Goal: Transaction & Acquisition: Download file/media

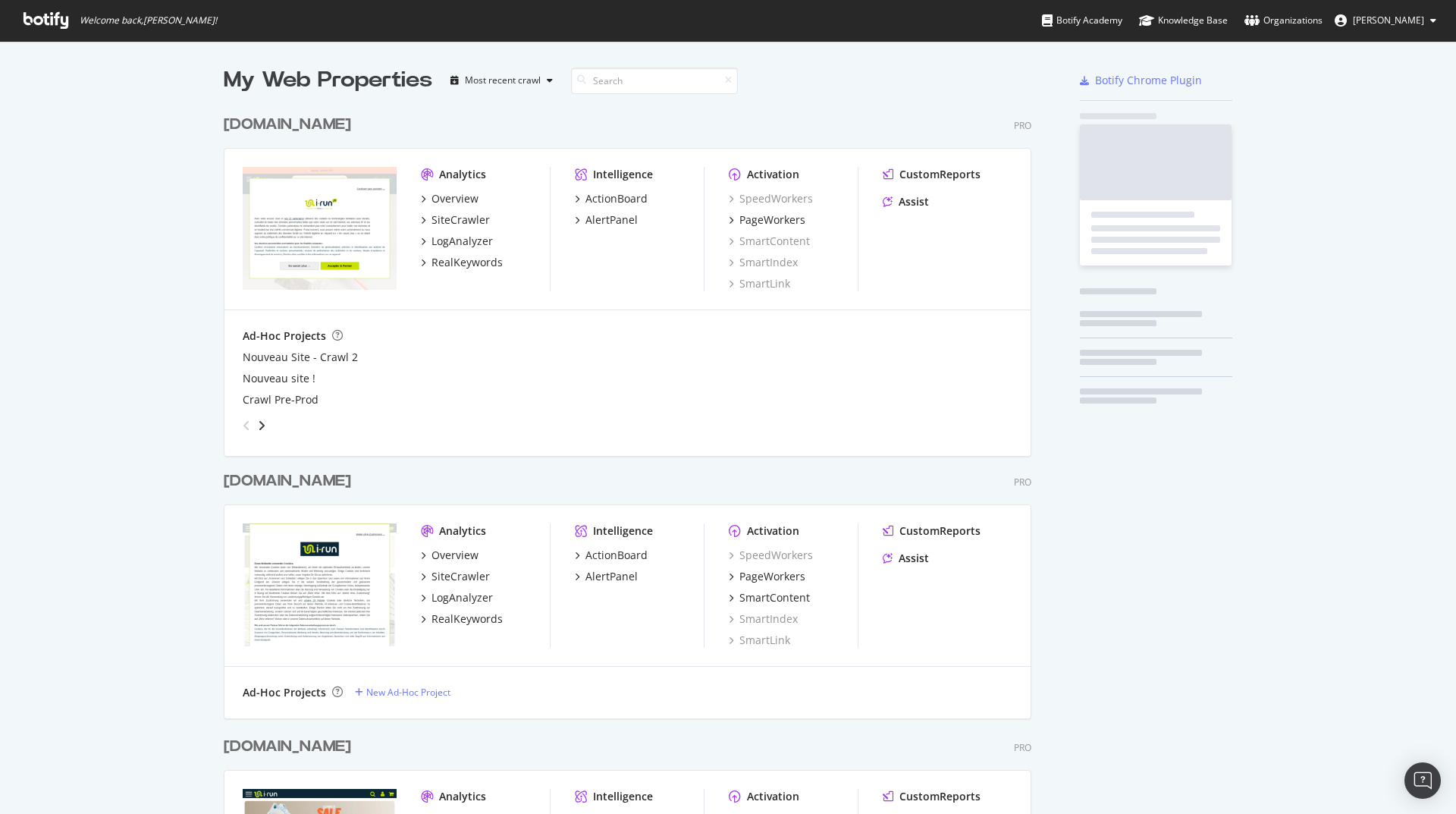
scroll to position [2289, 809]
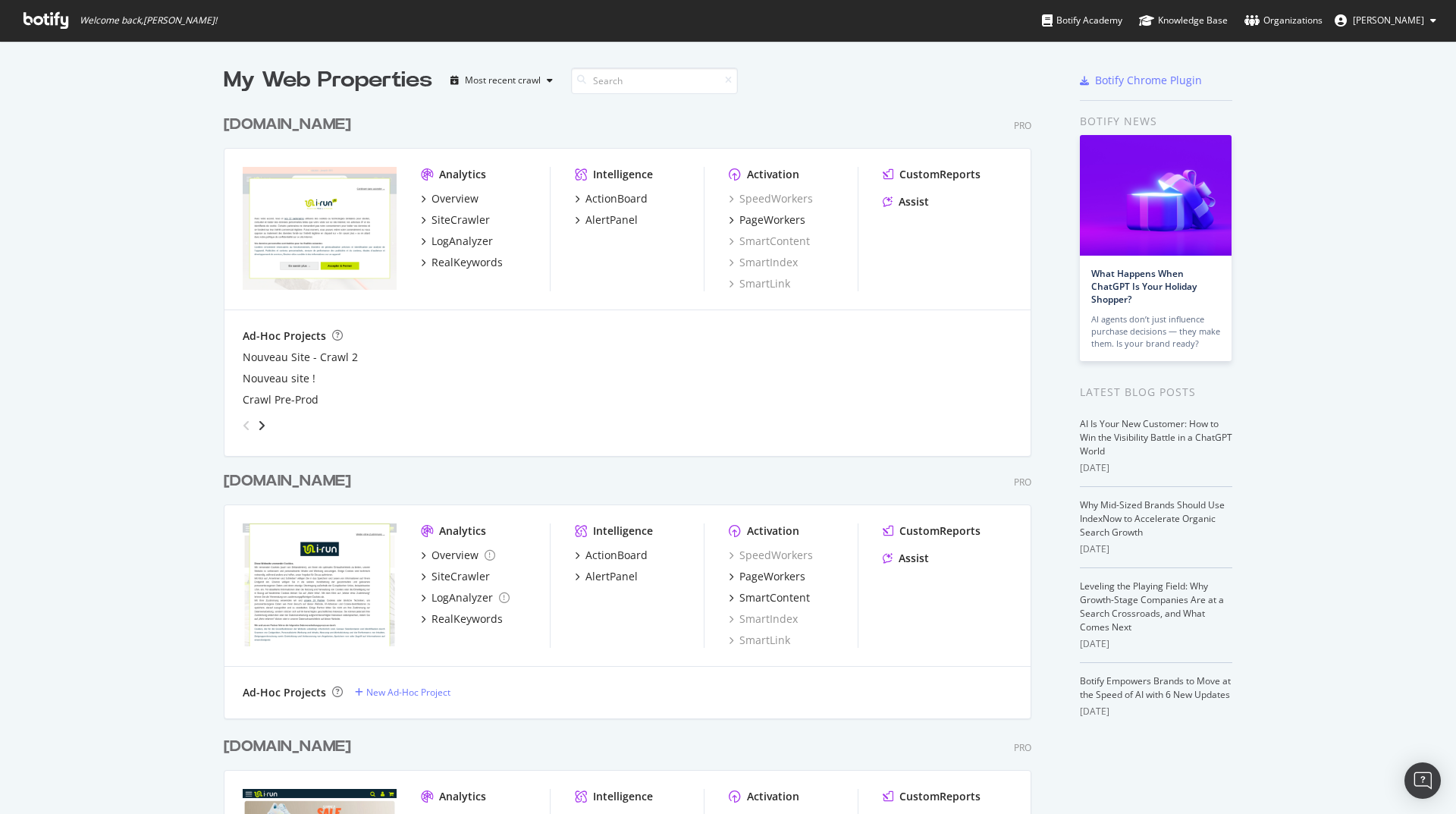
click at [258, 483] on div "[DOMAIN_NAME]" at bounding box center [288, 481] width 127 height 22
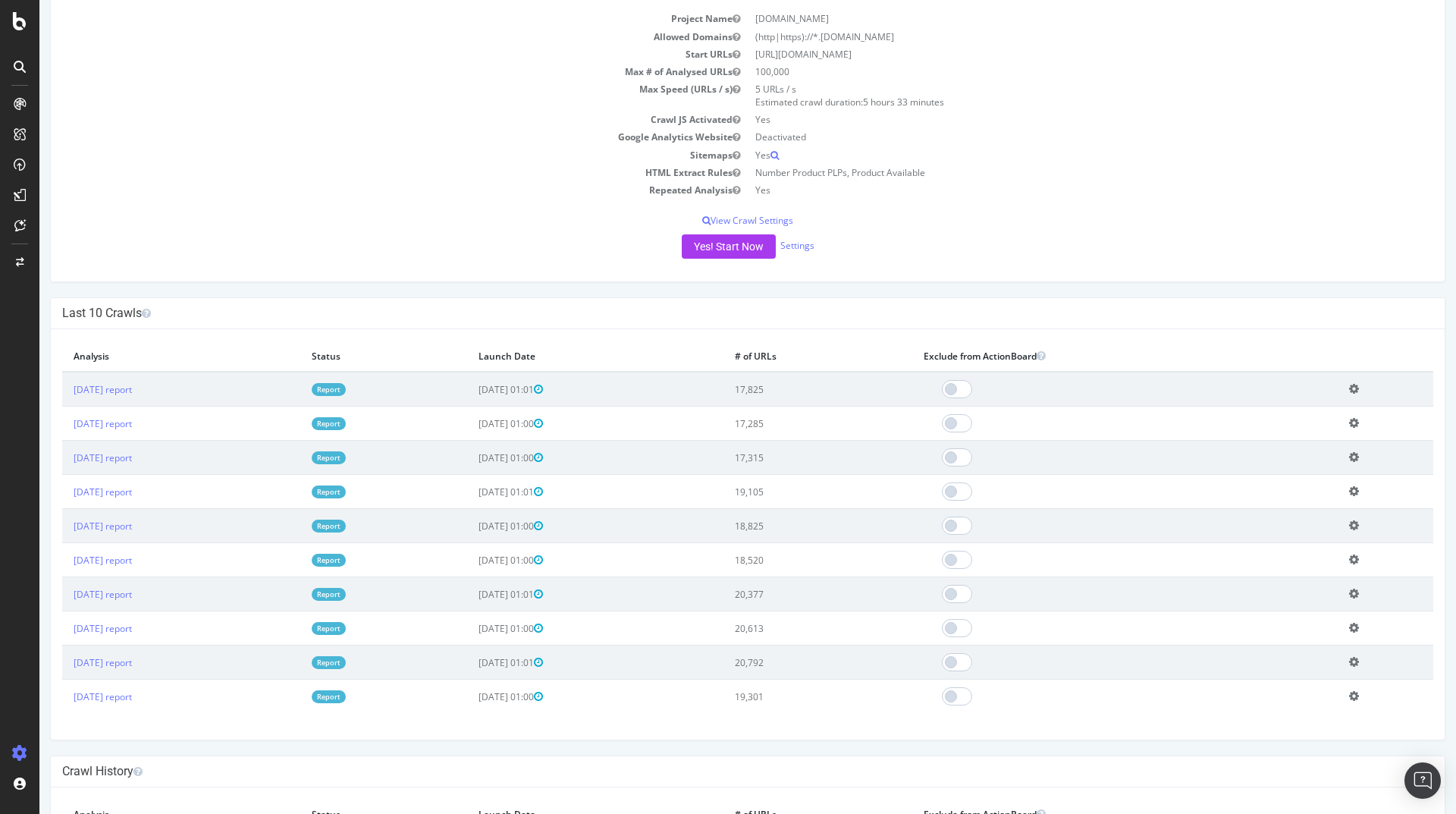
scroll to position [182, 0]
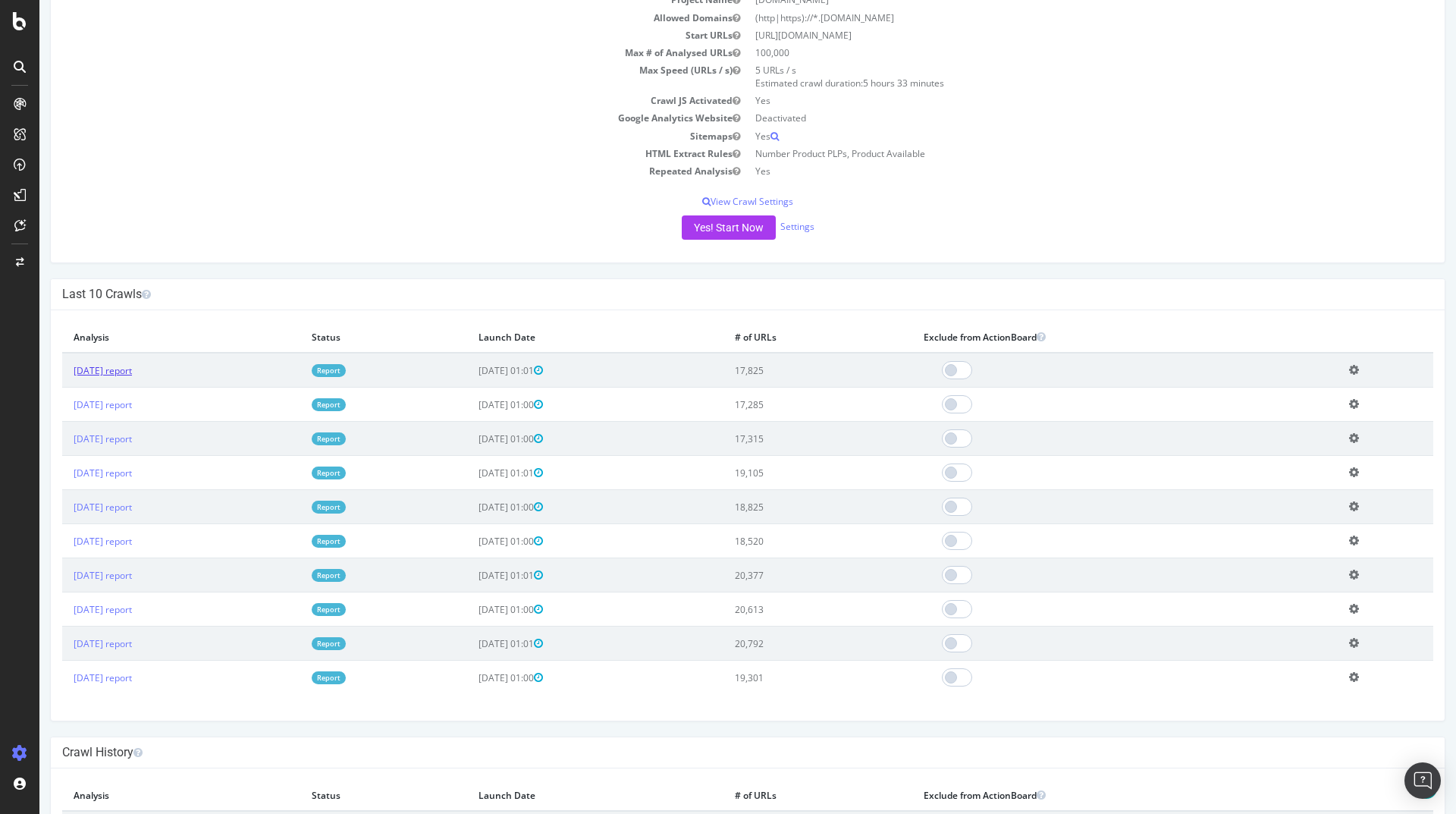
click at [132, 371] on link "[DATE] report" at bounding box center [103, 371] width 59 height 13
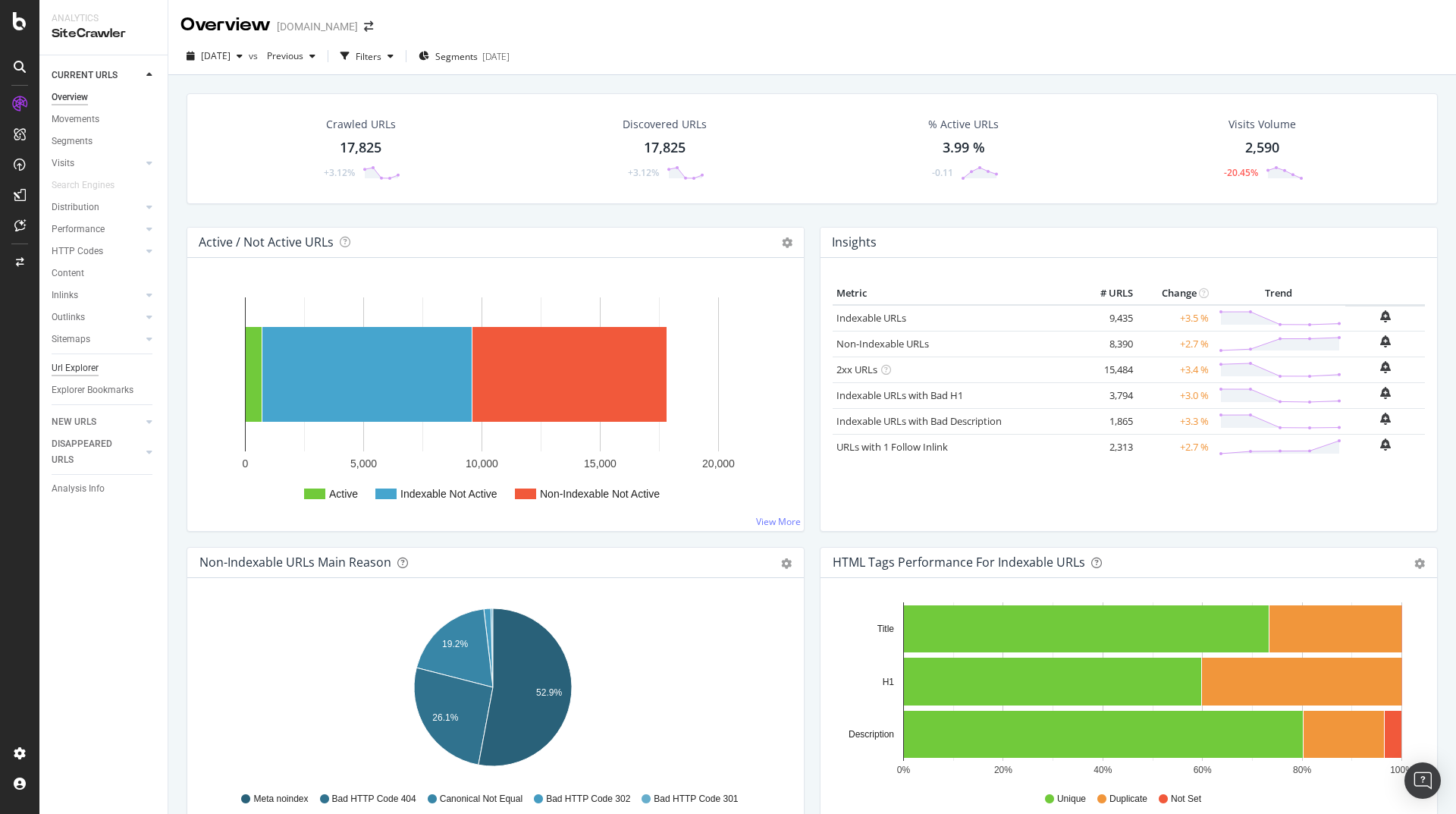
click at [88, 366] on div "Url Explorer" at bounding box center [74, 368] width 47 height 16
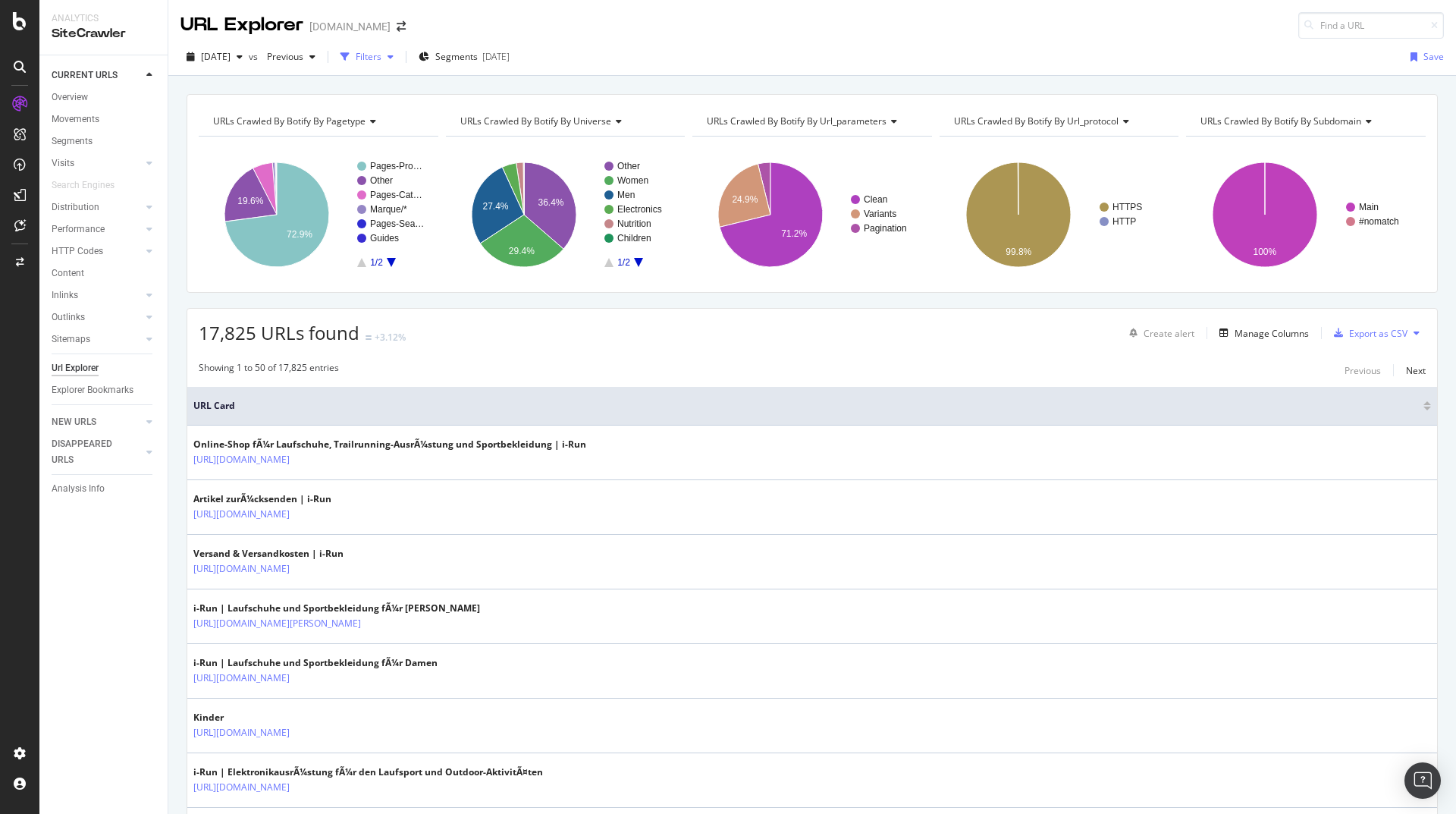
click at [399, 58] on div "button" at bounding box center [390, 56] width 18 height 9
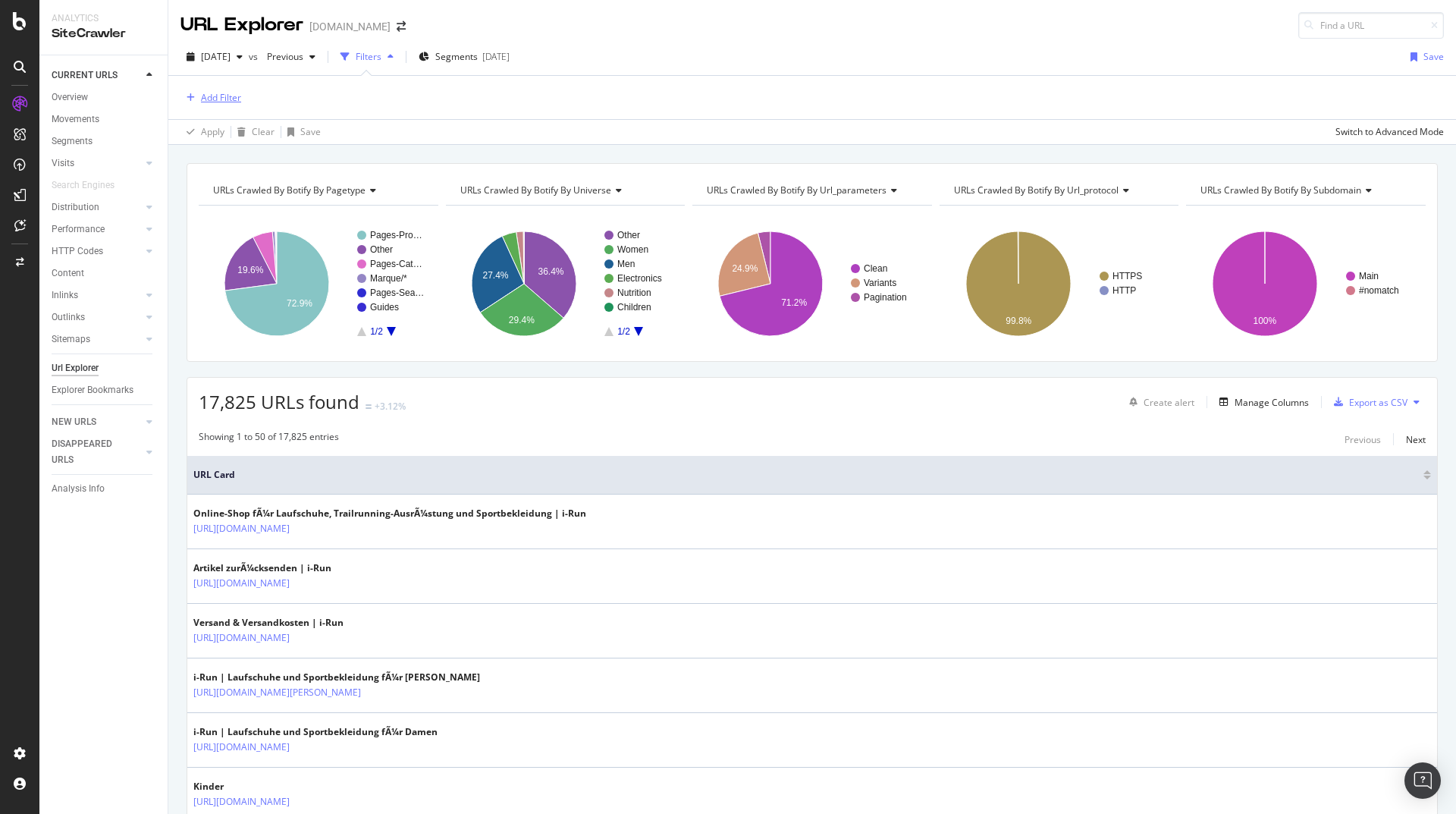
click at [222, 97] on div "Add Filter" at bounding box center [221, 98] width 41 height 13
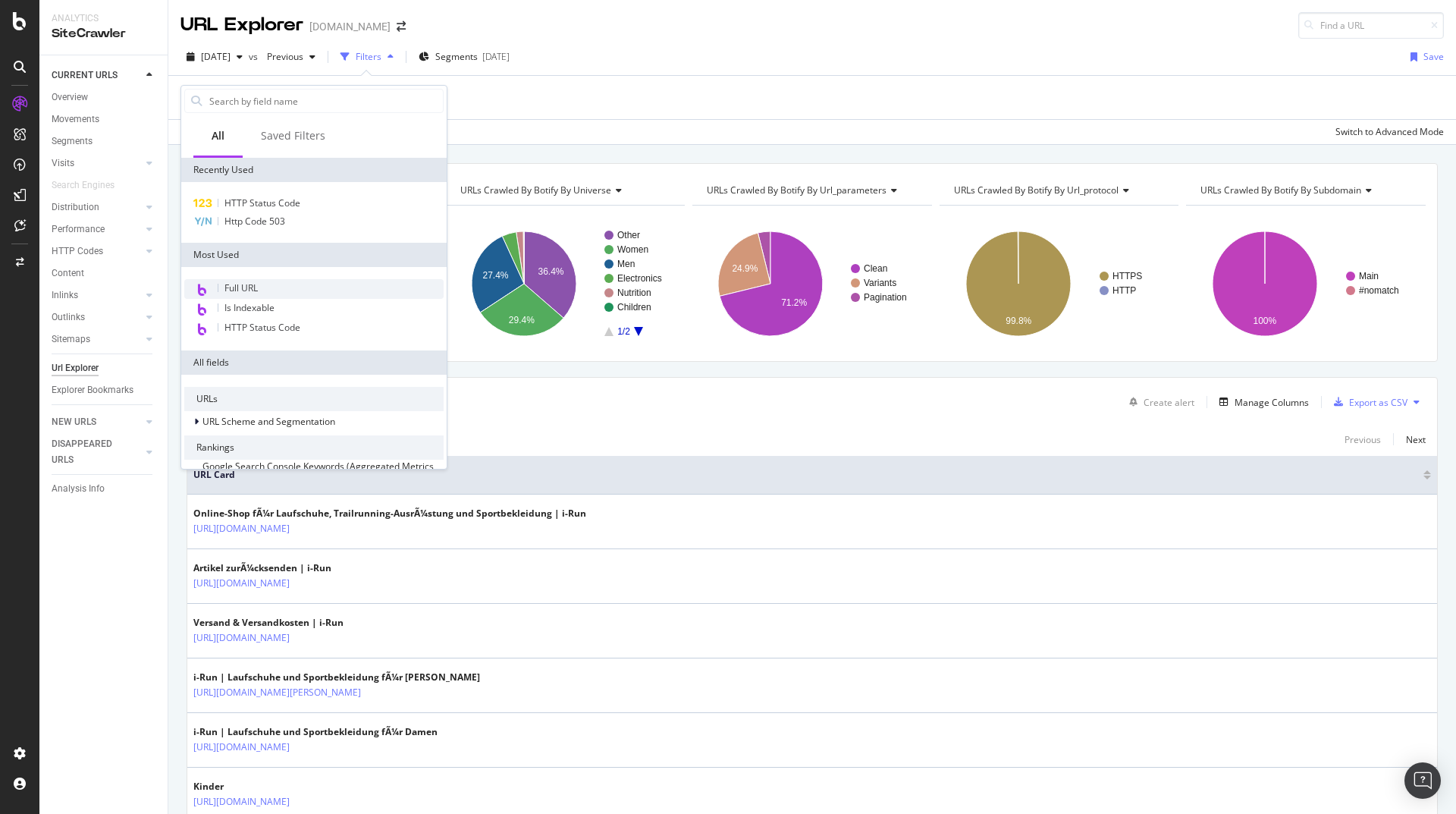
click at [272, 290] on div "Full URL" at bounding box center [314, 290] width 260 height 20
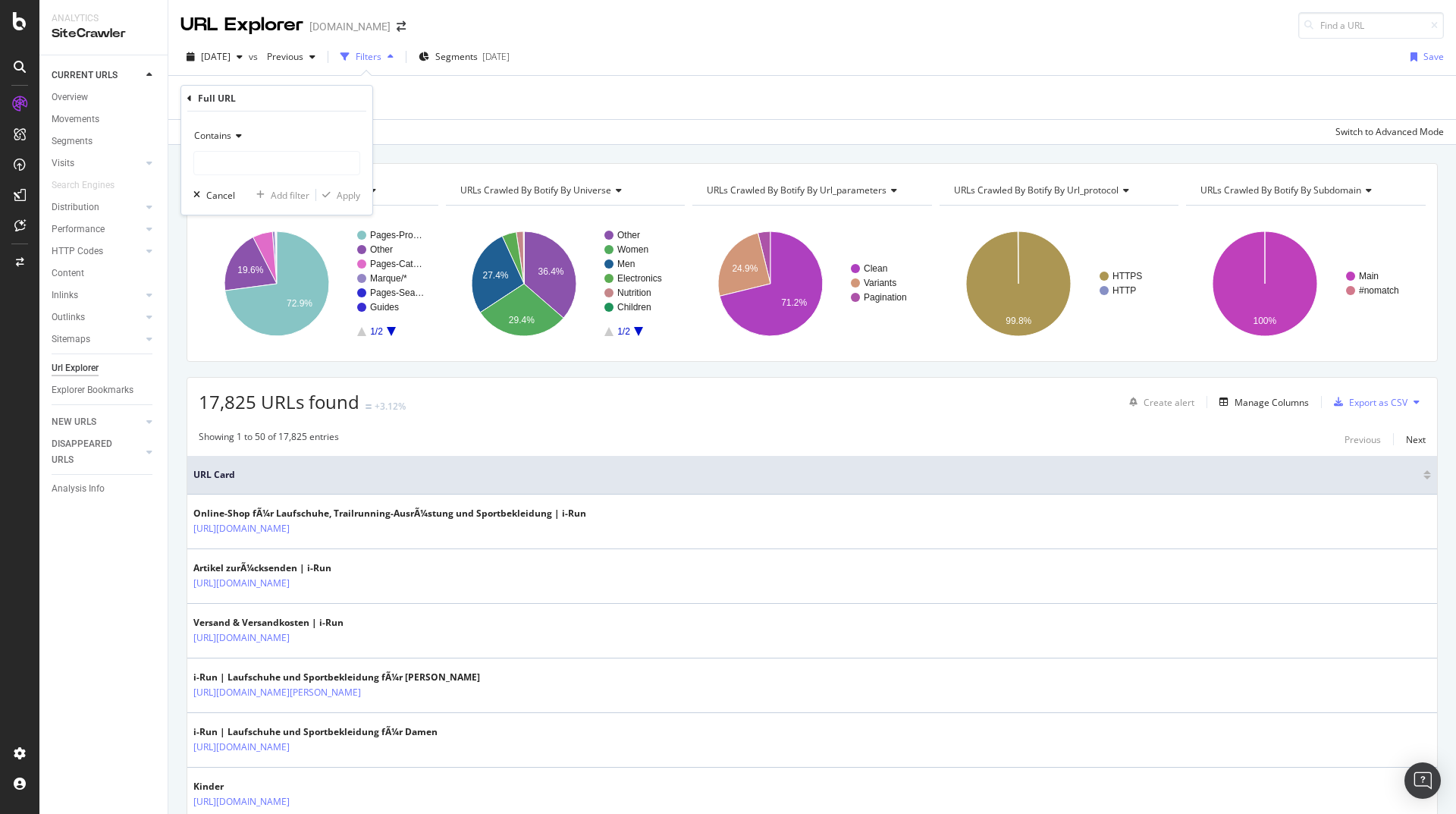
click at [241, 130] on div "Contains" at bounding box center [277, 136] width 167 height 24
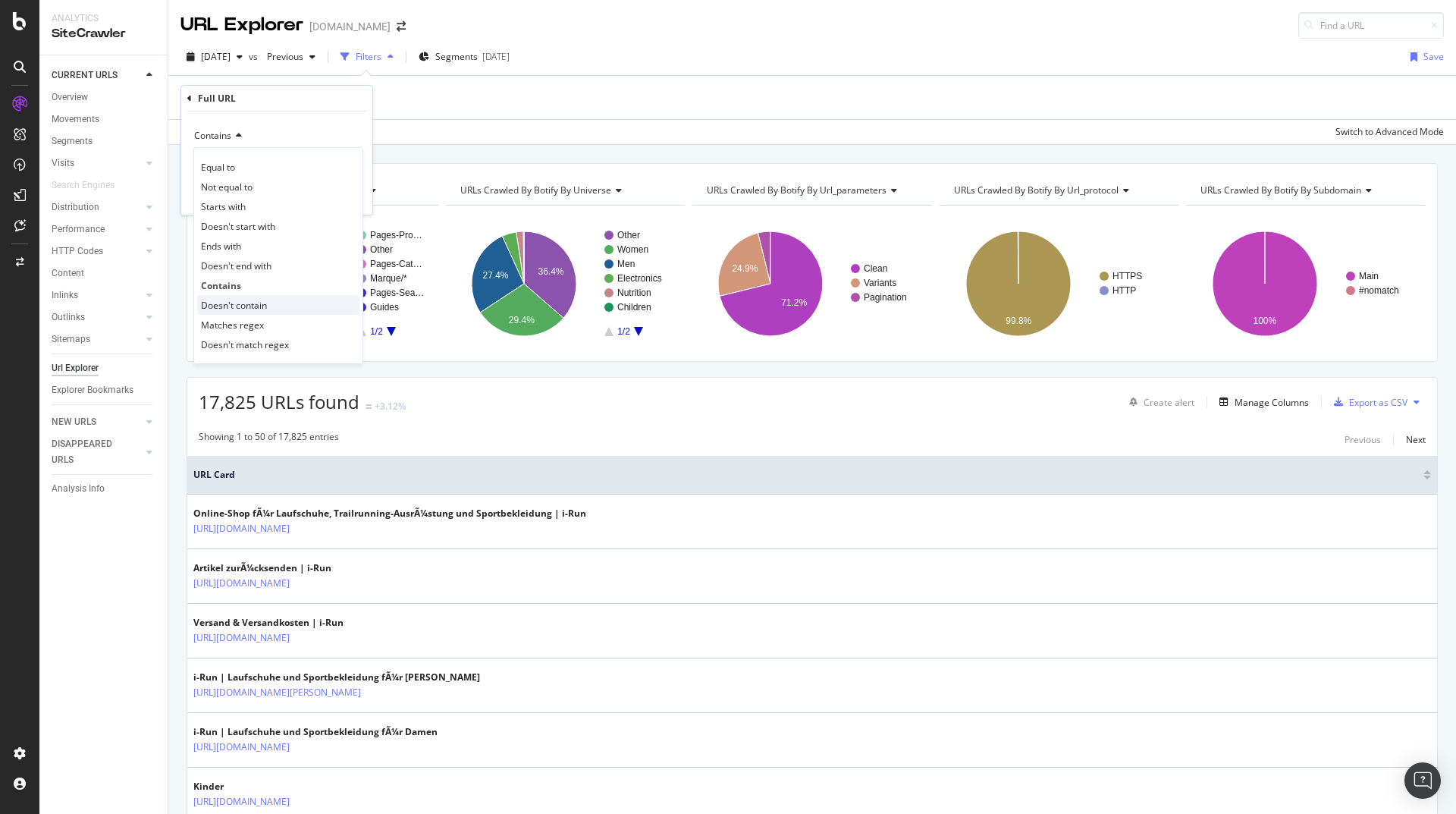
click at [261, 300] on span "Doesn't contain" at bounding box center [234, 305] width 66 height 13
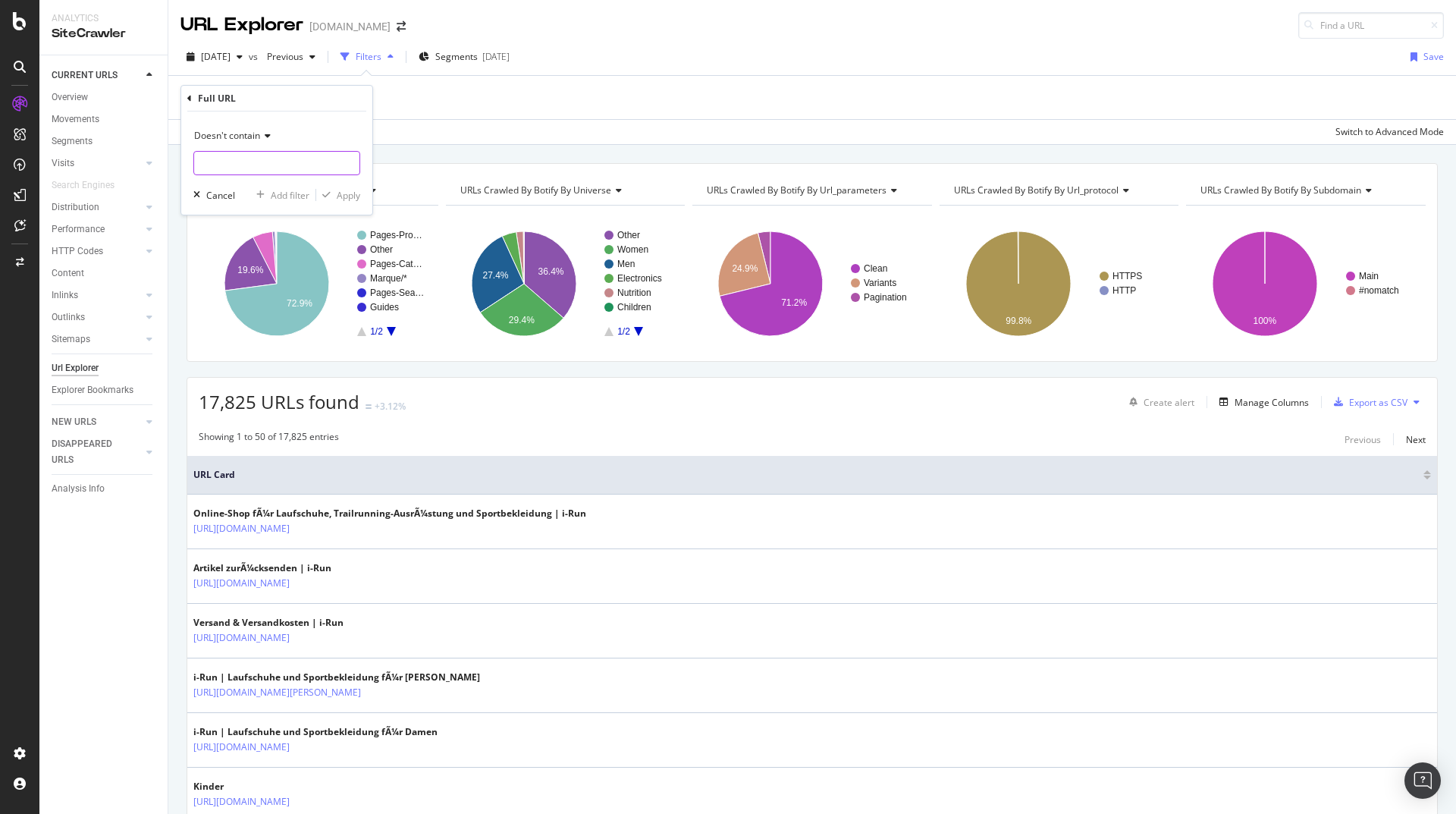
click at [272, 168] on input "text" at bounding box center [277, 163] width 165 height 24
type input "fiche"
click at [346, 199] on div "Apply" at bounding box center [348, 195] width 23 height 13
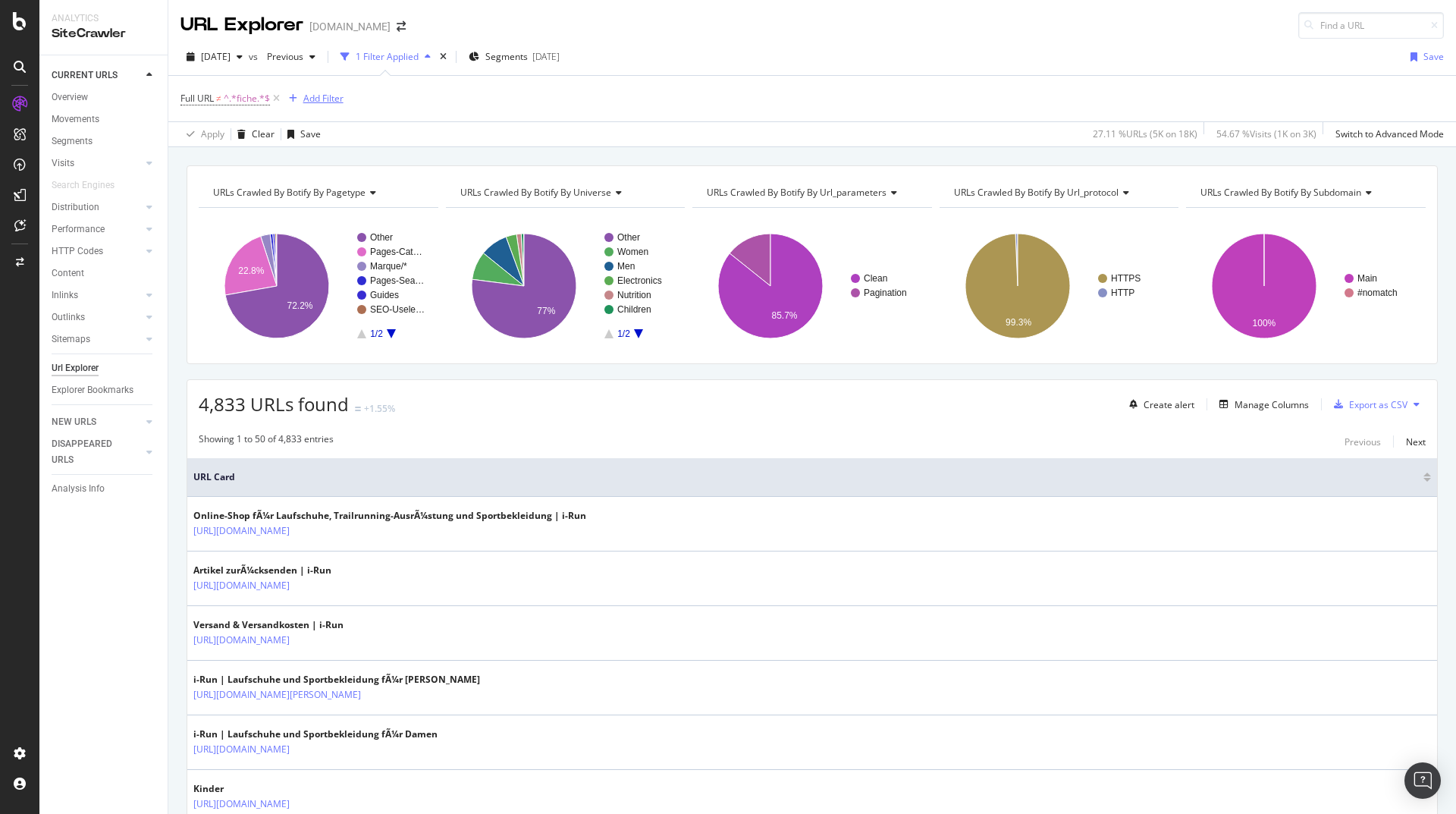
click at [335, 95] on div "Add Filter" at bounding box center [323, 98] width 41 height 13
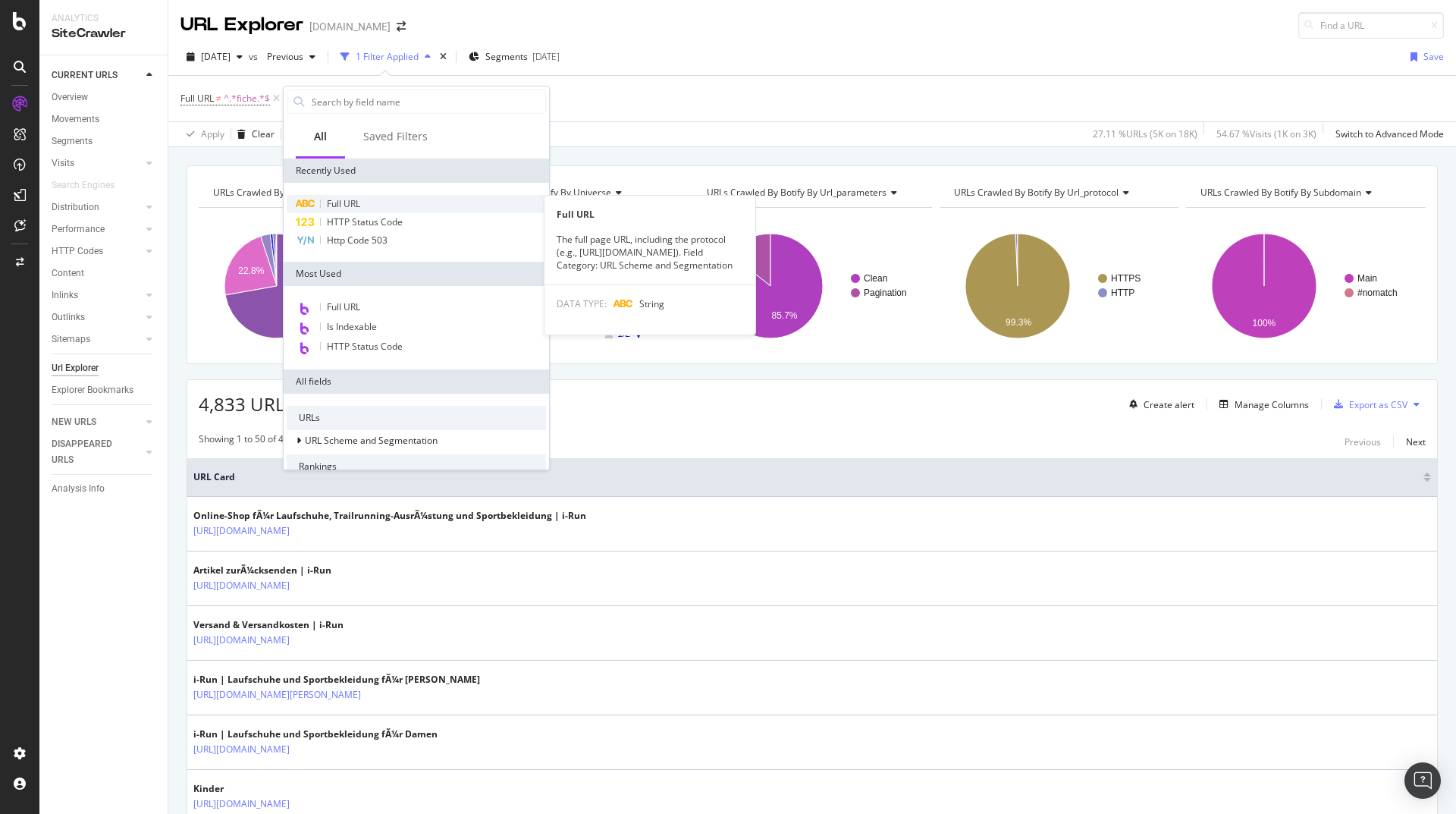
click at [356, 204] on span "Full URL" at bounding box center [343, 204] width 33 height 13
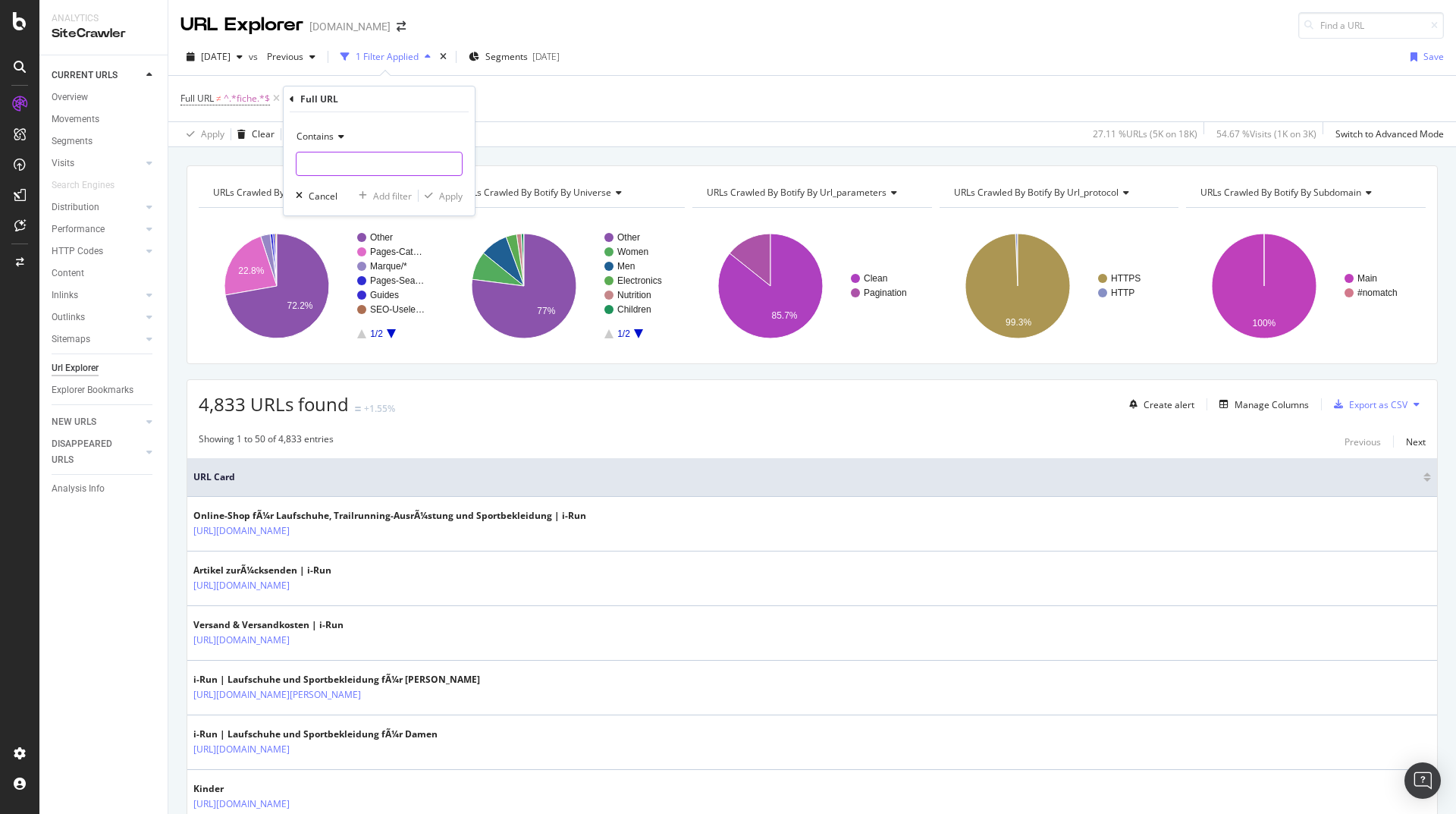
click at [344, 165] on input "text" at bounding box center [380, 163] width 165 height 24
click at [341, 136] on icon at bounding box center [339, 136] width 11 height 9
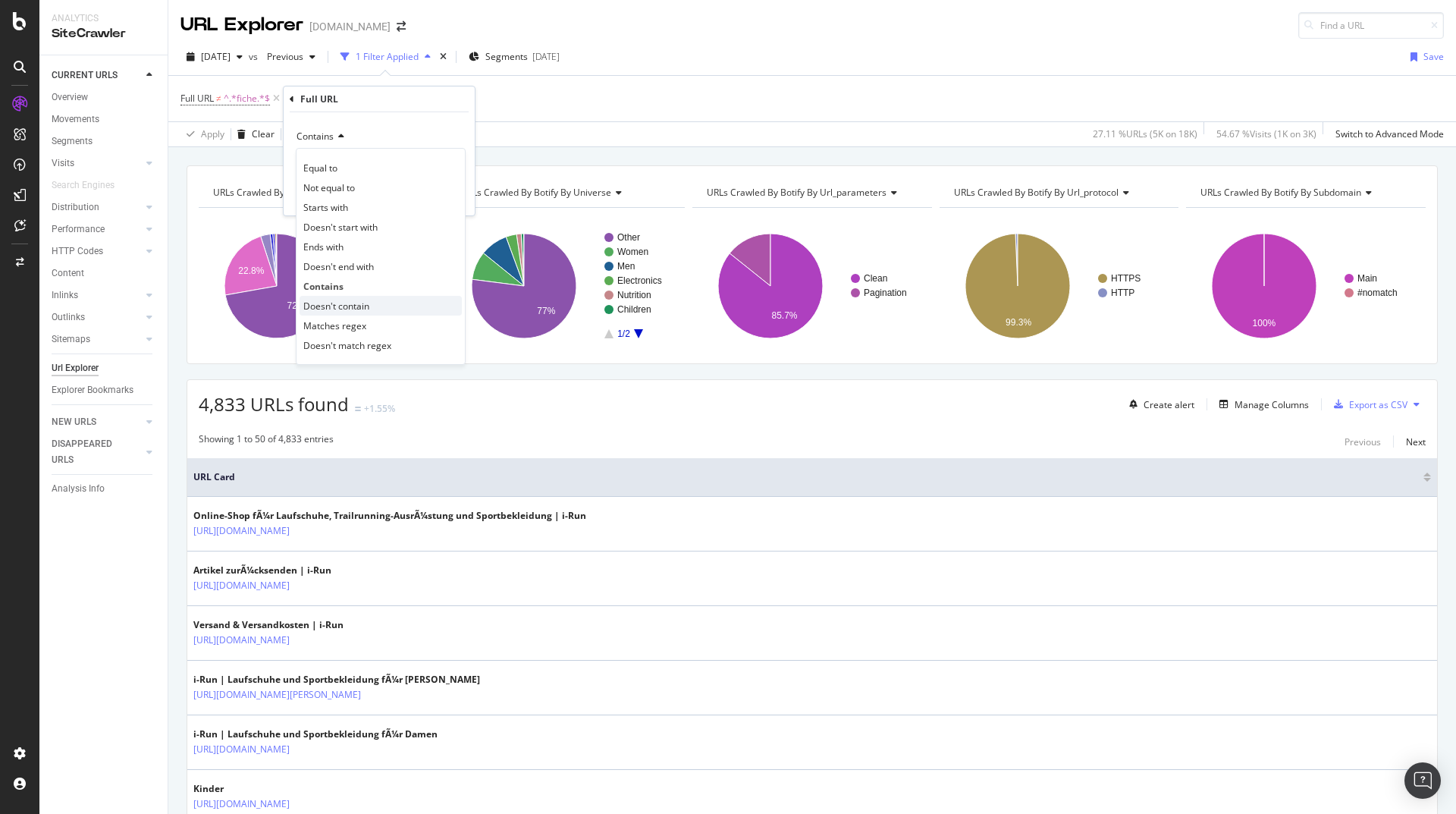
click at [365, 305] on span "Doesn't contain" at bounding box center [337, 306] width 66 height 13
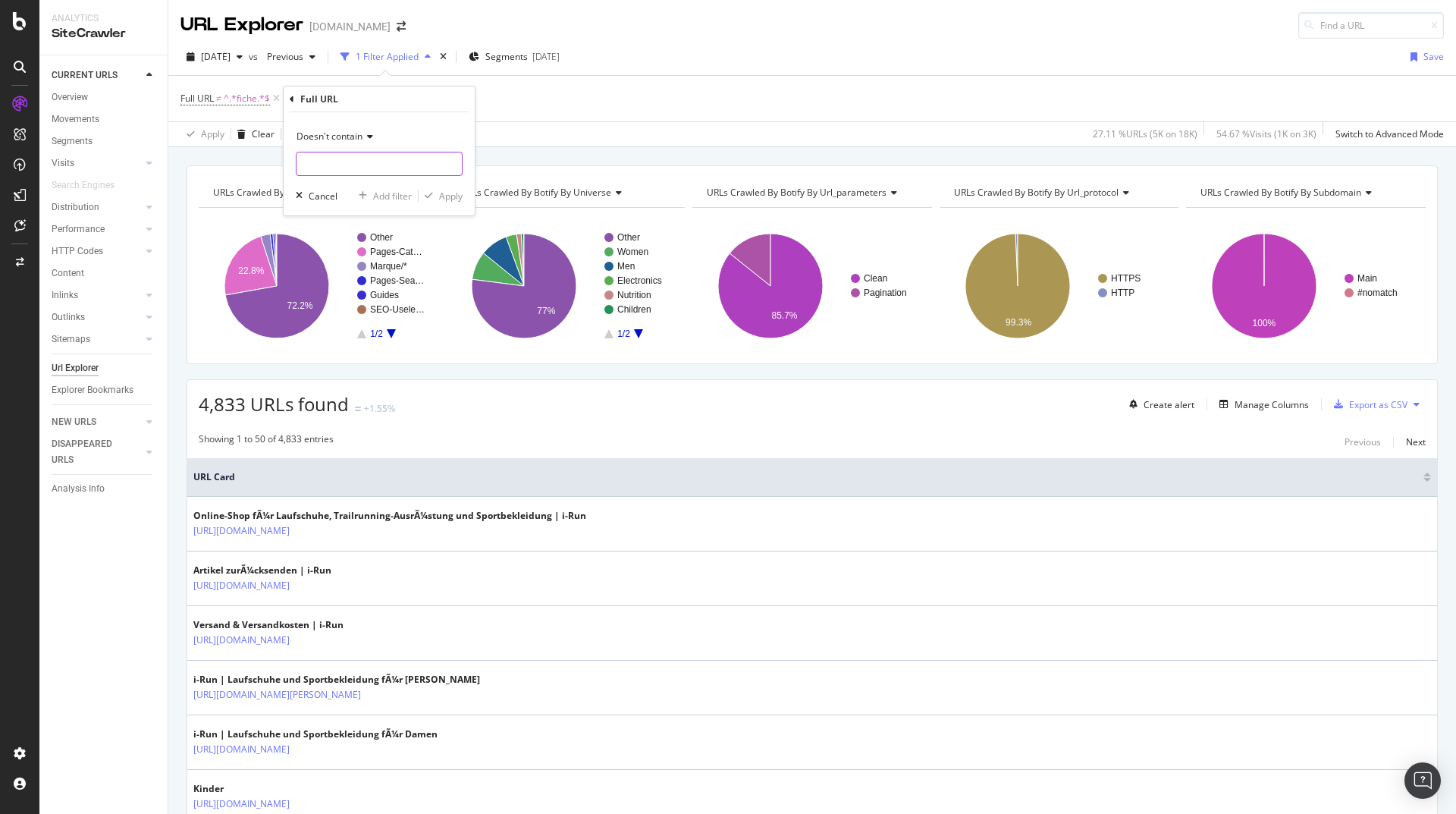
click at [350, 160] on input "text" at bounding box center [380, 163] width 165 height 24
type input ".html"
click at [446, 197] on div "Apply" at bounding box center [451, 196] width 23 height 13
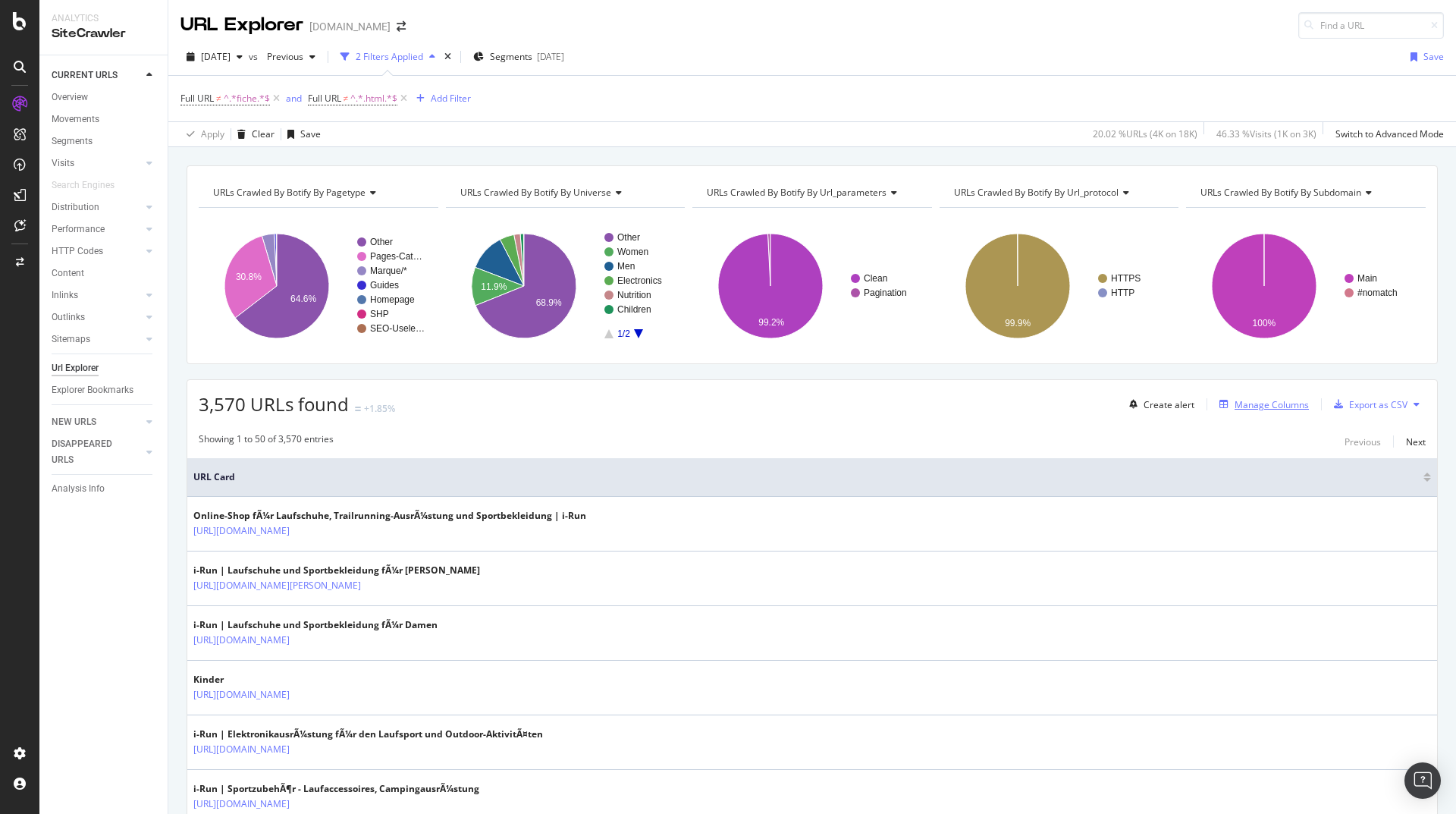
click at [1261, 403] on div "Manage Columns" at bounding box center [1272, 405] width 74 height 13
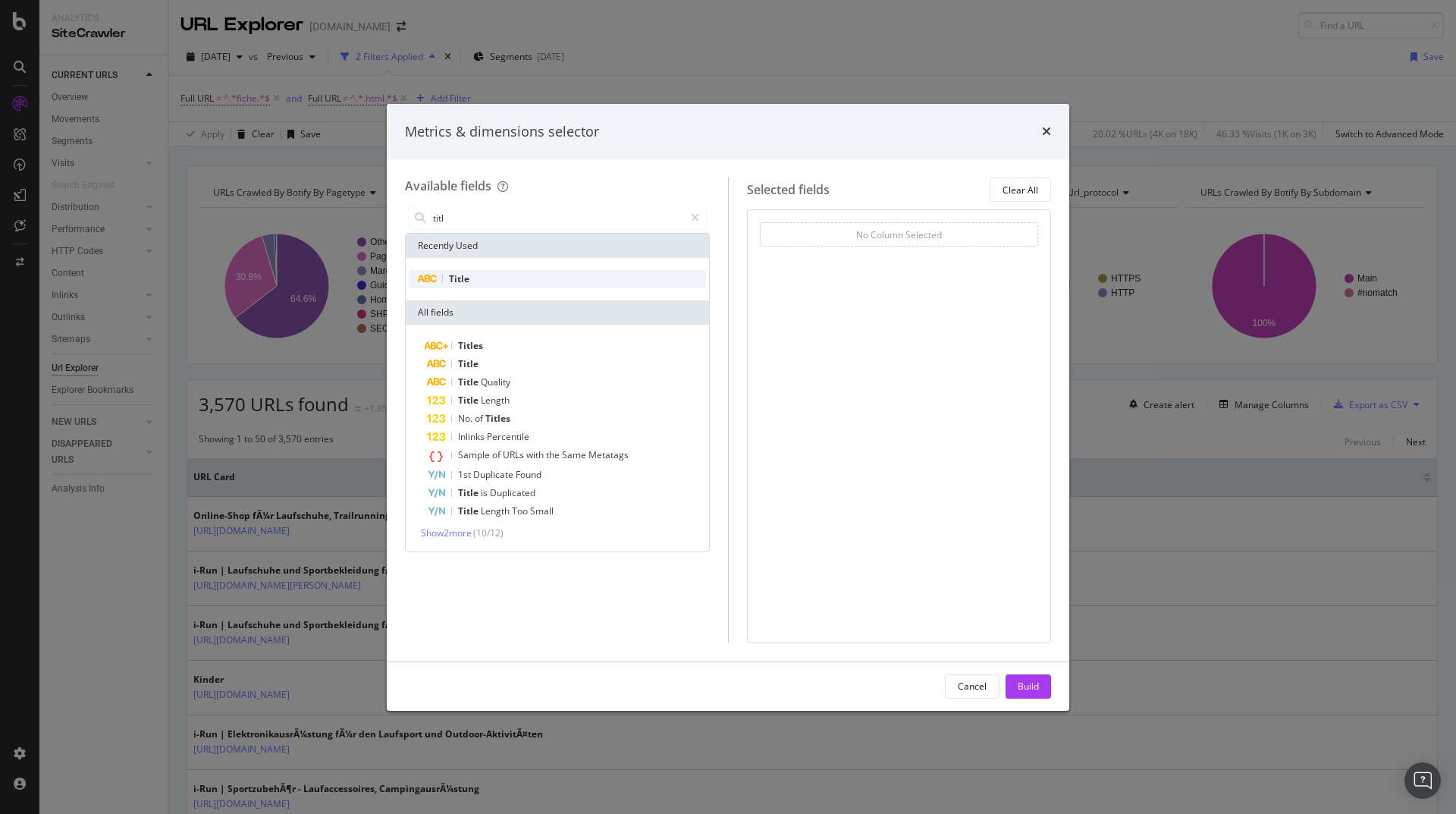
click at [487, 280] on div "Title" at bounding box center [557, 280] width 298 height 18
click at [489, 221] on input "titl" at bounding box center [557, 218] width 252 height 23
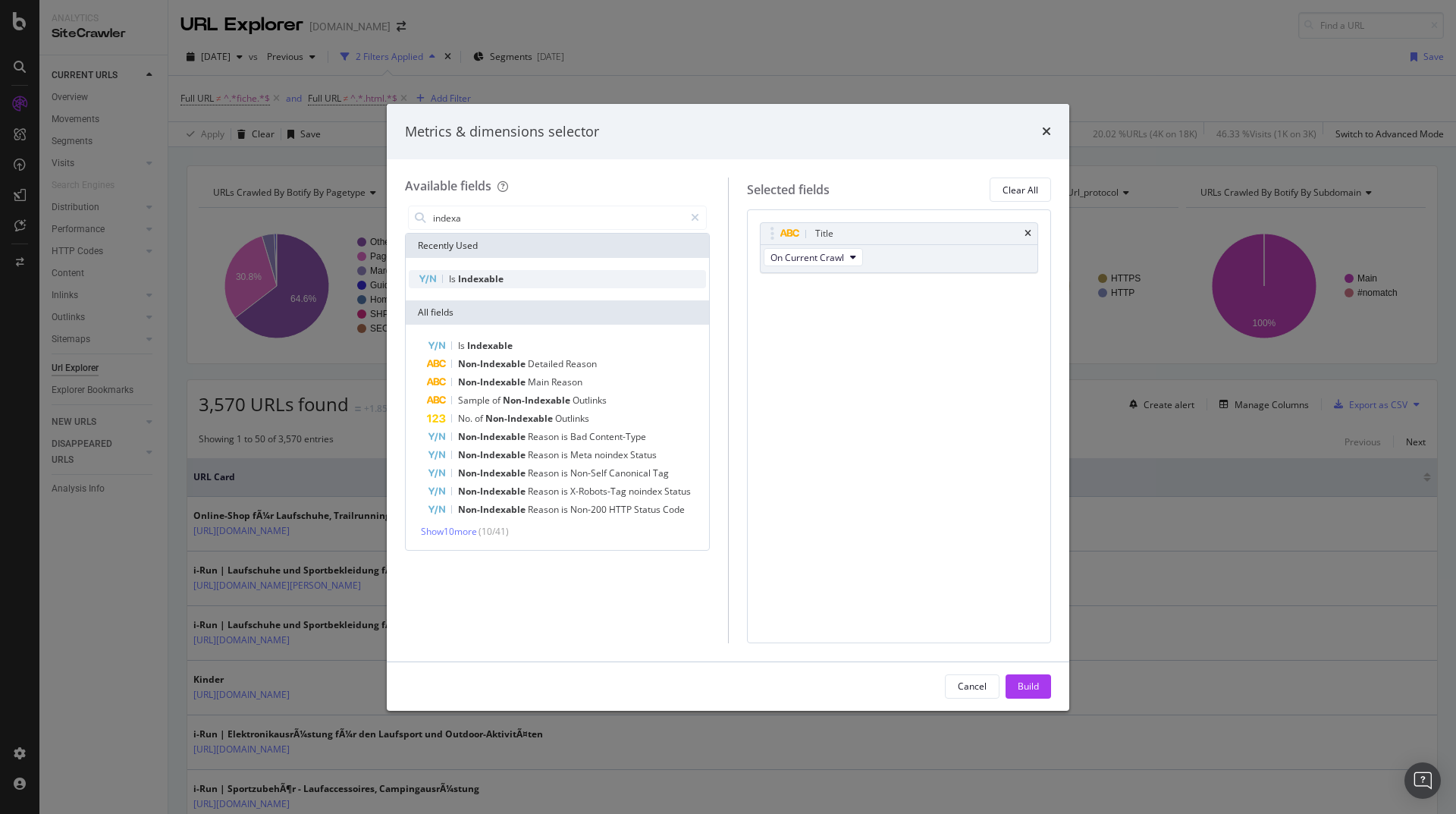
click at [496, 275] on span "Indexable" at bounding box center [480, 279] width 45 height 13
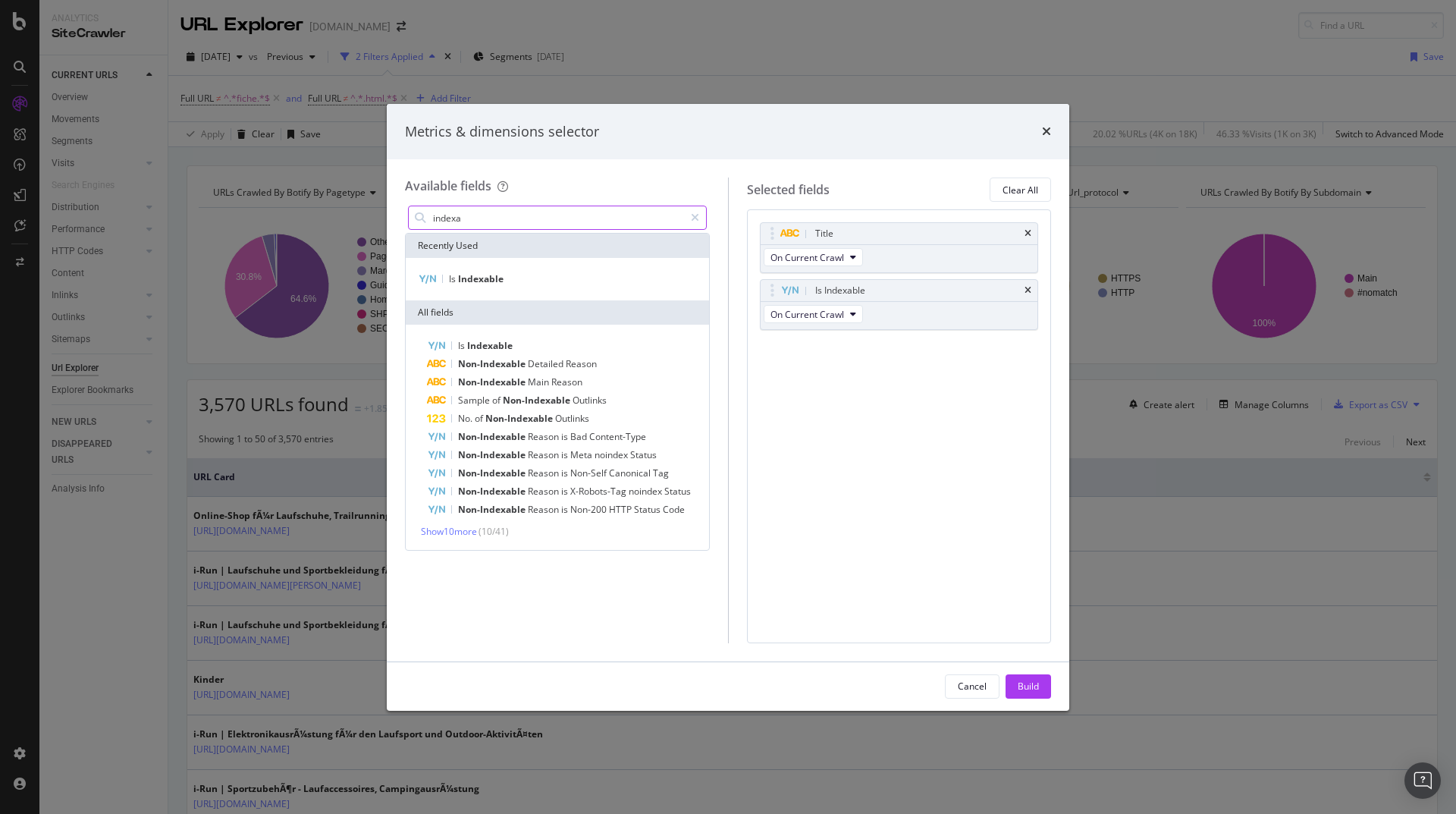
click at [499, 213] on input "indexa" at bounding box center [557, 218] width 252 height 23
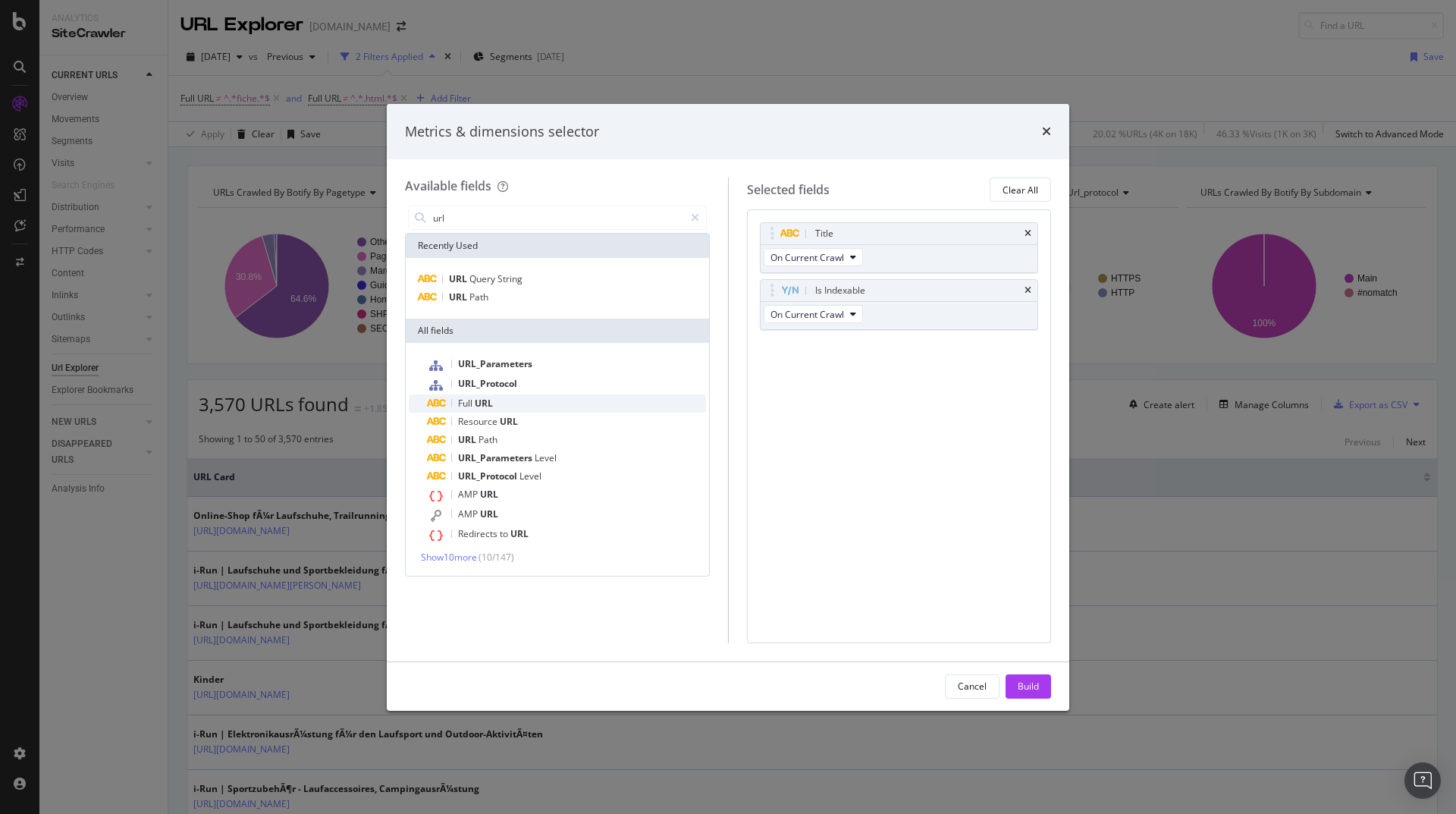
click at [495, 405] on div "Full URL" at bounding box center [566, 404] width 279 height 18
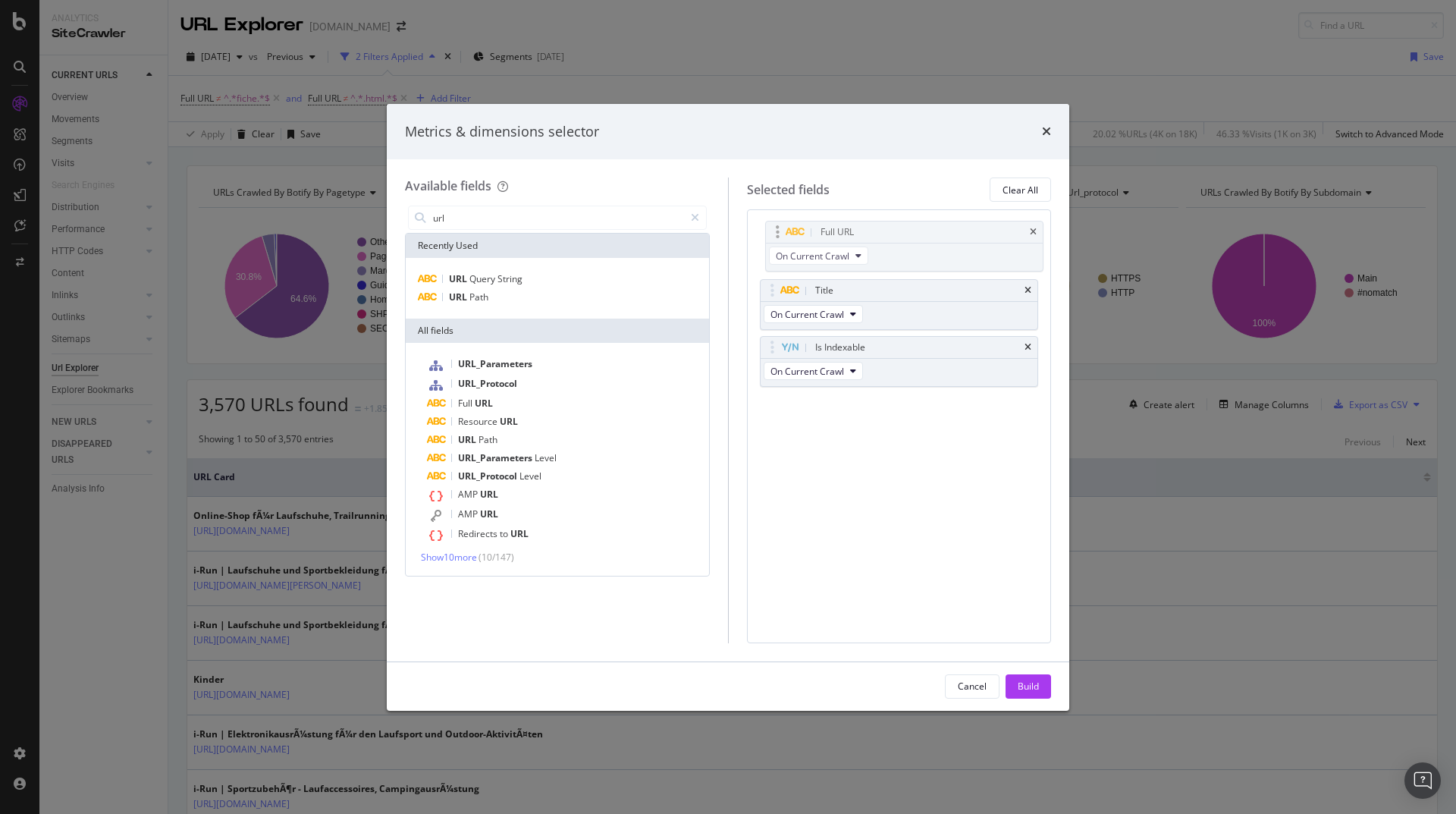
drag, startPoint x: 872, startPoint y: 344, endPoint x: 877, endPoint y: 228, distance: 116.1
click at [877, 228] on body "Analytics SiteCrawler CURRENT URLS Overview Movements Segments Visits Analysis …" at bounding box center [728, 407] width 1456 height 814
drag, startPoint x: 865, startPoint y: 350, endPoint x: 863, endPoint y: 289, distance: 61.0
click at [863, 289] on body "Analytics SiteCrawler CURRENT URLS Overview Movements Segments Visits Analysis …" at bounding box center [728, 407] width 1456 height 814
click at [461, 219] on input "url" at bounding box center [557, 218] width 252 height 23
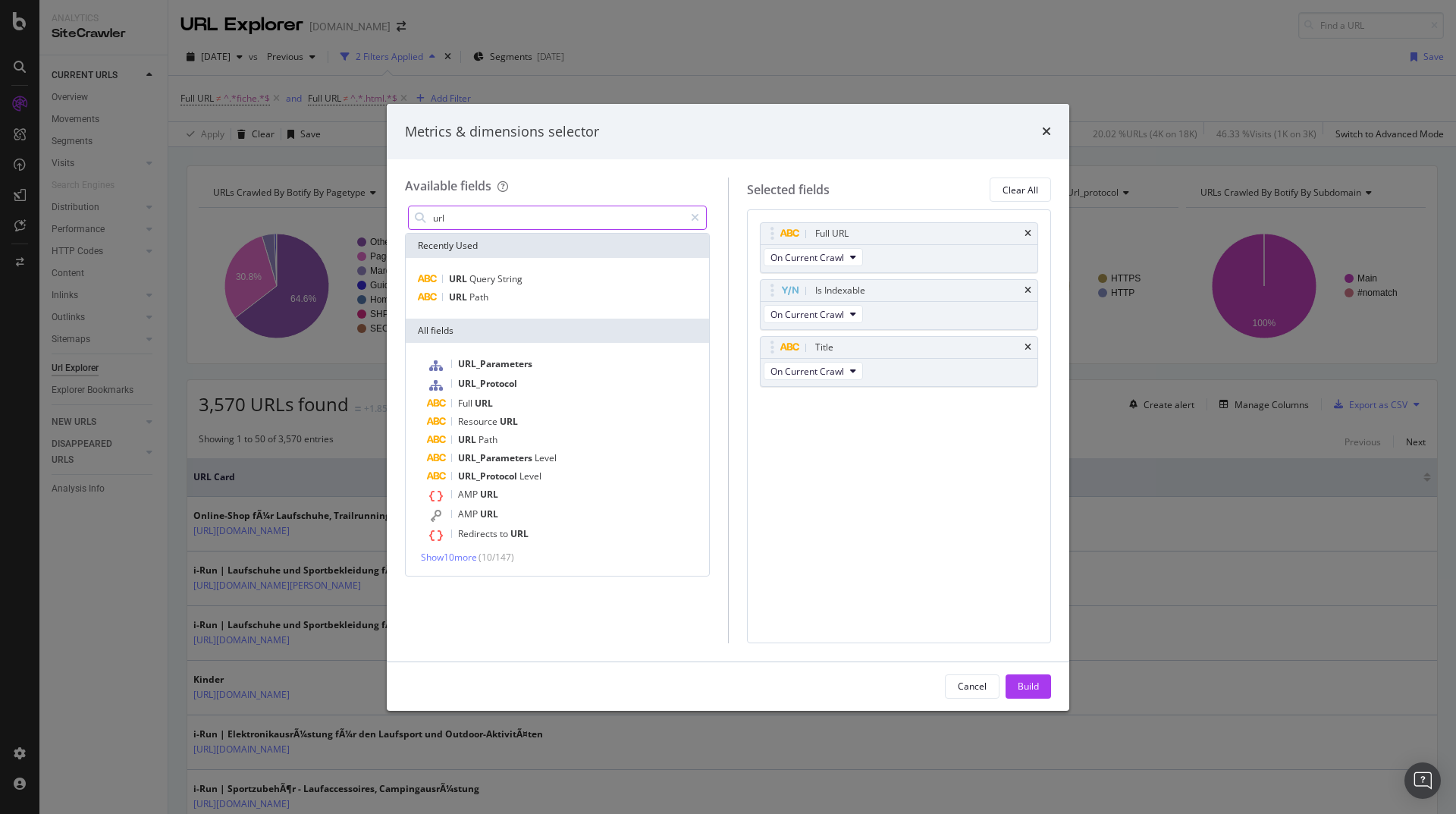
click at [461, 219] on input "url" at bounding box center [557, 218] width 252 height 23
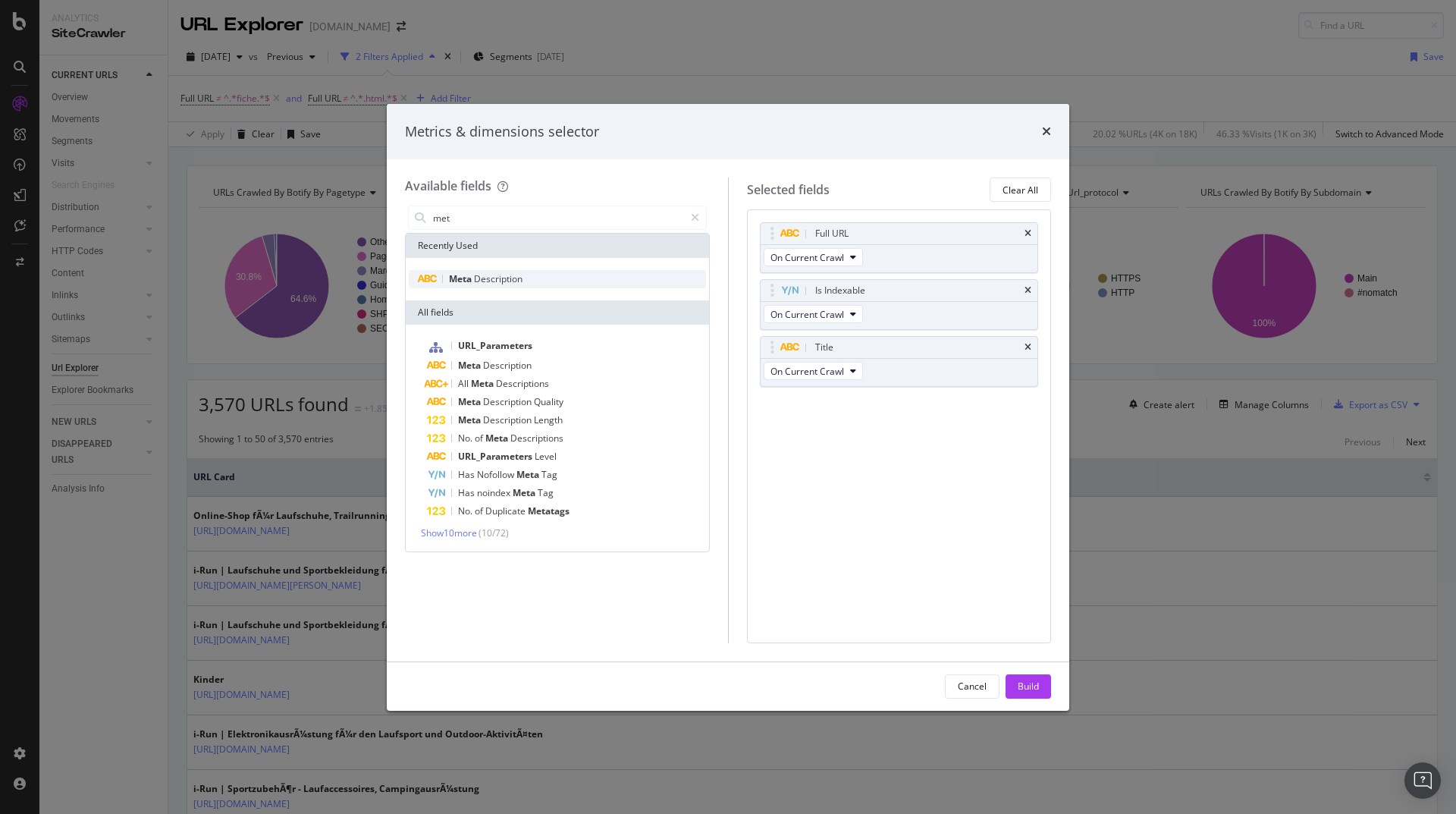
click at [490, 275] on span "Description" at bounding box center [498, 279] width 49 height 13
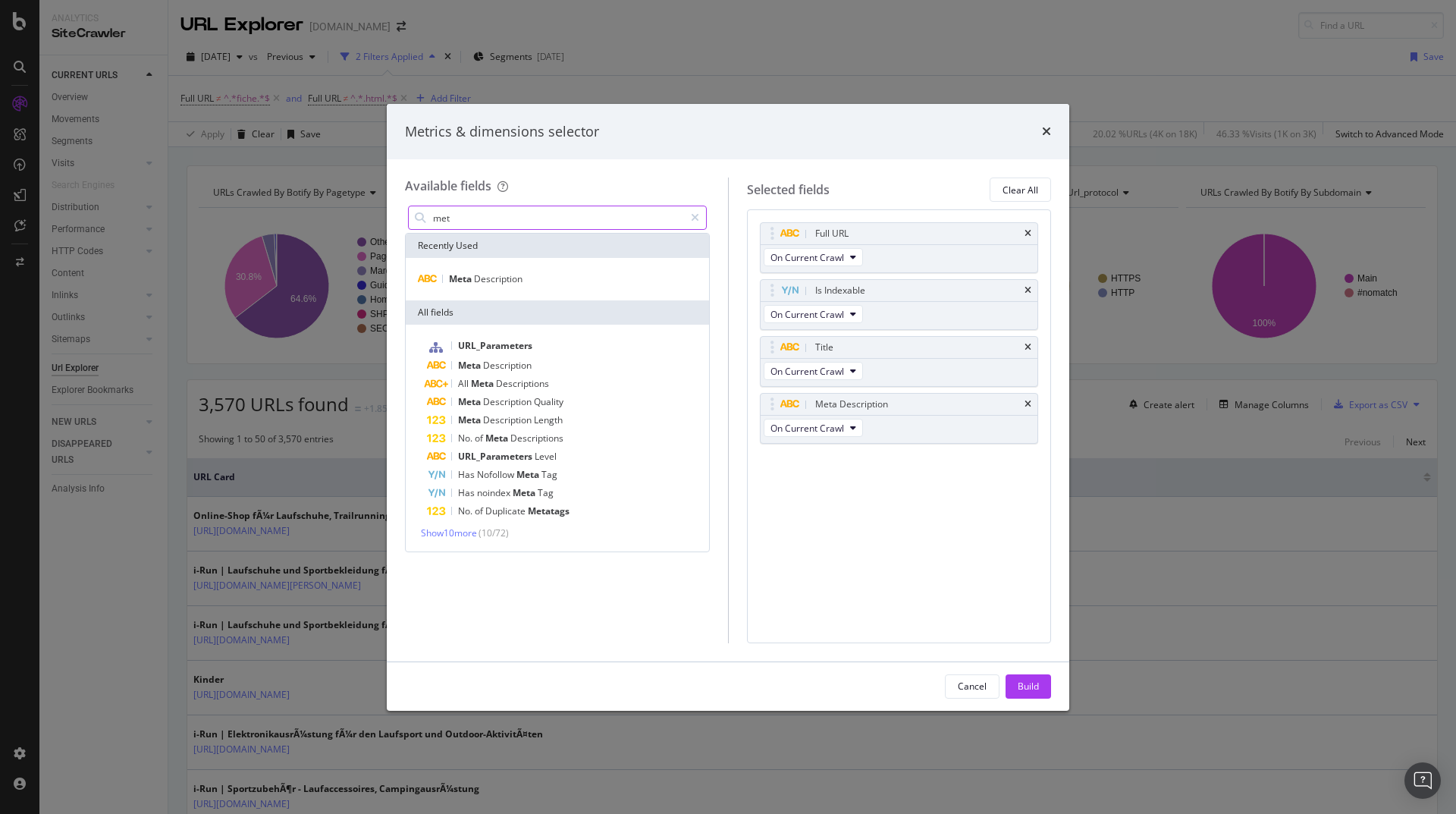
click at [492, 216] on input "met" at bounding box center [557, 218] width 252 height 23
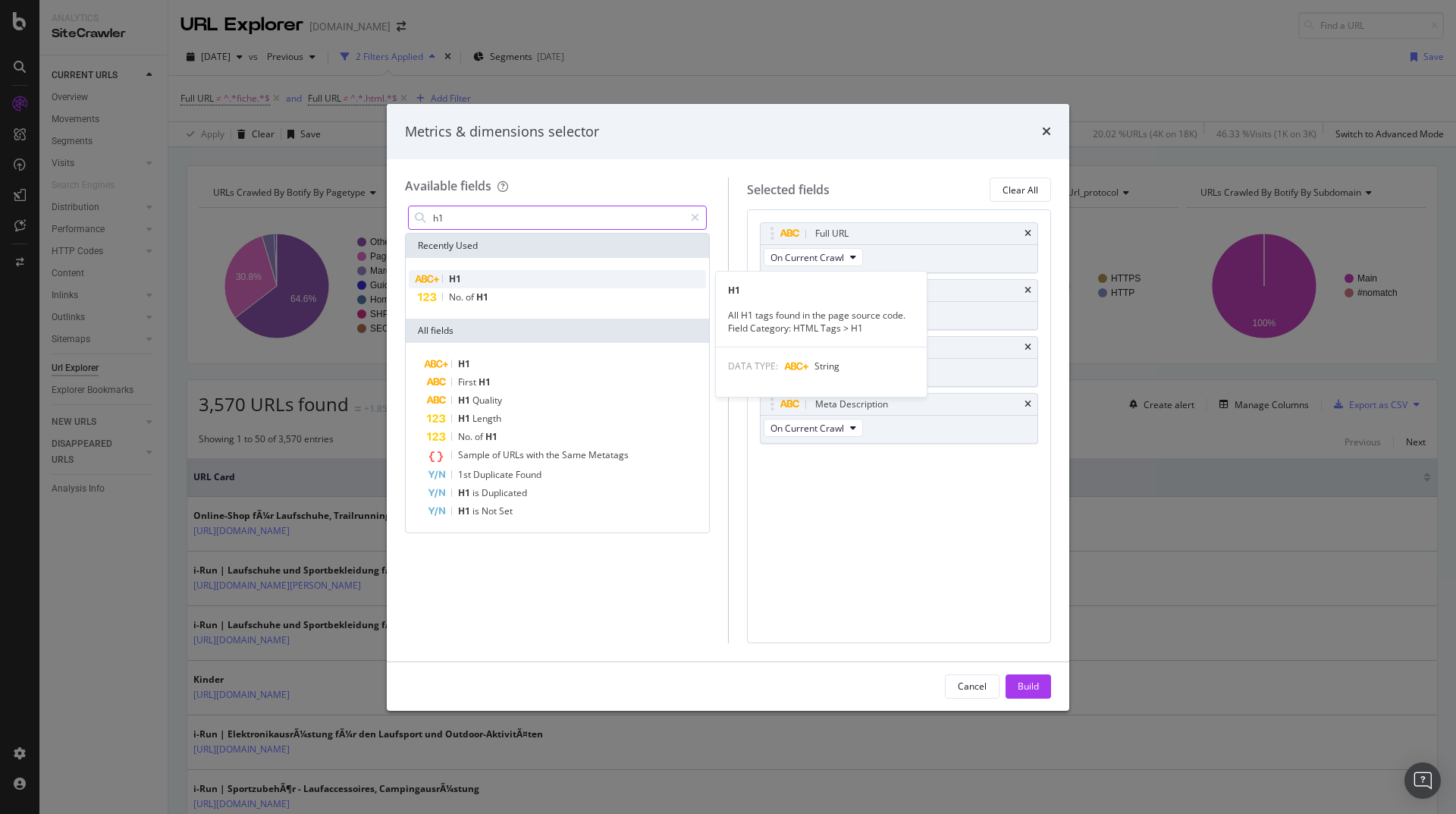
type input "h1"
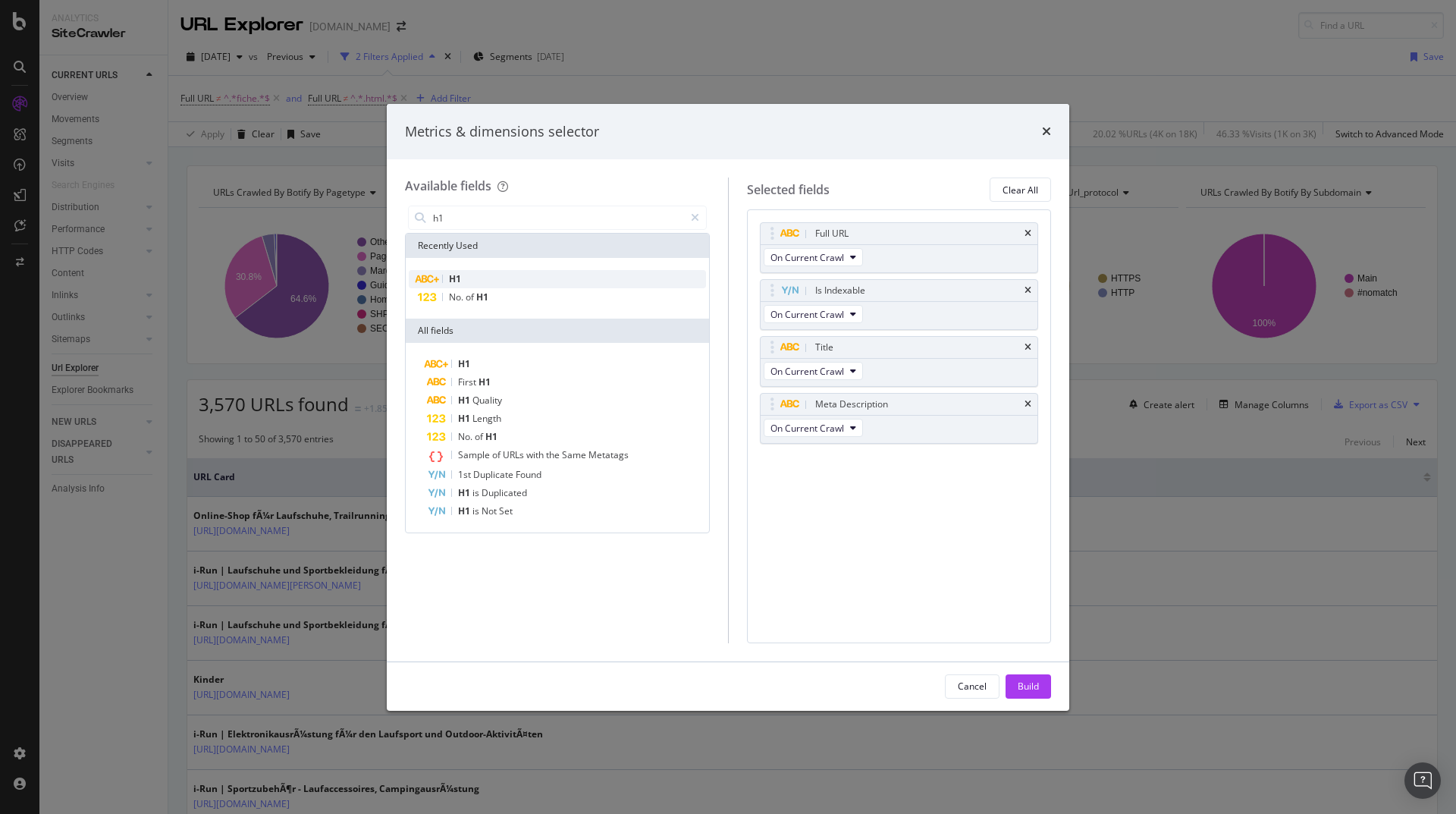
click at [497, 278] on div "H1" at bounding box center [557, 280] width 298 height 18
click at [465, 216] on input "h1" at bounding box center [557, 218] width 252 height 23
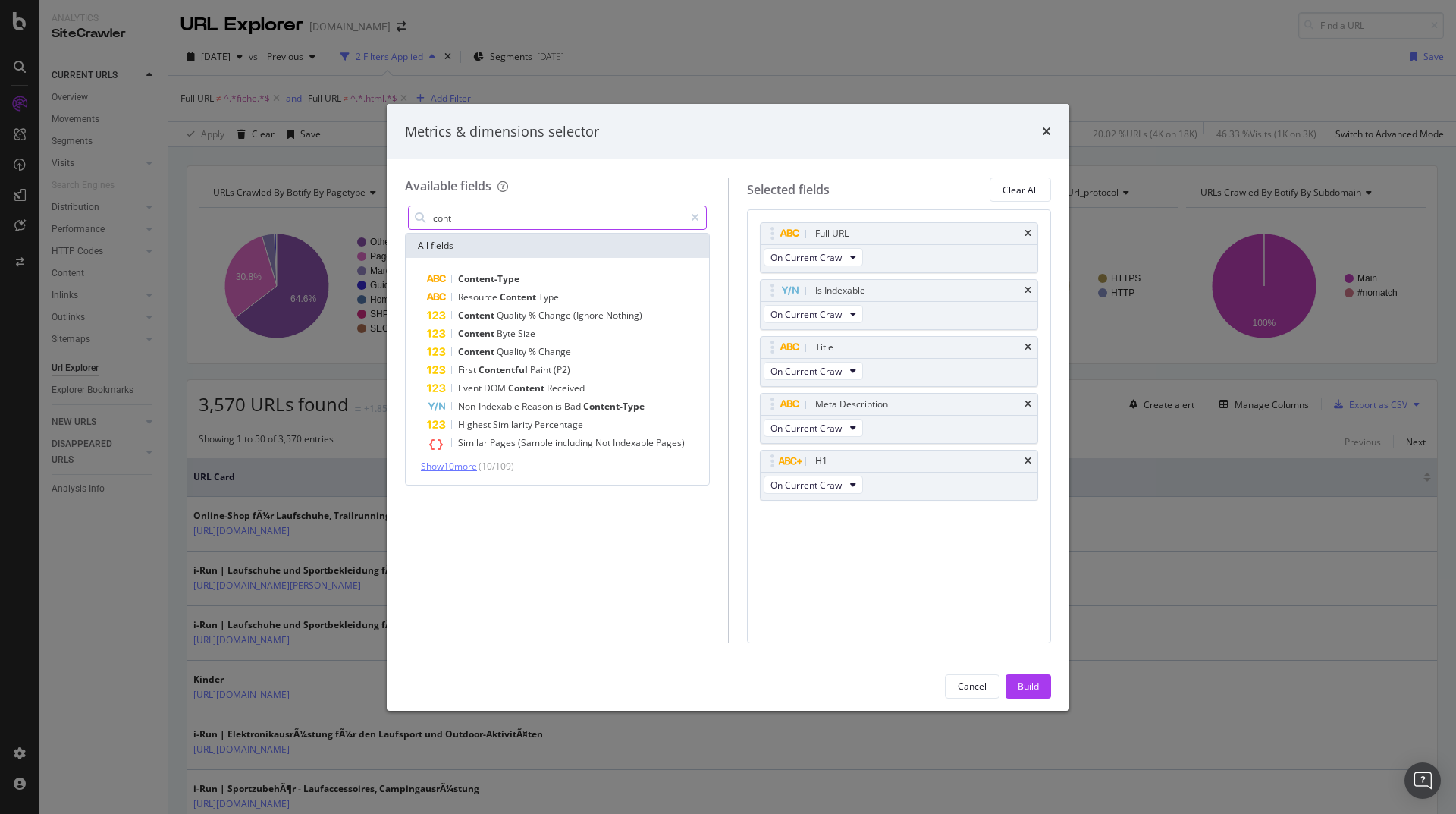
type input "cont"
click at [460, 469] on span "Show 10 more" at bounding box center [449, 467] width 56 height 13
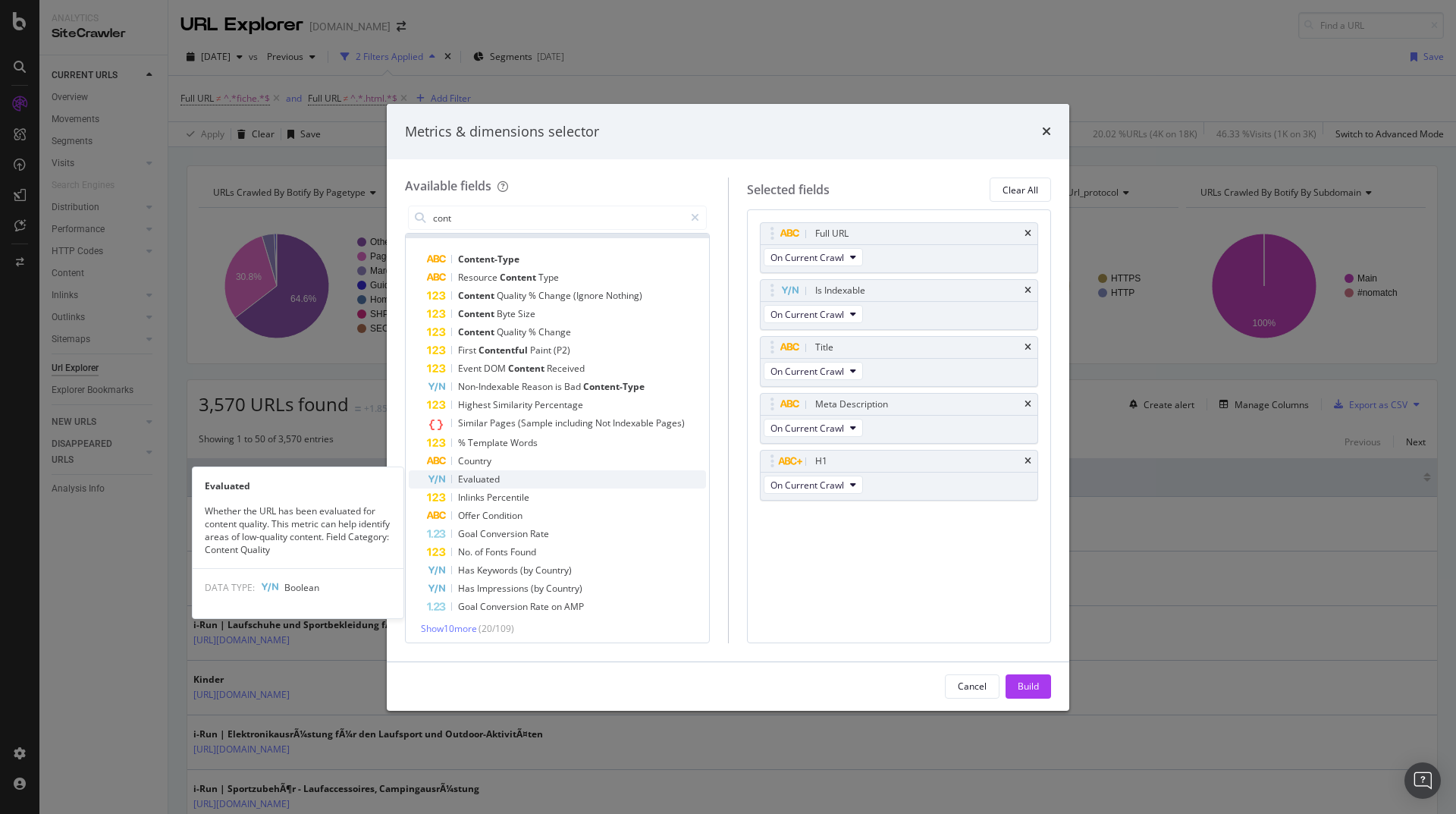
scroll to position [24, 0]
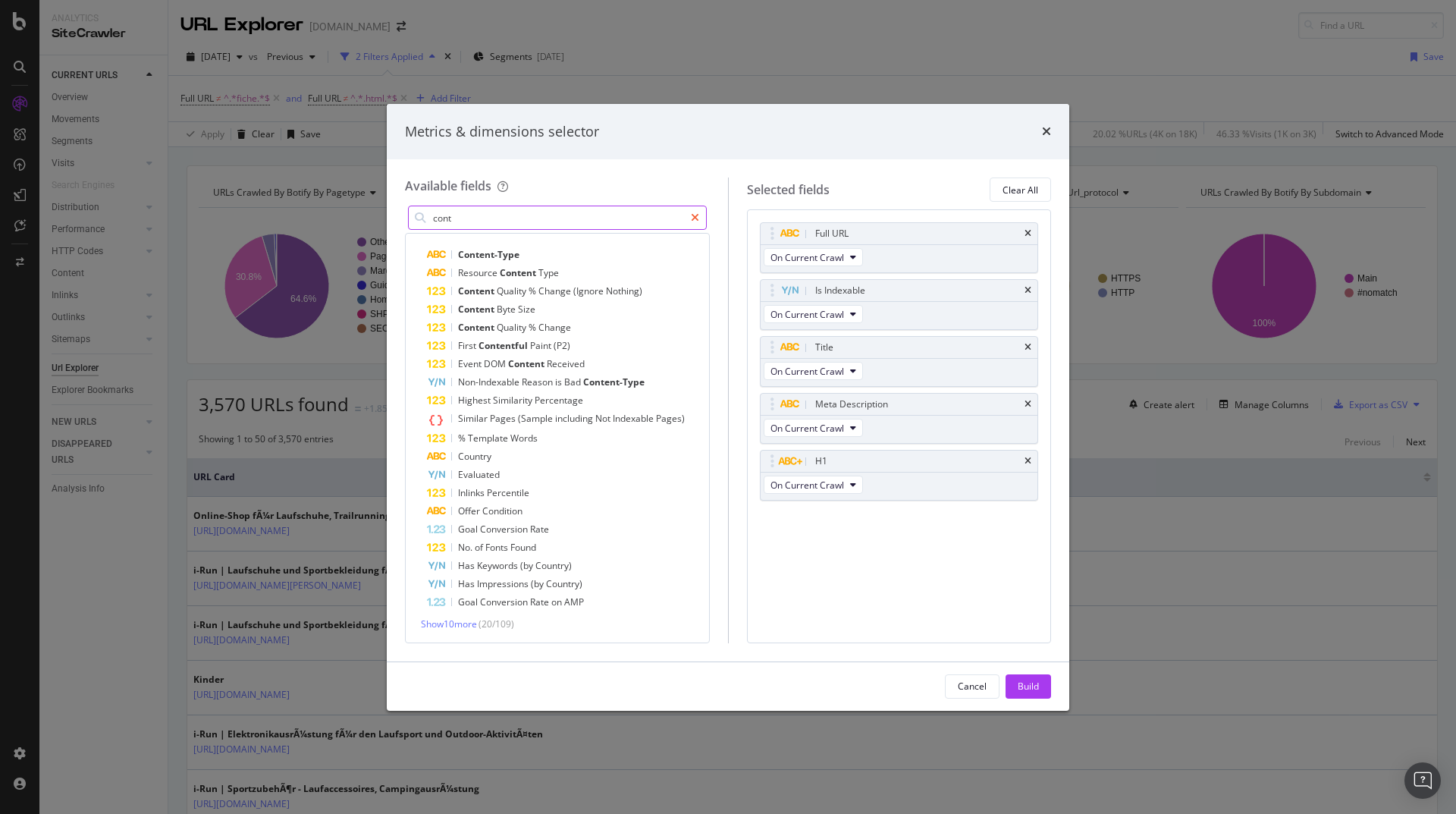
click at [695, 218] on icon "modal" at bounding box center [695, 218] width 8 height 11
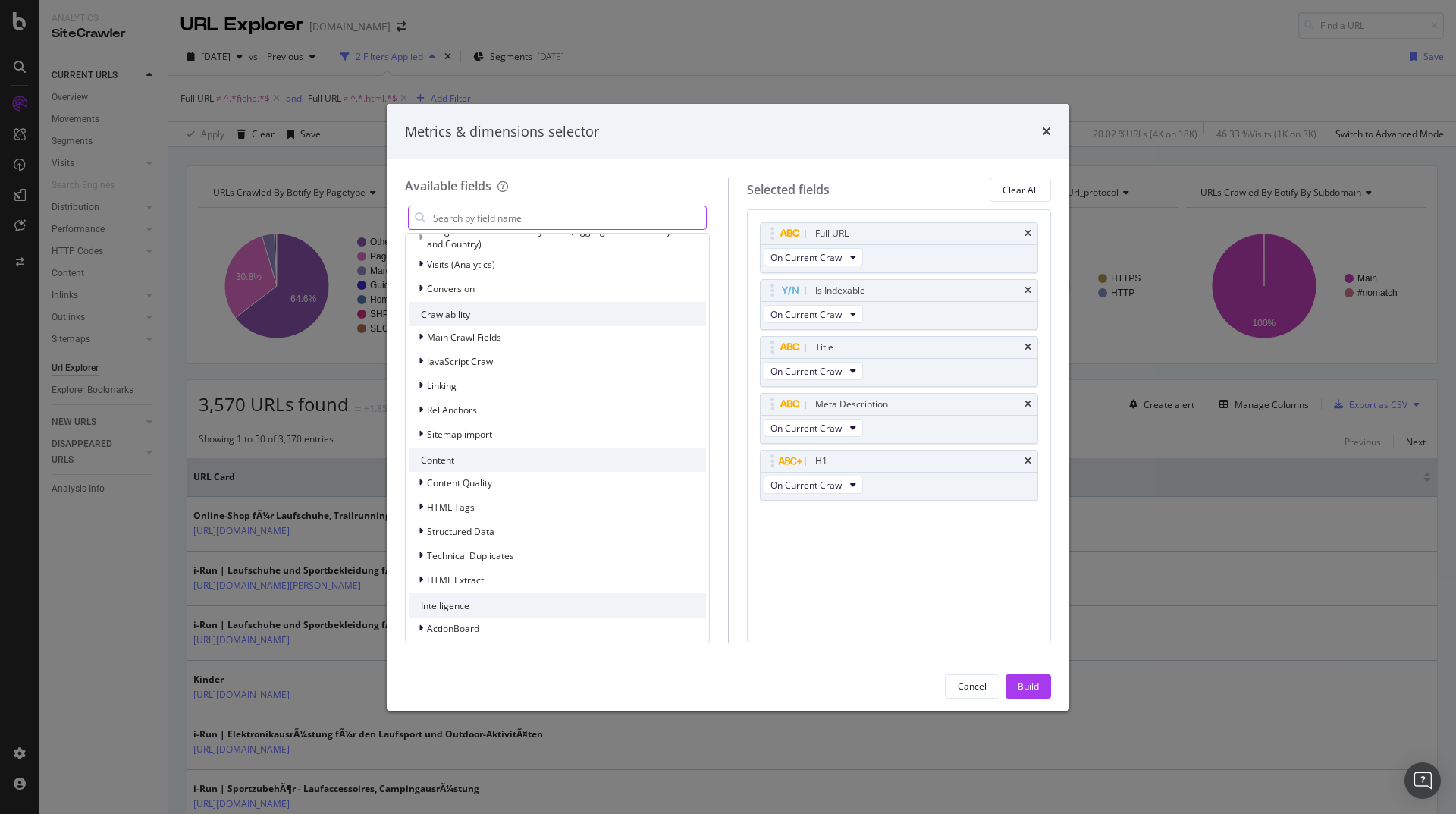
scroll to position [309, 0]
click at [418, 477] on div "modal" at bounding box center [422, 474] width 9 height 15
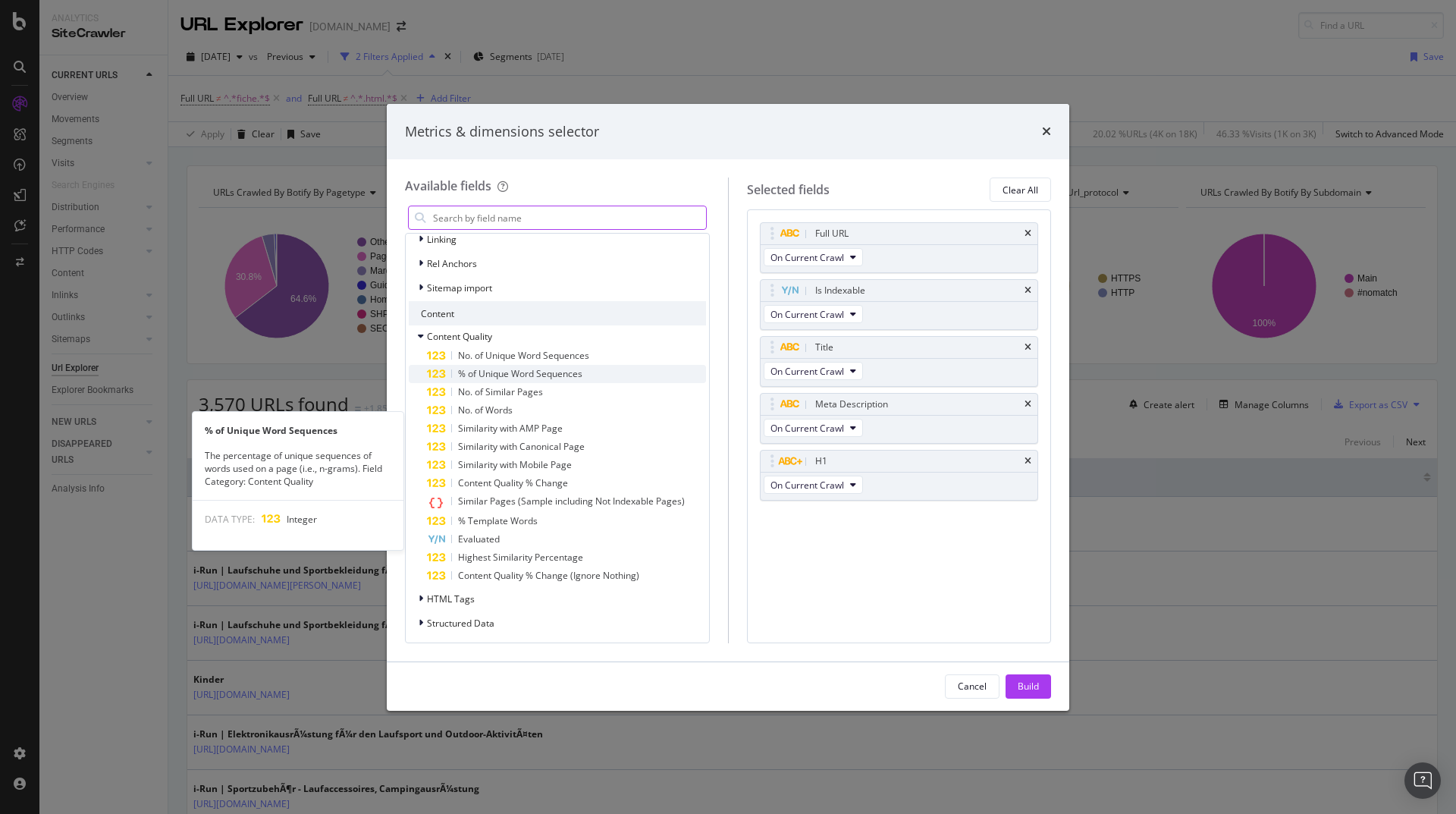
scroll to position [491, 0]
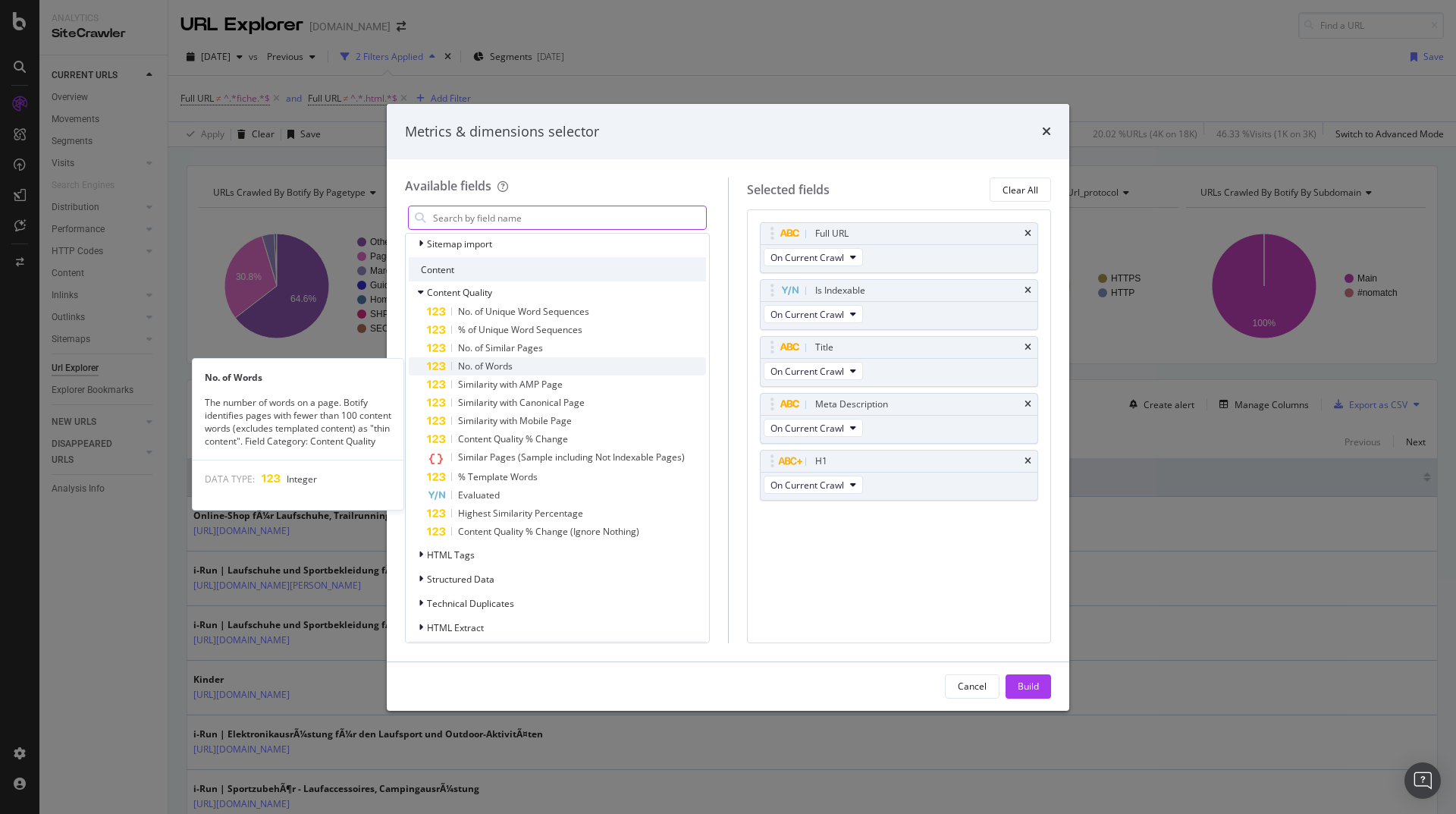
click at [499, 361] on span "No. of Words" at bounding box center [485, 366] width 55 height 13
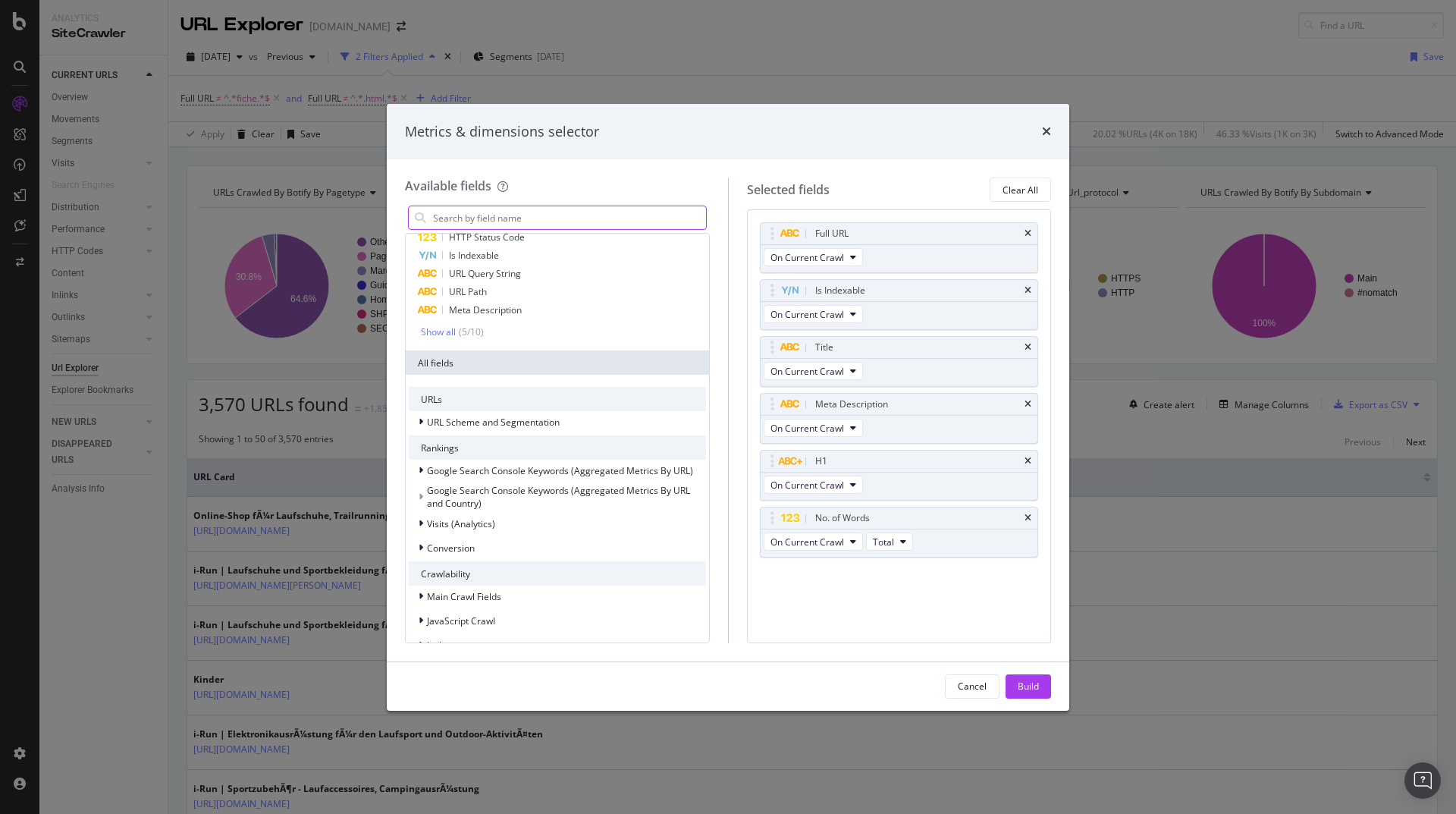
scroll to position [0, 0]
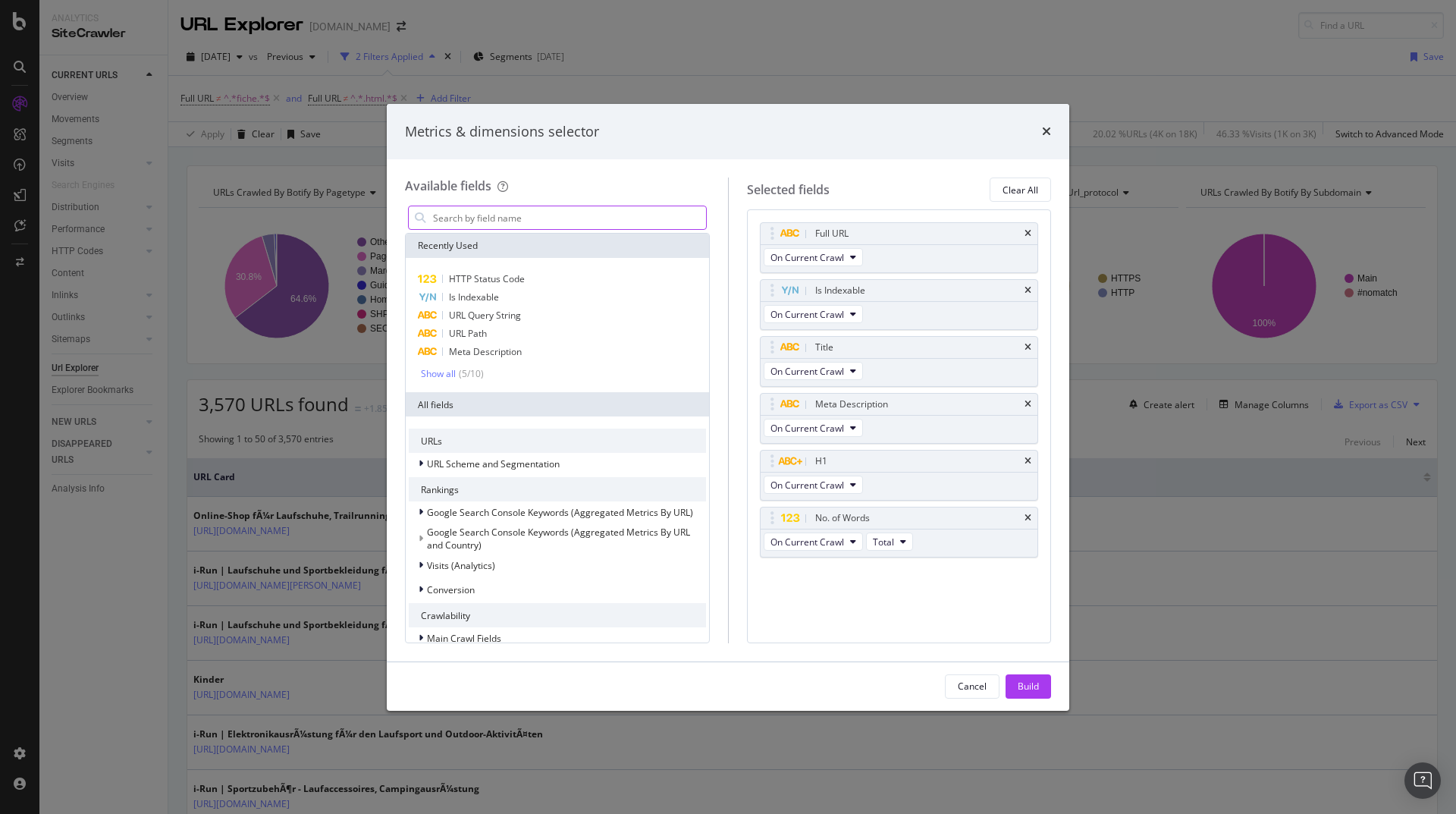
click at [499, 229] on input "modal" at bounding box center [569, 218] width 274 height 23
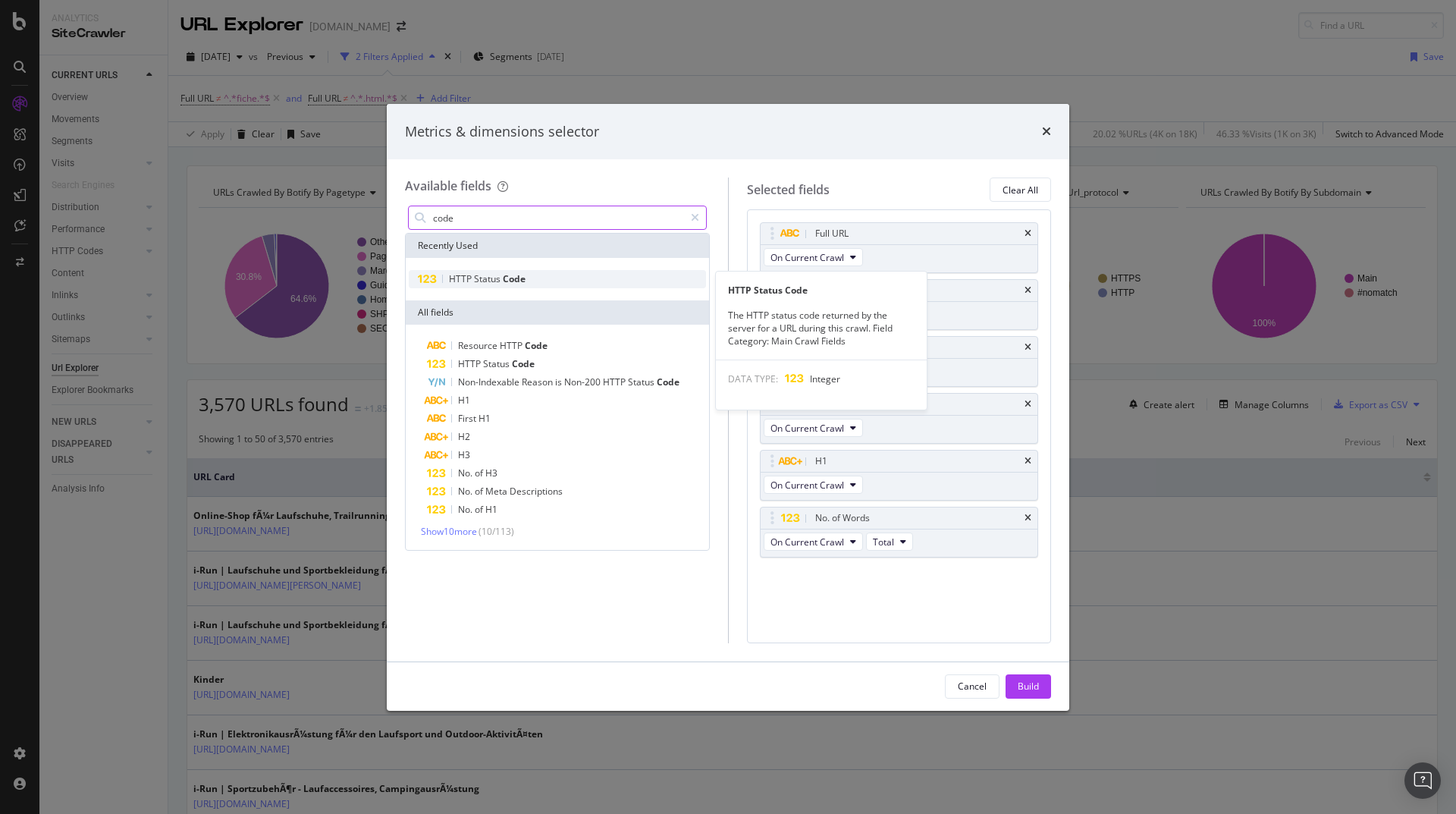
type input "code"
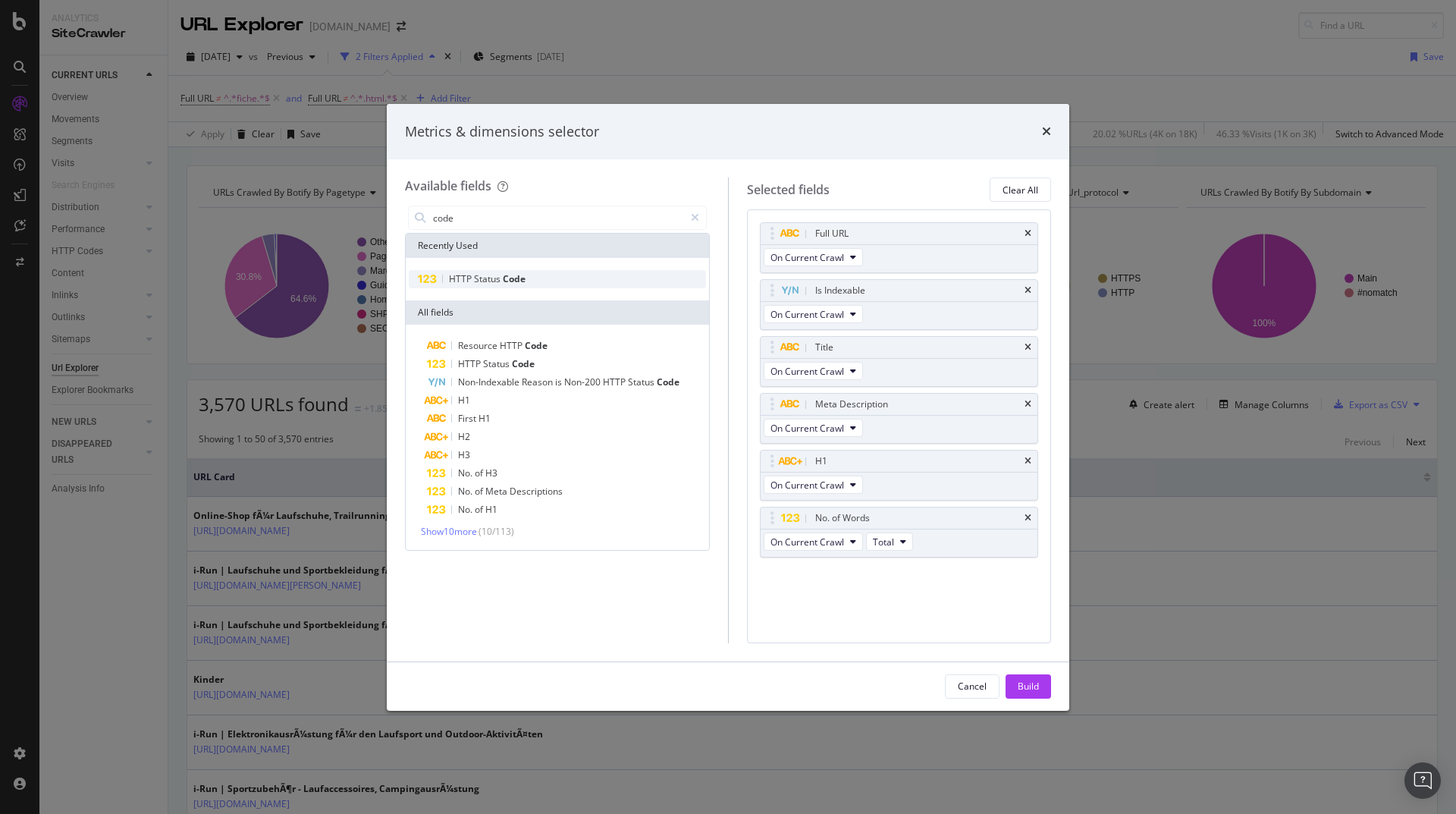
click at [510, 280] on span "Code" at bounding box center [514, 279] width 23 height 13
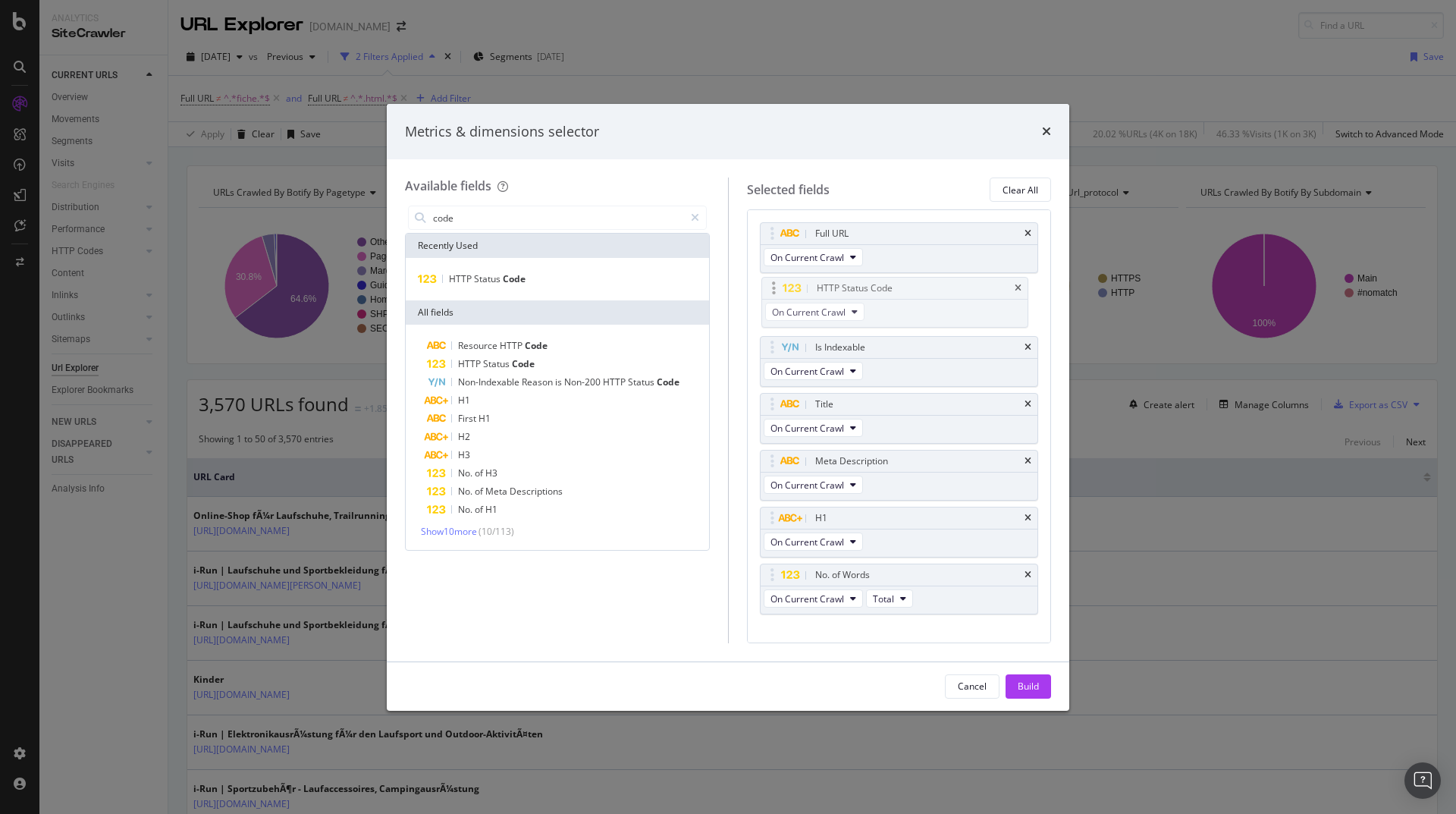
drag, startPoint x: 921, startPoint y: 573, endPoint x: 923, endPoint y: 287, distance: 286.0
click at [923, 287] on body "Analytics SiteCrawler CURRENT URLS Overview Movements Segments Visits Analysis …" at bounding box center [728, 407] width 1456 height 814
click at [1031, 685] on div "Build" at bounding box center [1029, 687] width 21 height 13
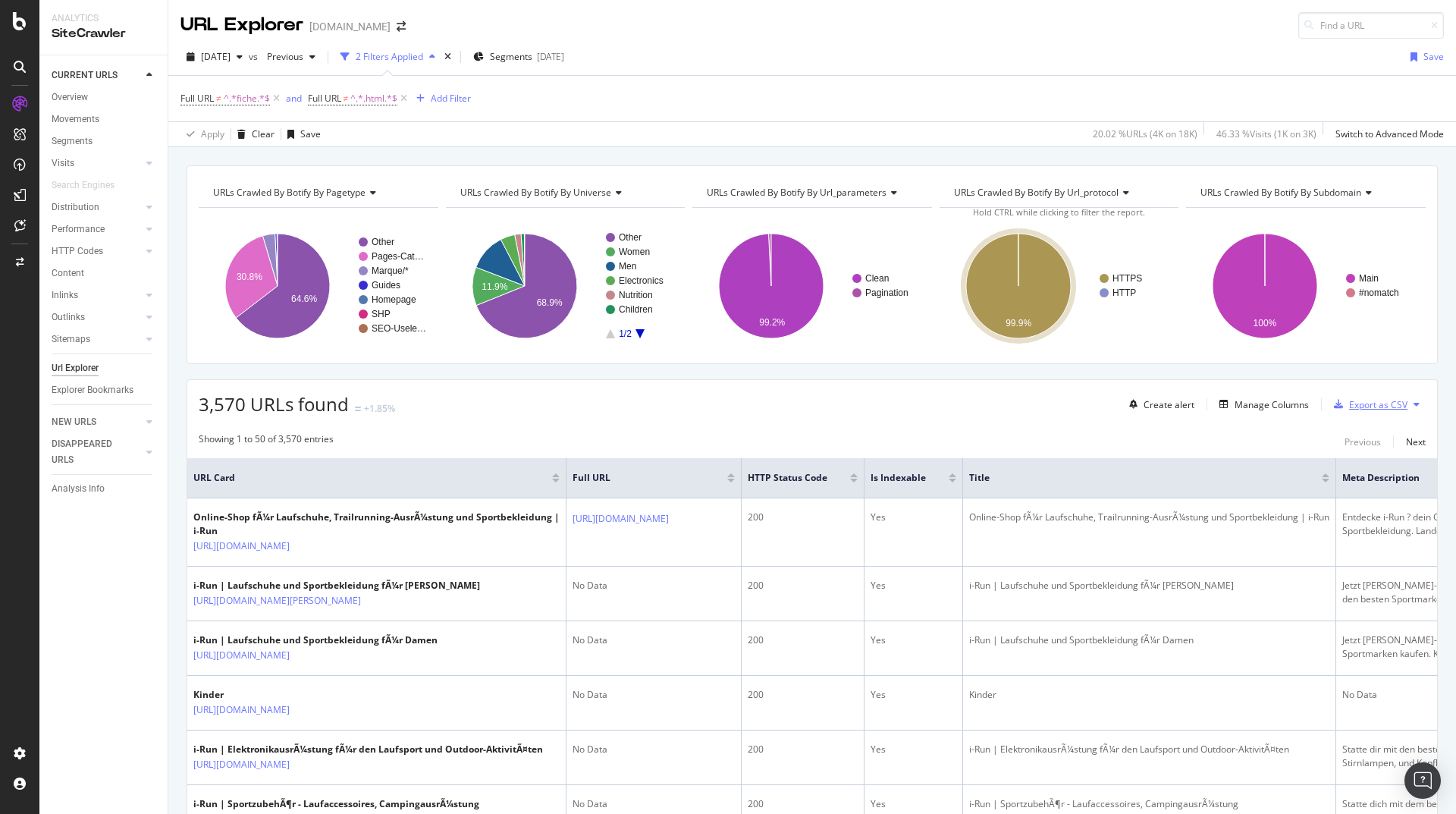
click at [1354, 408] on div "Export as CSV" at bounding box center [1378, 405] width 59 height 13
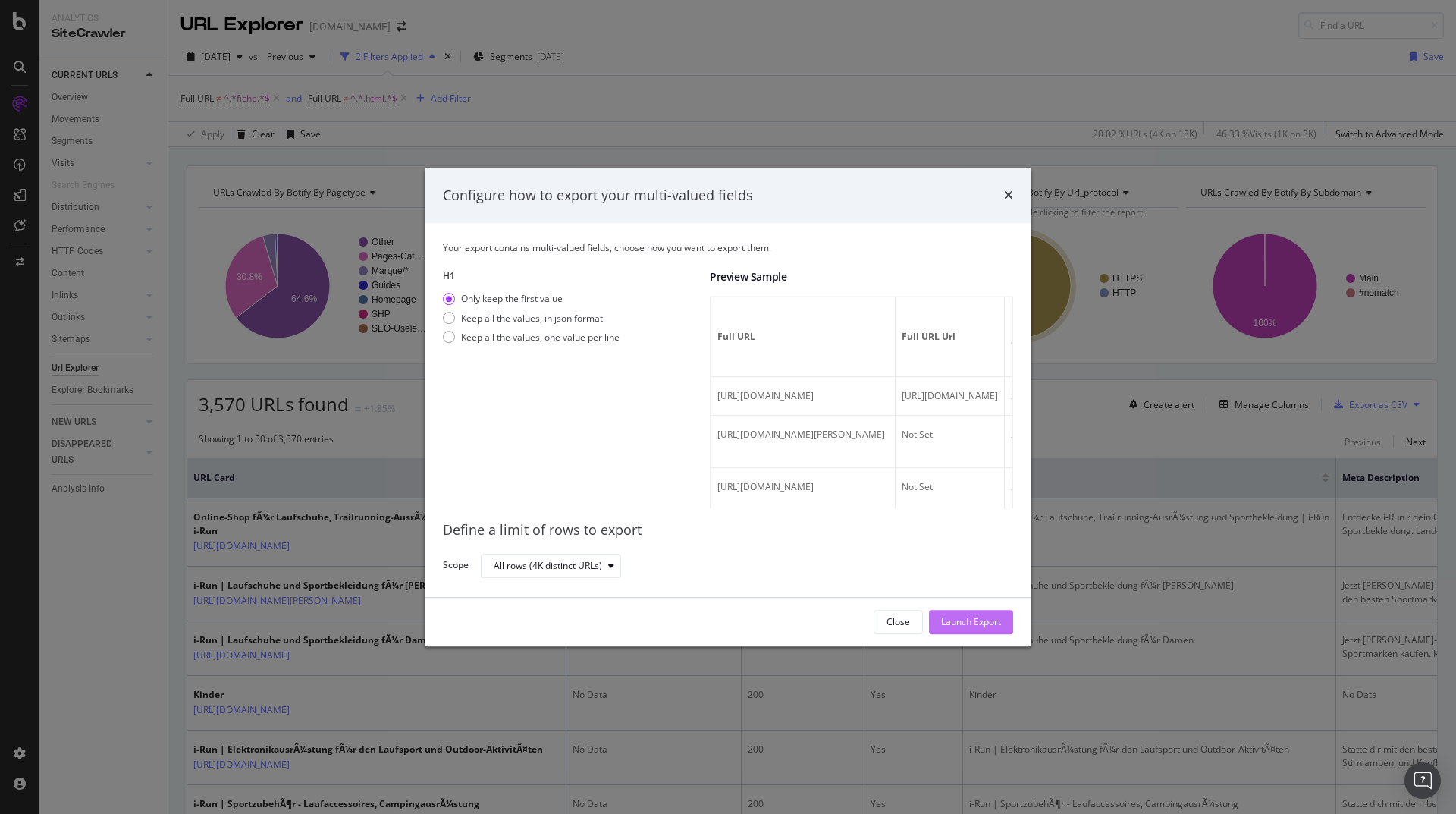
click at [984, 624] on div "Launch Export" at bounding box center [971, 623] width 60 height 13
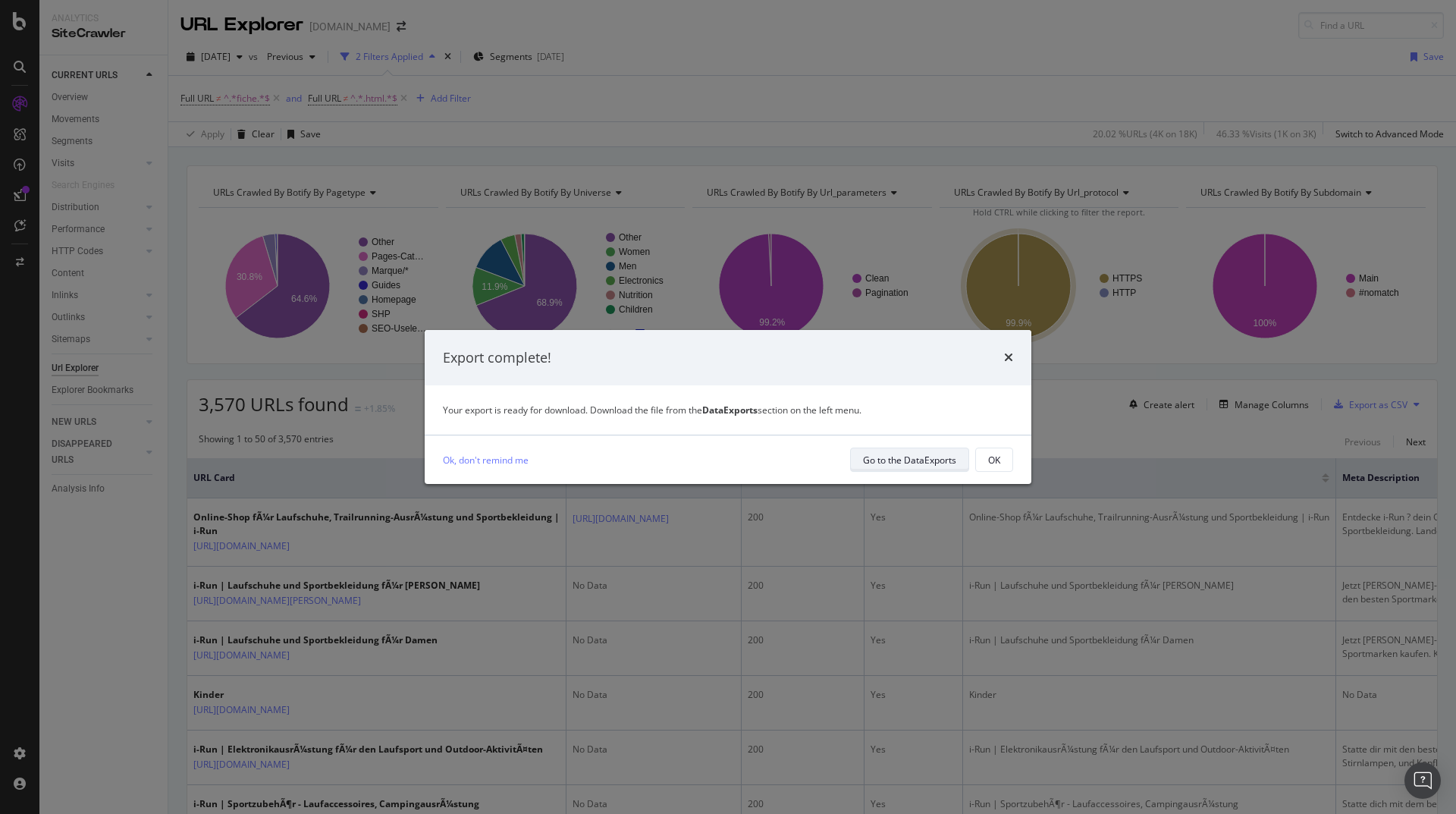
click at [924, 462] on div "Go to the DataExports" at bounding box center [909, 461] width 93 height 13
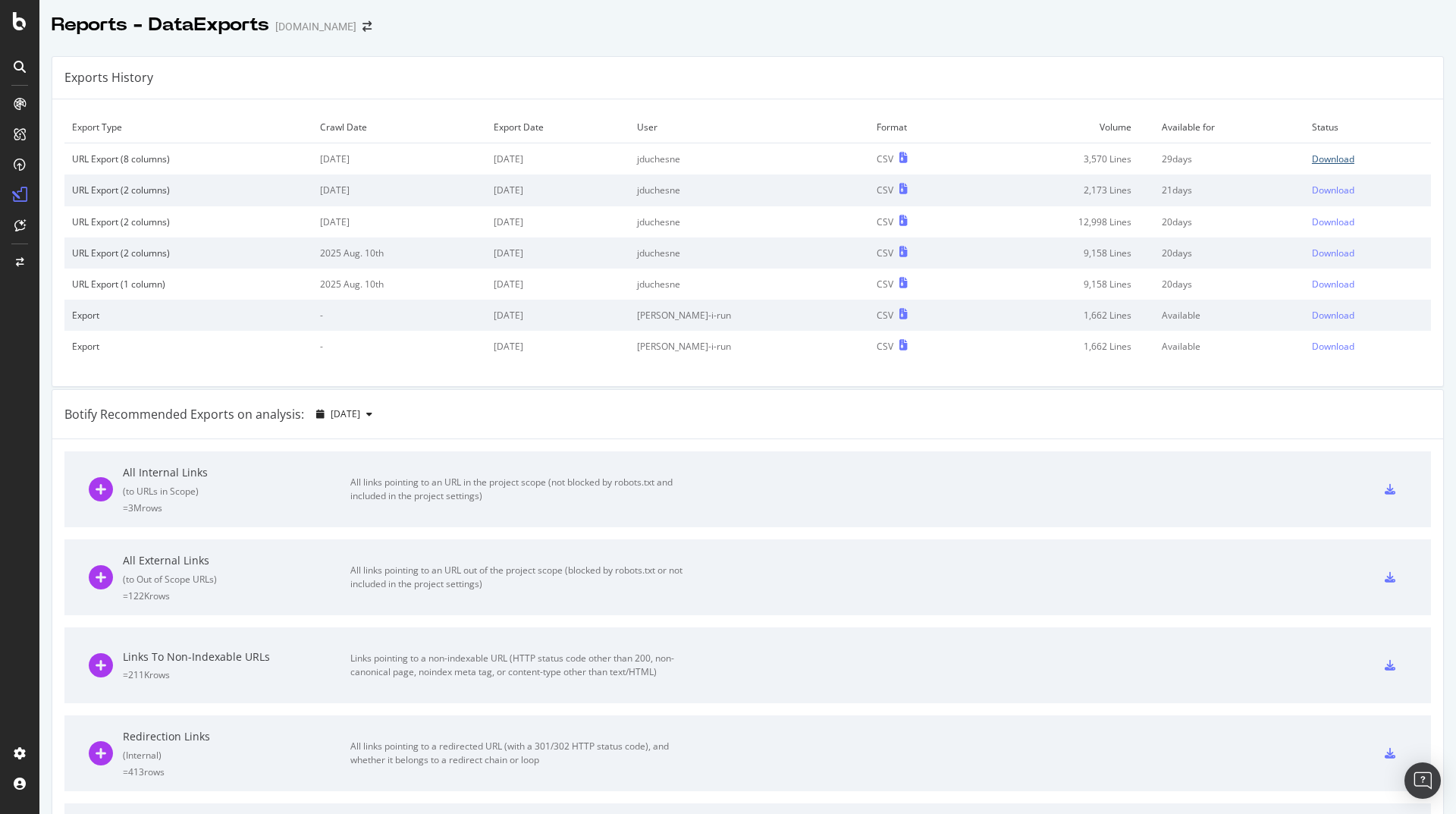
click at [1318, 162] on div "Download" at bounding box center [1333, 159] width 42 height 13
click at [75, 144] on div "Overview" at bounding box center [78, 143] width 43 height 15
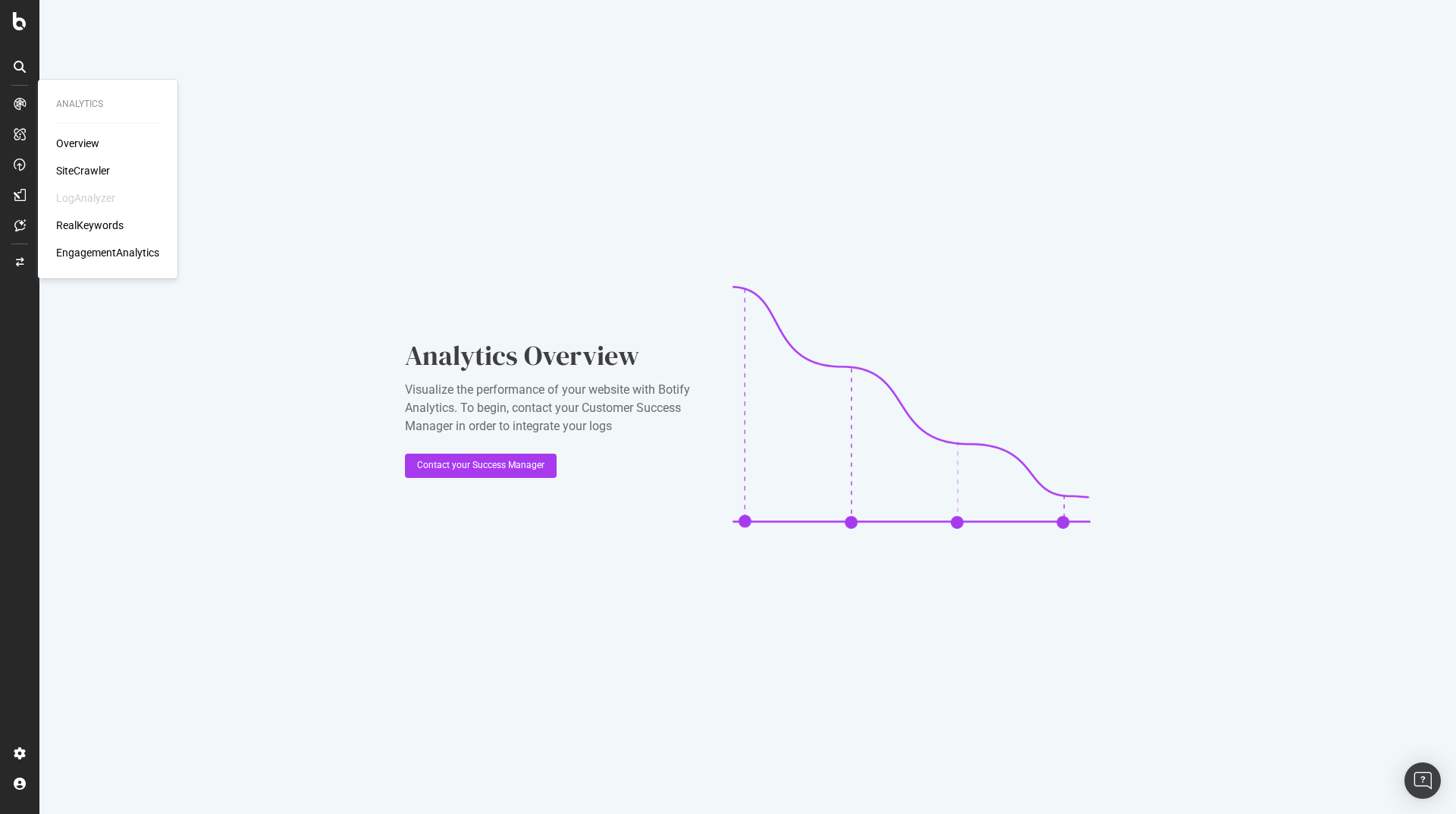
click at [84, 168] on div "SiteCrawler" at bounding box center [83, 170] width 54 height 15
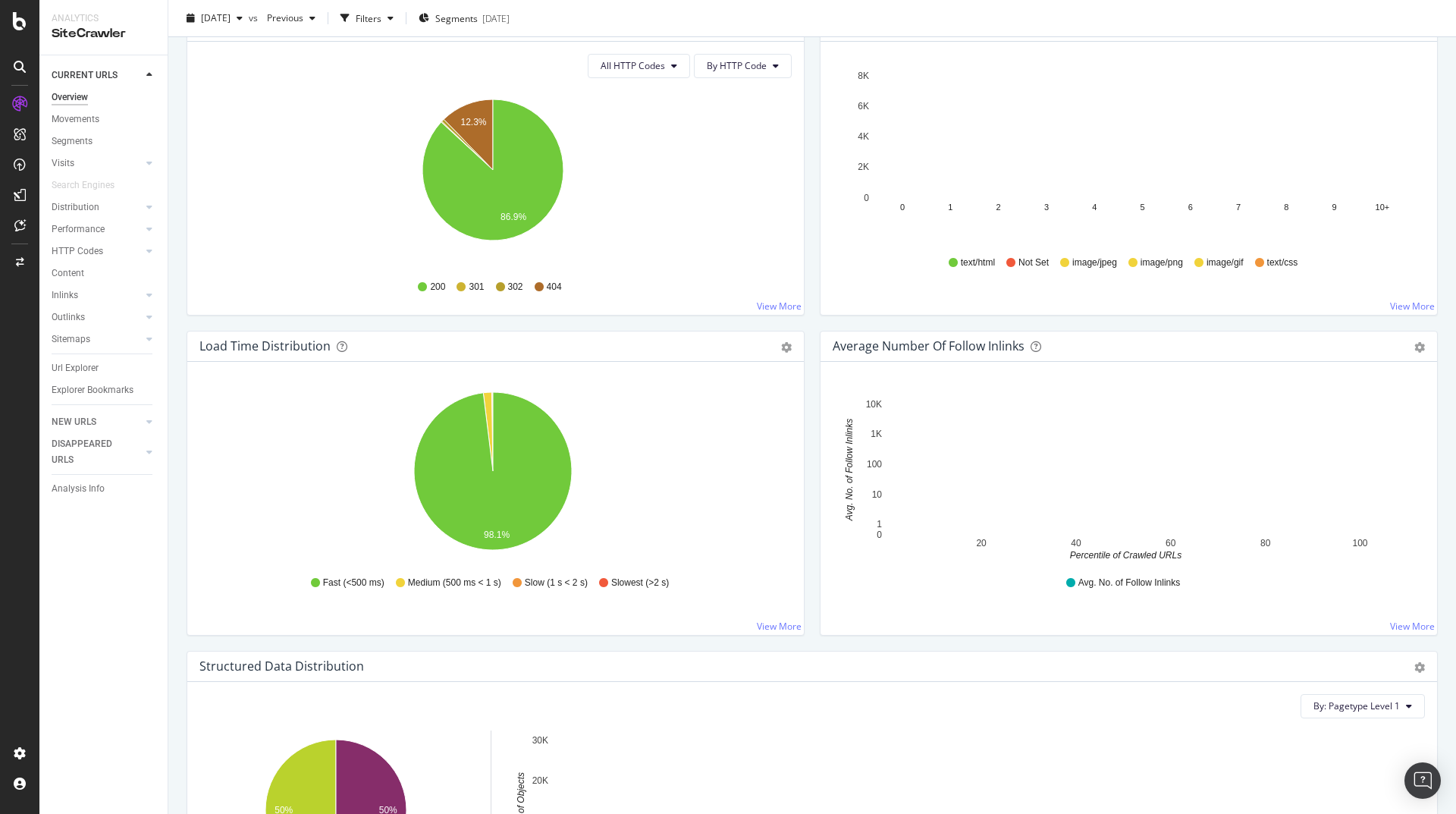
scroll to position [1093, 0]
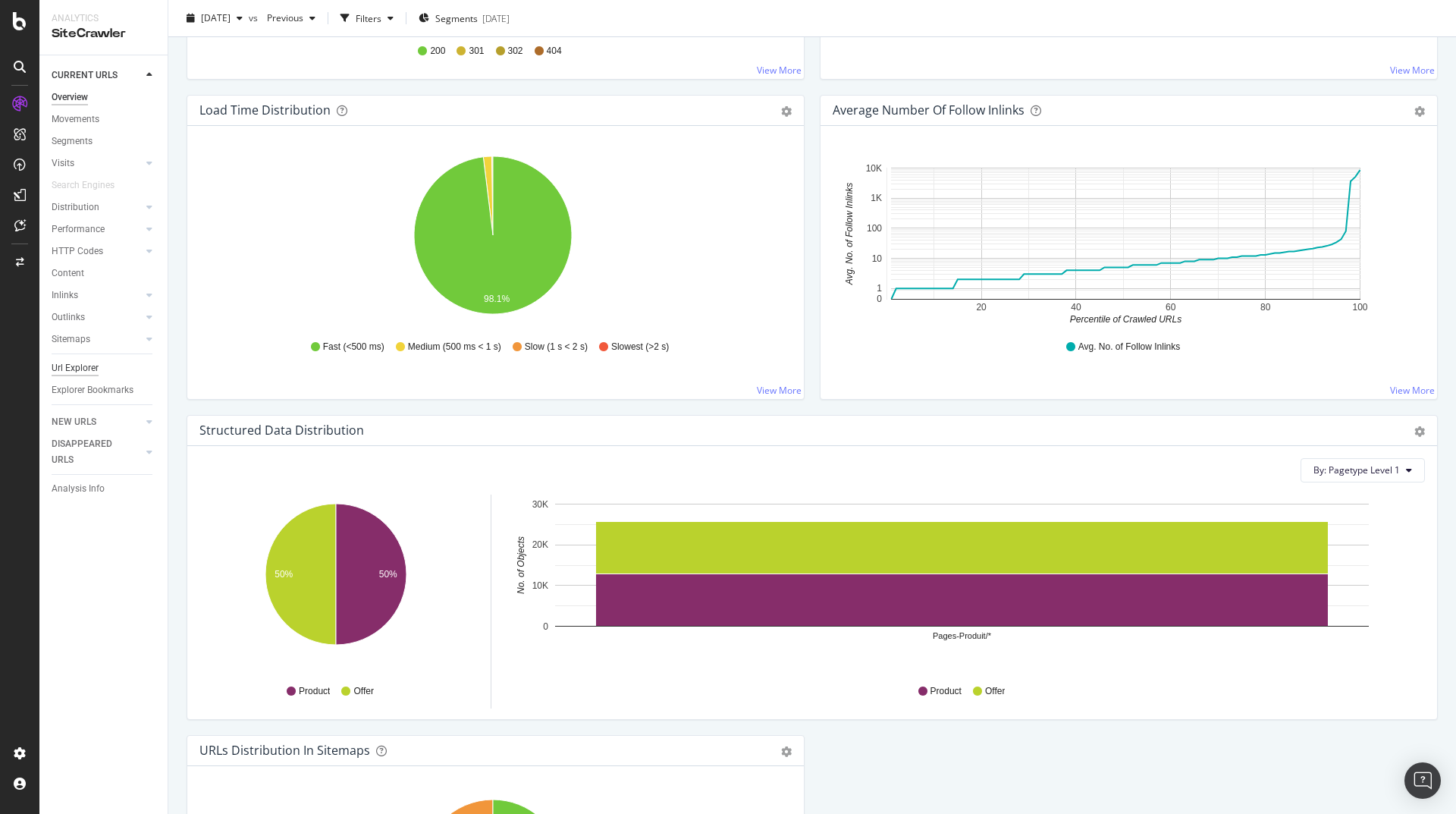
click at [93, 367] on div "Url Explorer" at bounding box center [74, 368] width 47 height 16
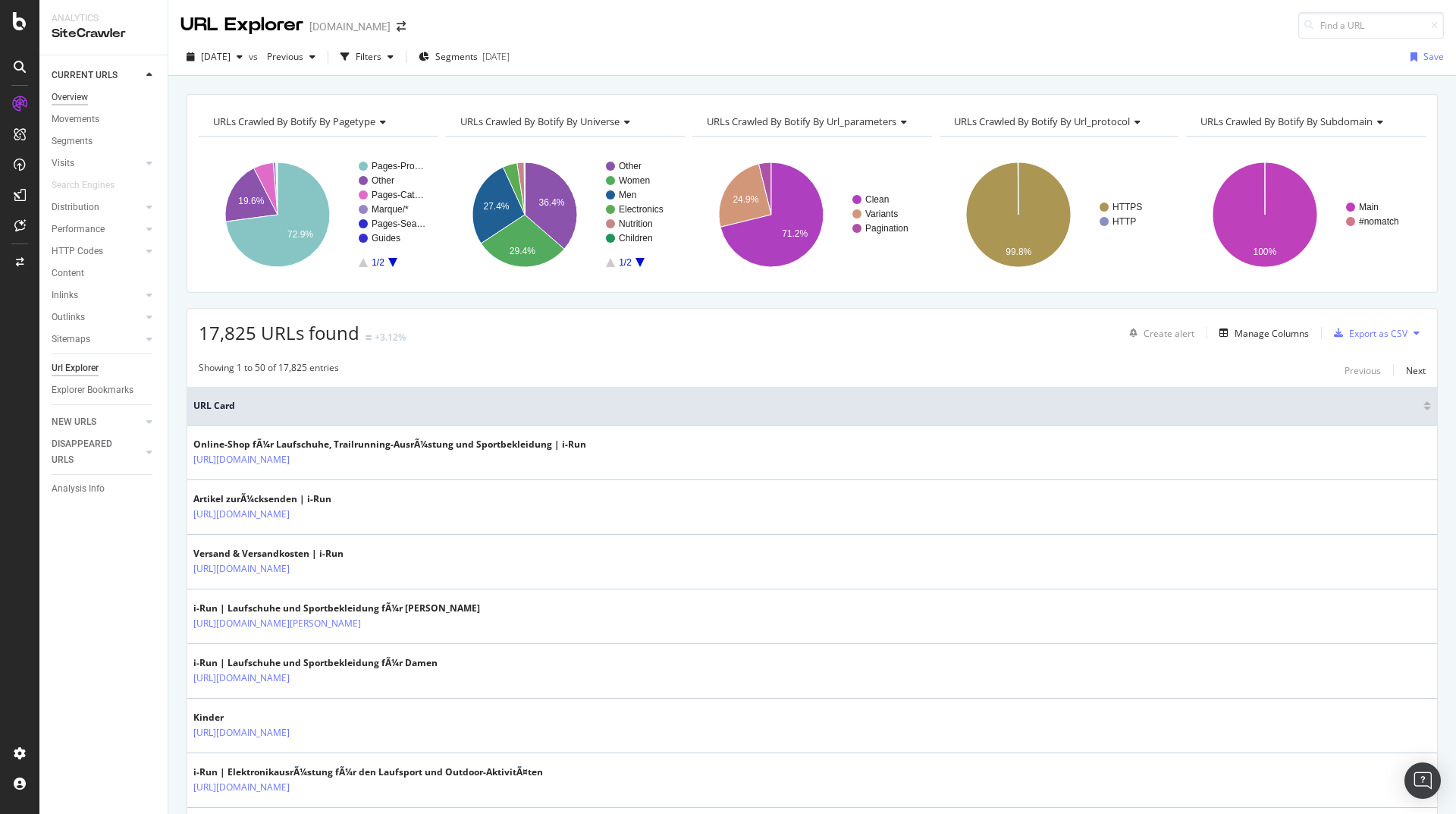
click at [84, 99] on div "Overview" at bounding box center [69, 97] width 36 height 16
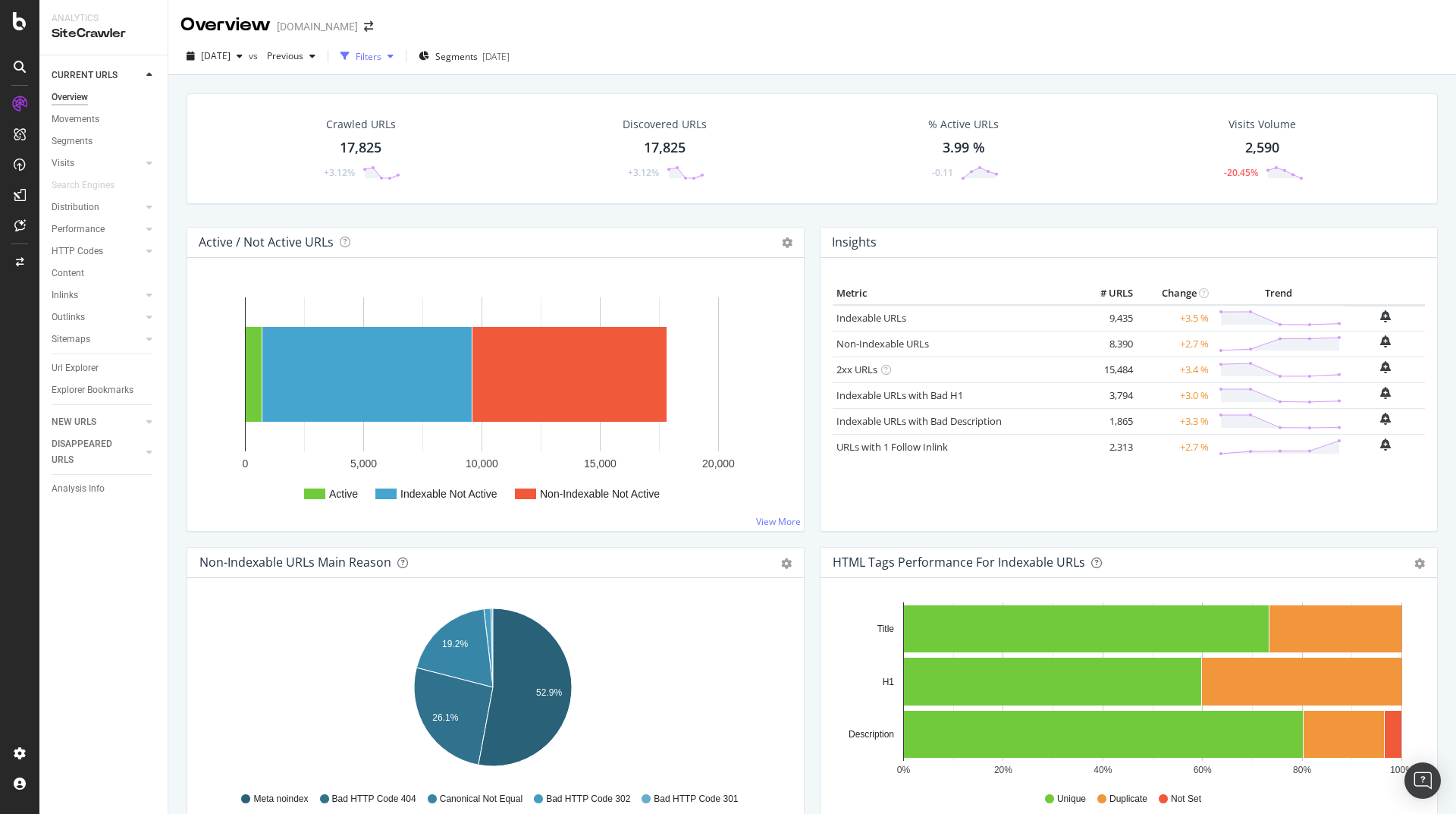
click at [394, 58] on icon "button" at bounding box center [390, 55] width 6 height 9
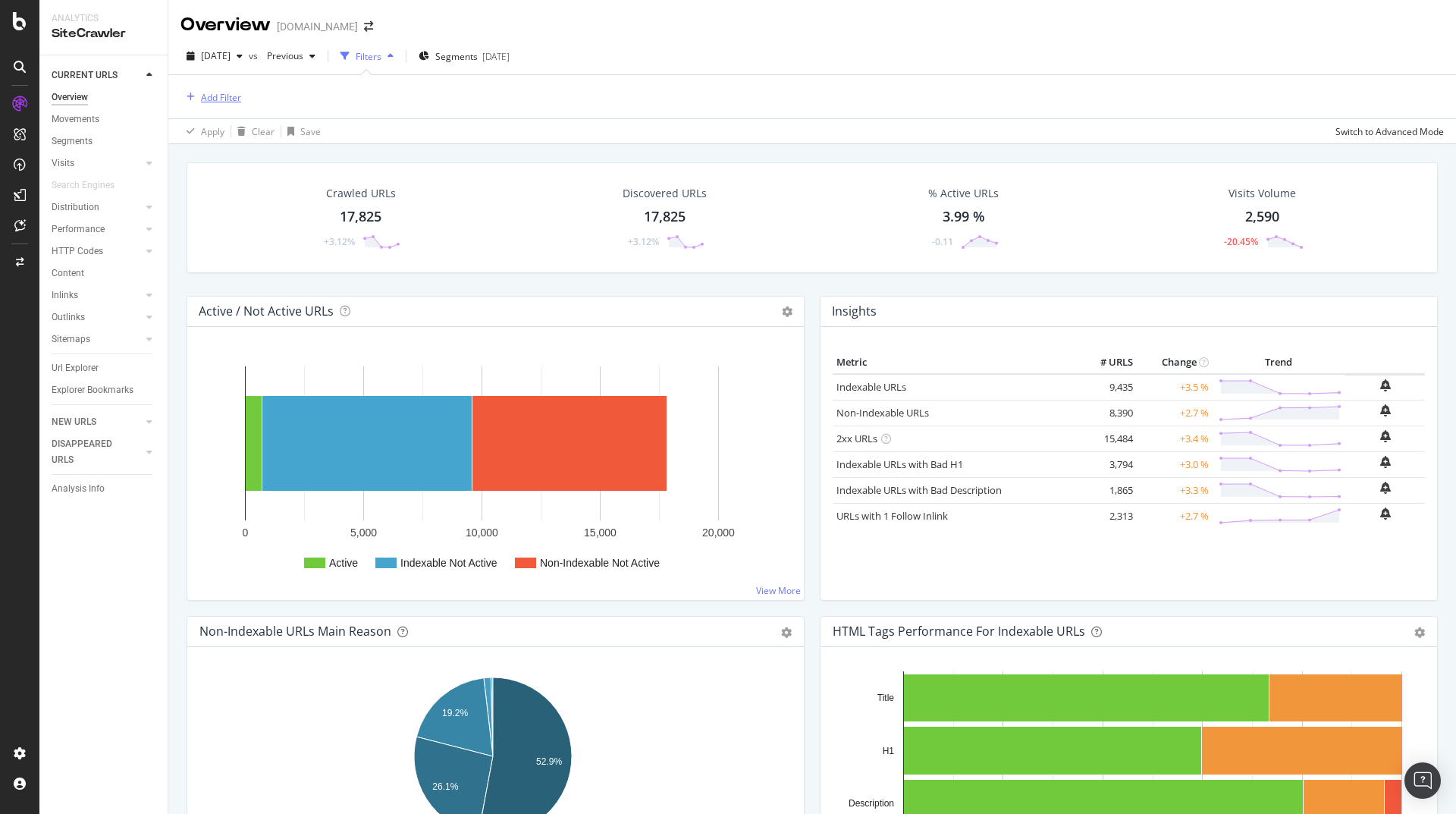
click at [228, 95] on div "Add Filter" at bounding box center [221, 98] width 41 height 13
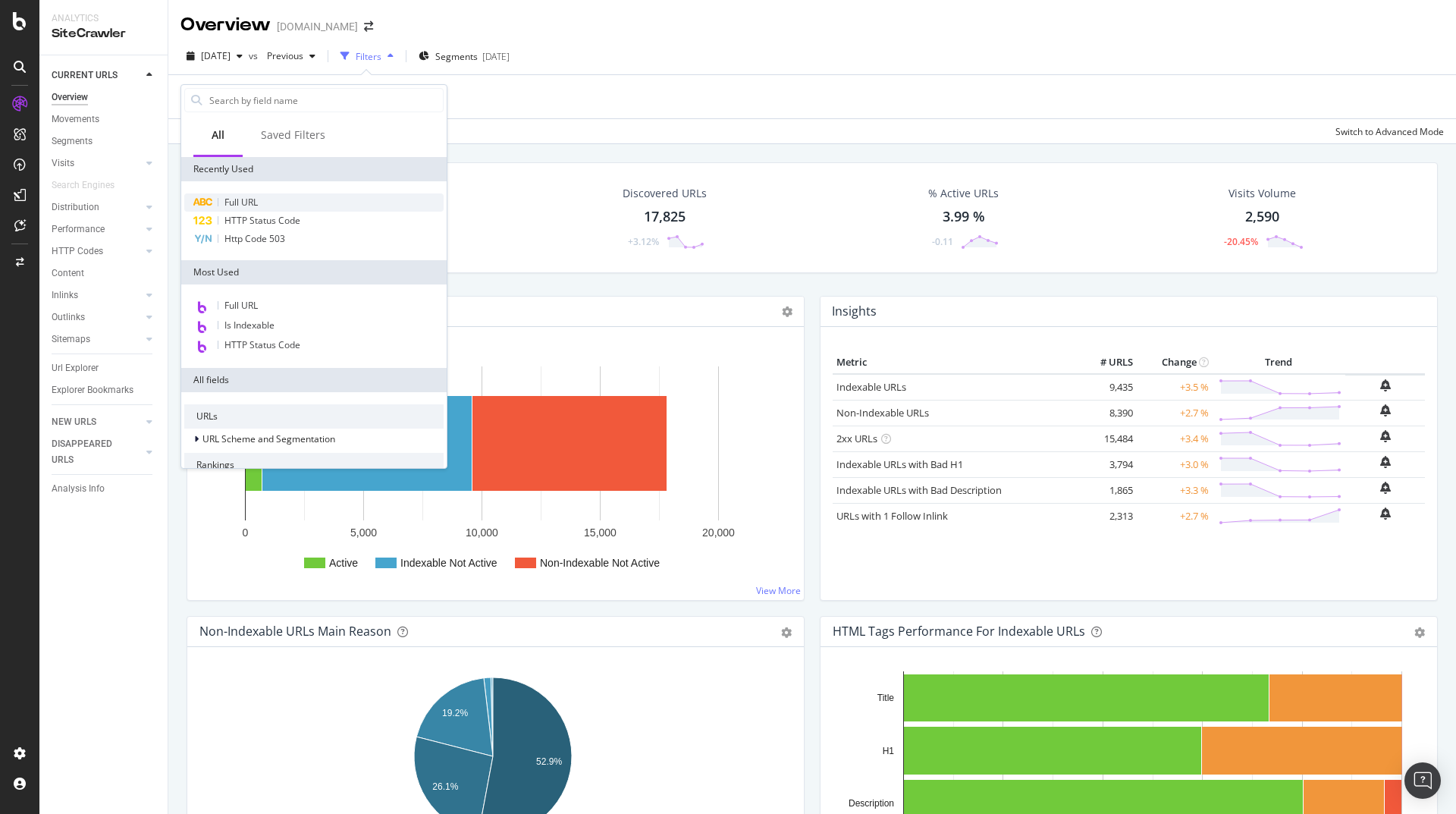
click at [261, 198] on div "Full URL" at bounding box center [314, 203] width 260 height 18
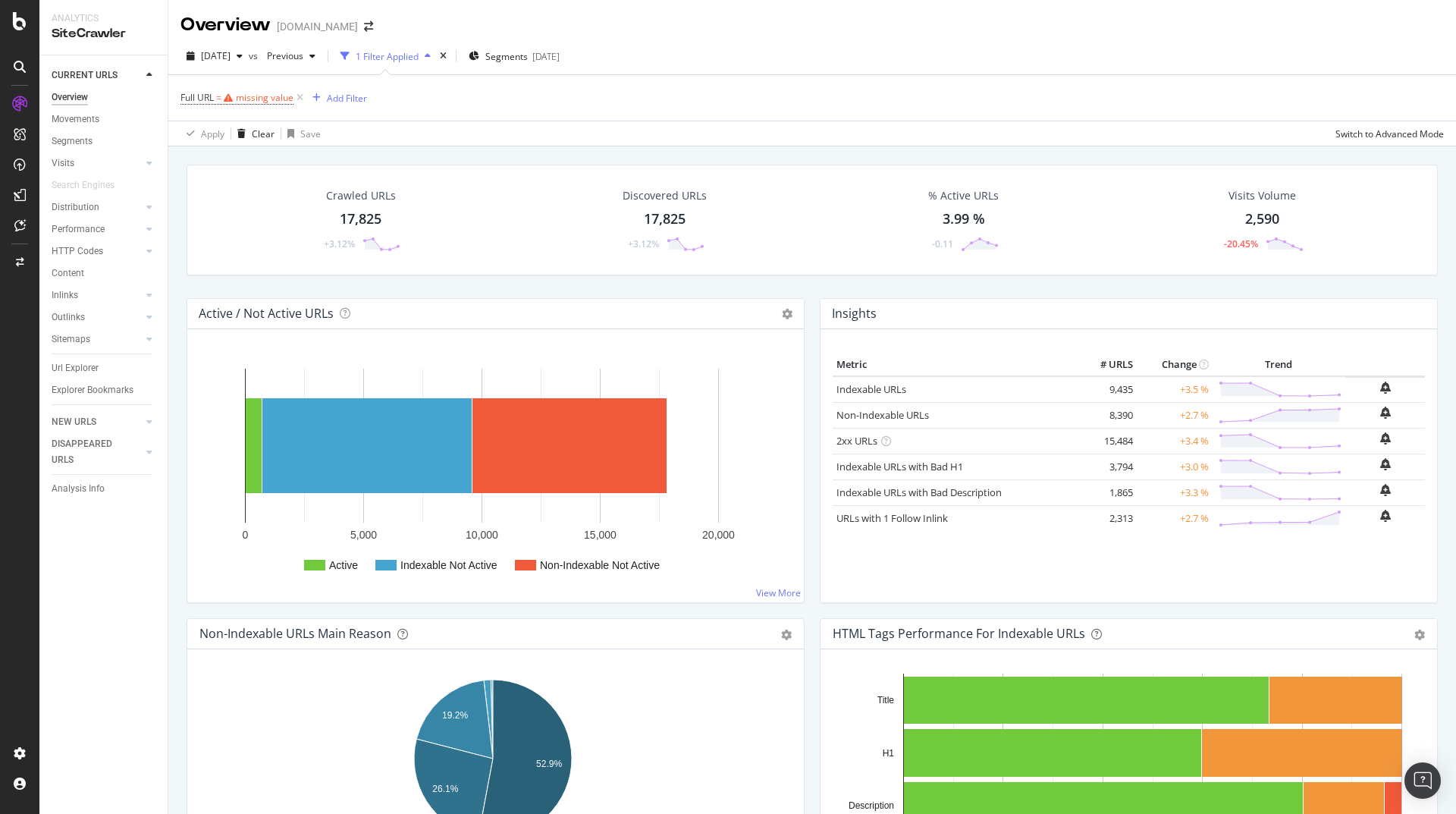
click at [444, 106] on div "Full URL = missing value Add Filter" at bounding box center [812, 98] width 1263 height 45
click at [298, 94] on icon at bounding box center [300, 98] width 13 height 15
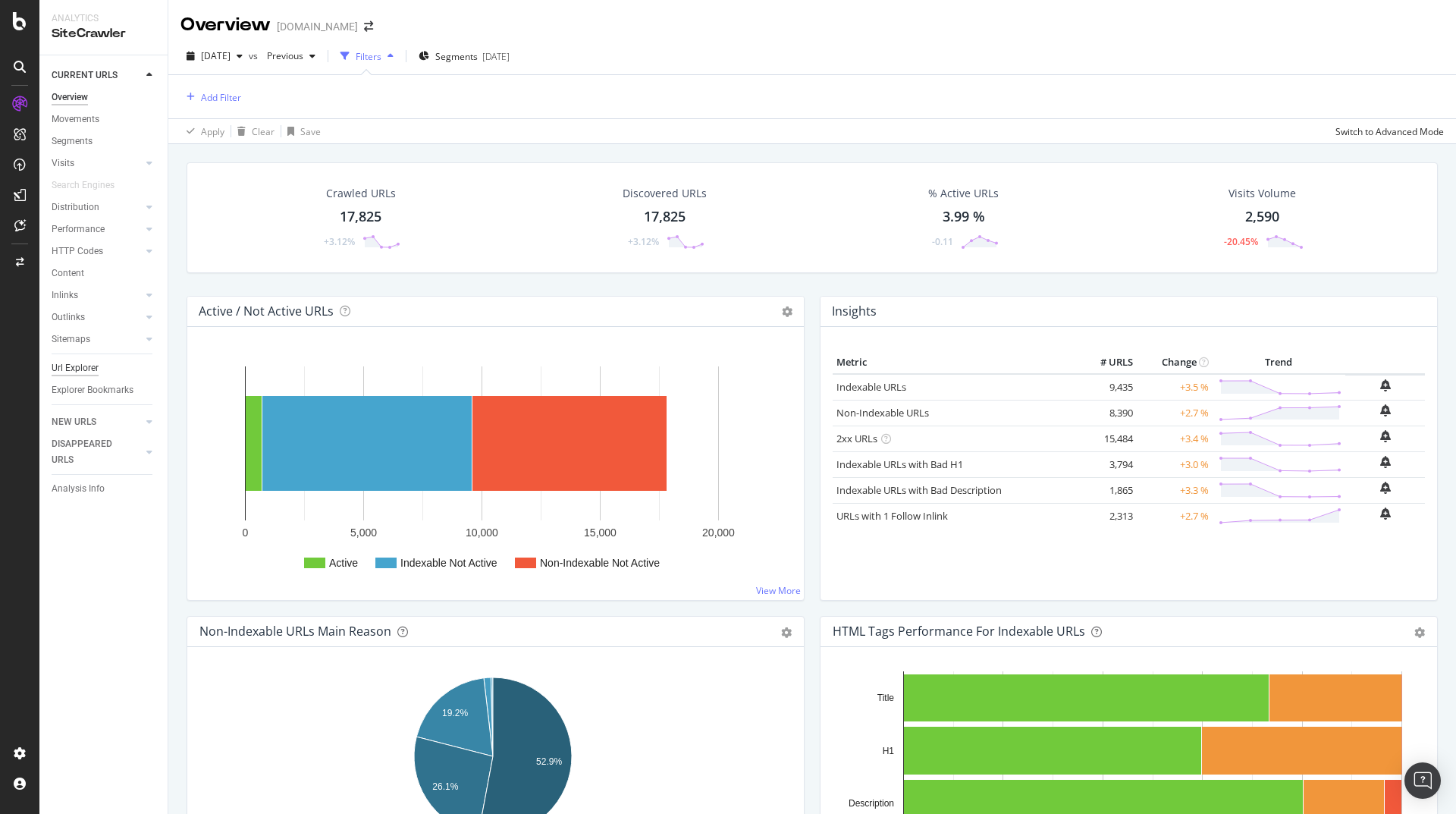
click at [92, 366] on div "Url Explorer" at bounding box center [74, 368] width 47 height 16
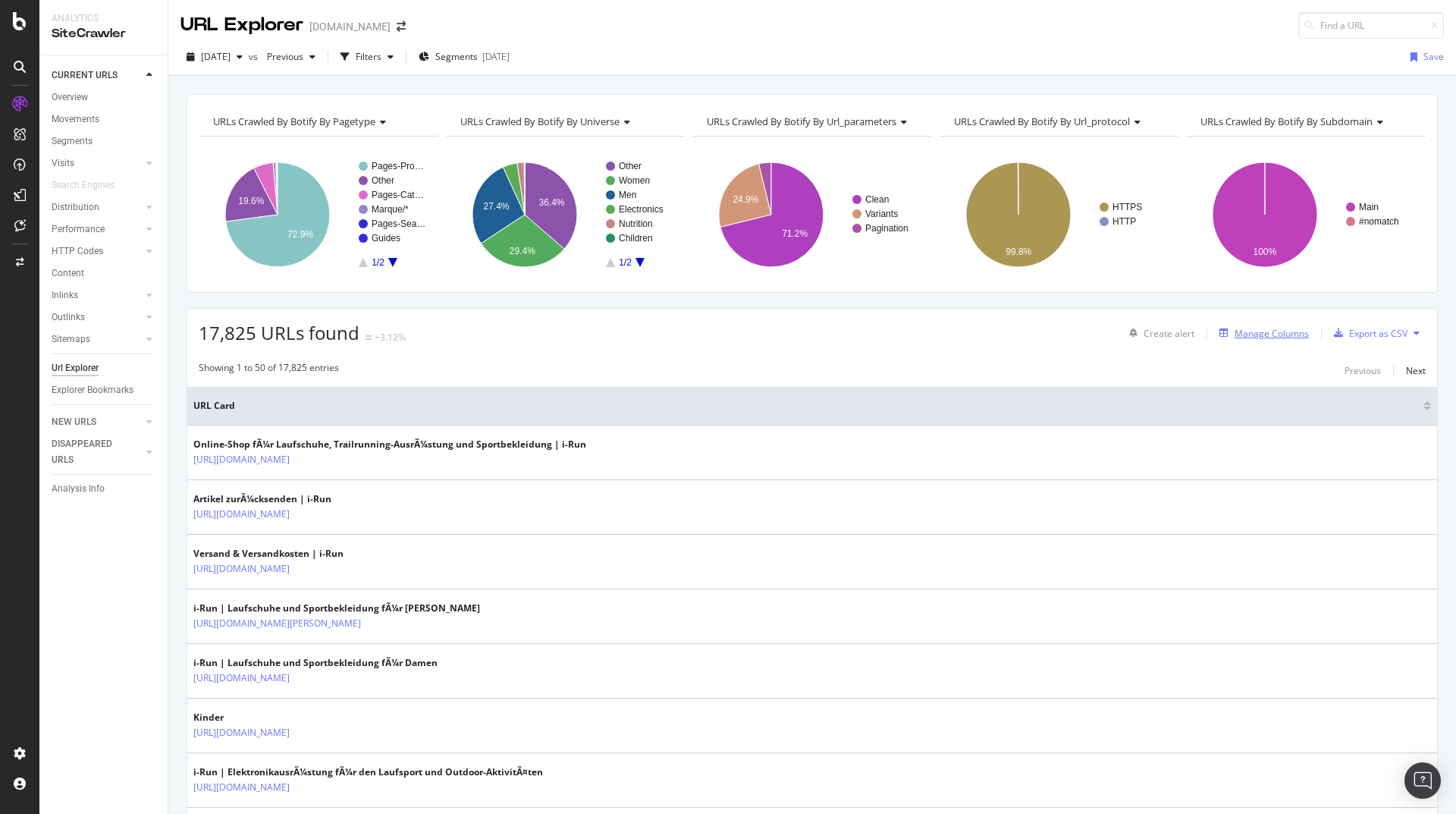
click at [1255, 333] on div "Manage Columns" at bounding box center [1272, 333] width 74 height 13
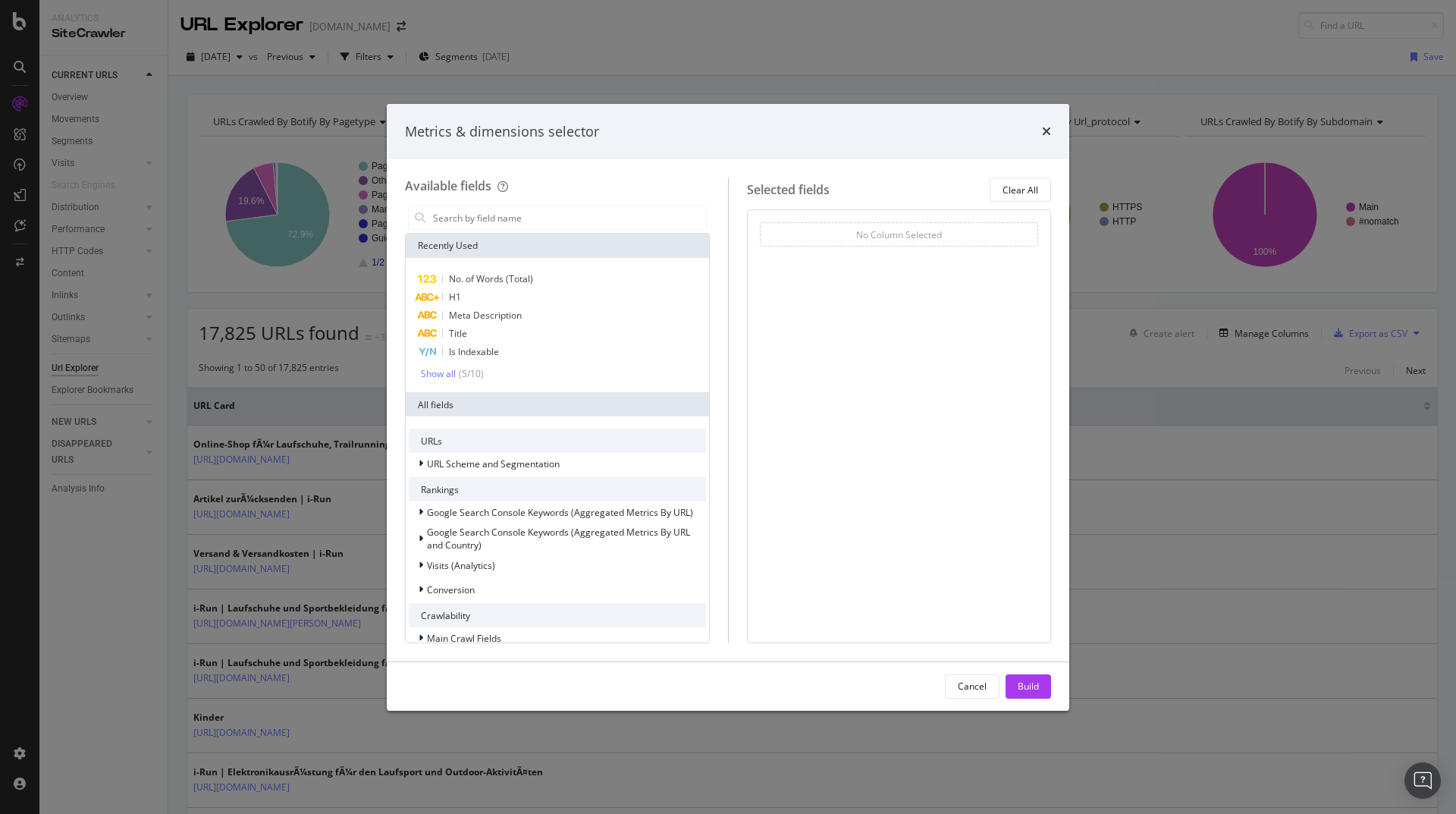
click at [843, 241] on div "No Column Selected" at bounding box center [900, 234] width 279 height 24
click at [474, 298] on div "H1" at bounding box center [557, 298] width 298 height 18
click at [1028, 685] on div "Build" at bounding box center [1029, 687] width 21 height 13
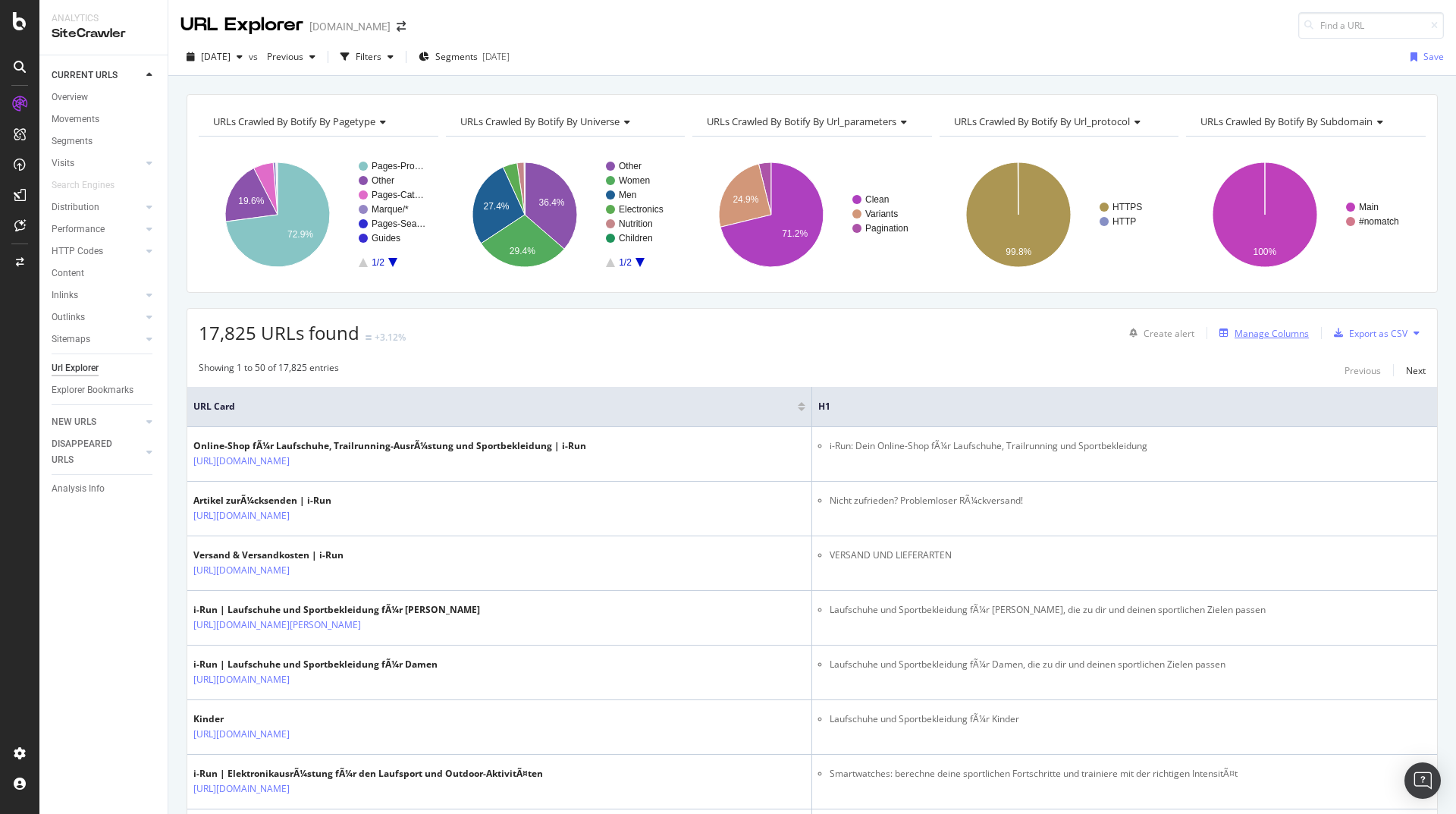
click at [1264, 335] on div "Manage Columns" at bounding box center [1272, 333] width 74 height 13
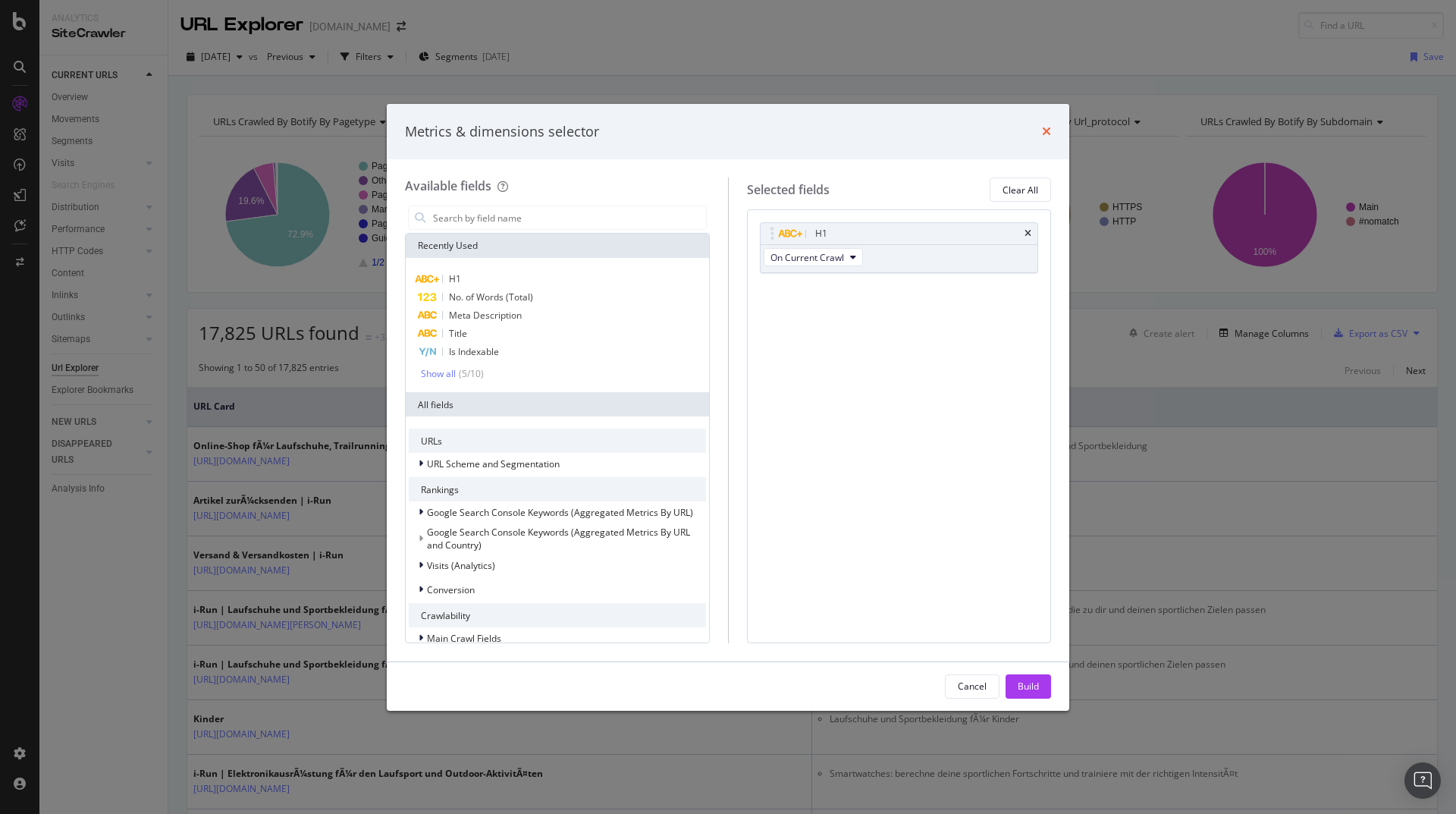
click at [1049, 127] on icon "times" at bounding box center [1046, 131] width 9 height 12
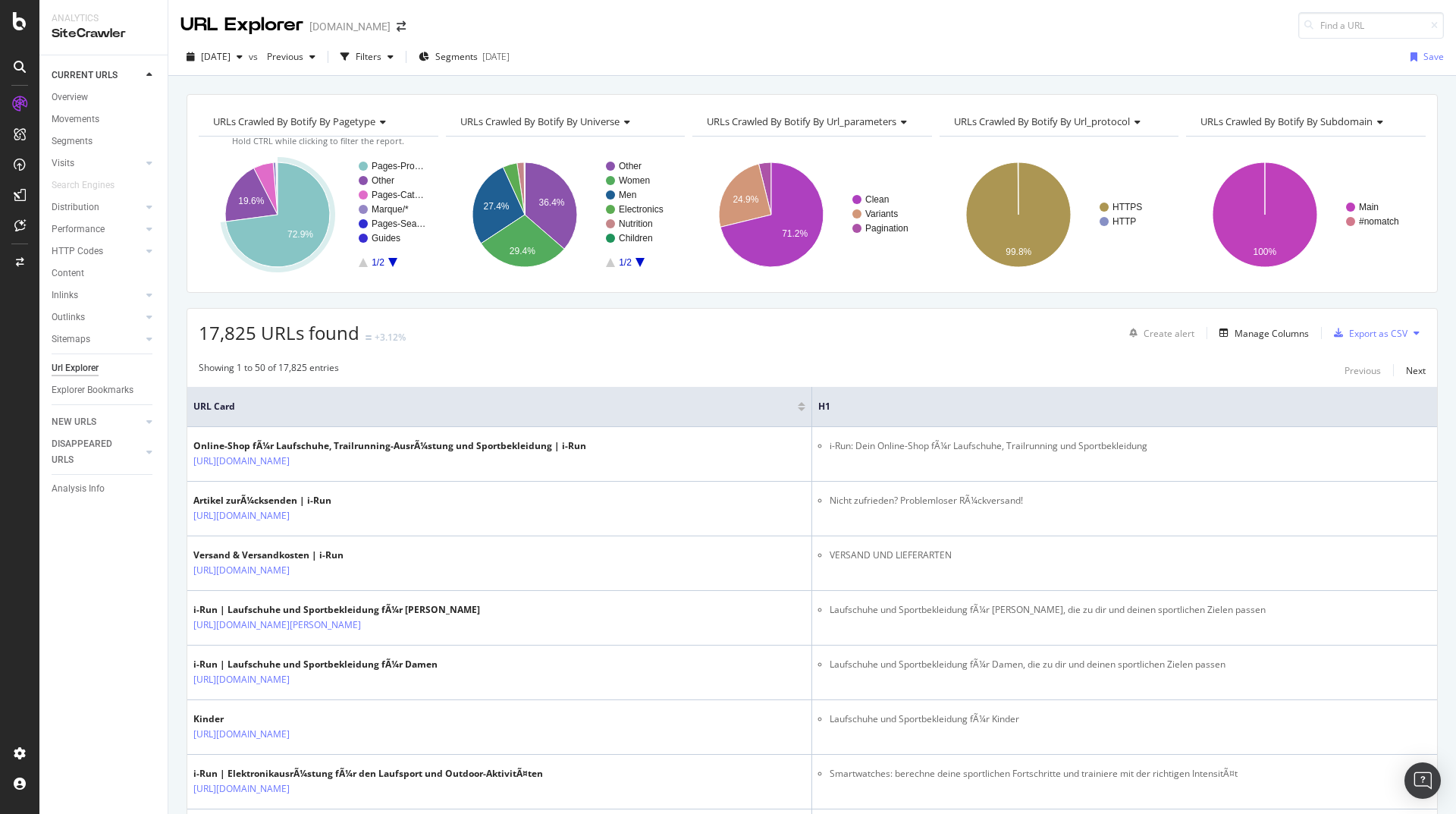
click at [85, 371] on div "Url Explorer" at bounding box center [74, 368] width 47 height 16
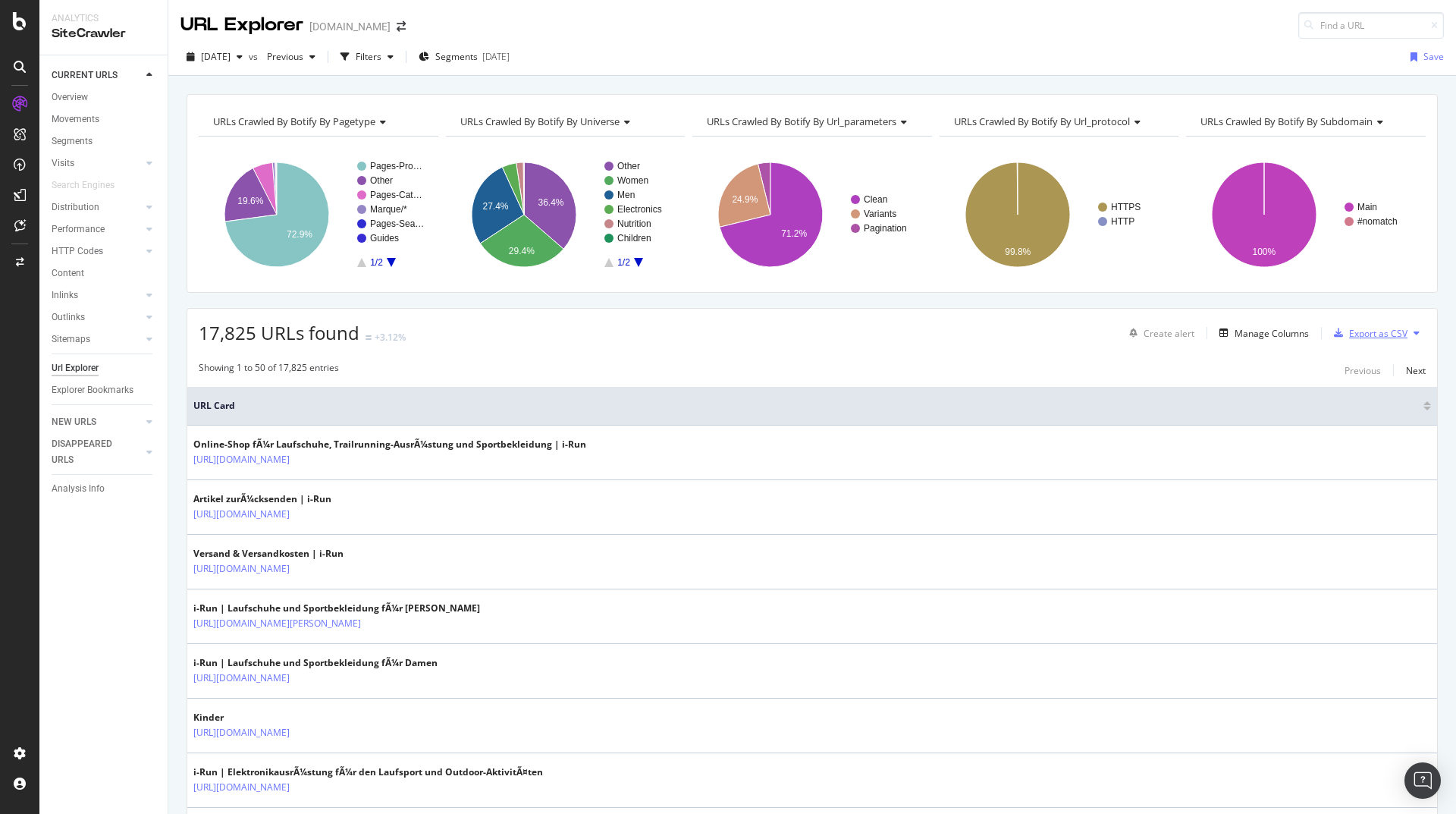
click at [1380, 329] on div "Export as CSV" at bounding box center [1378, 333] width 59 height 13
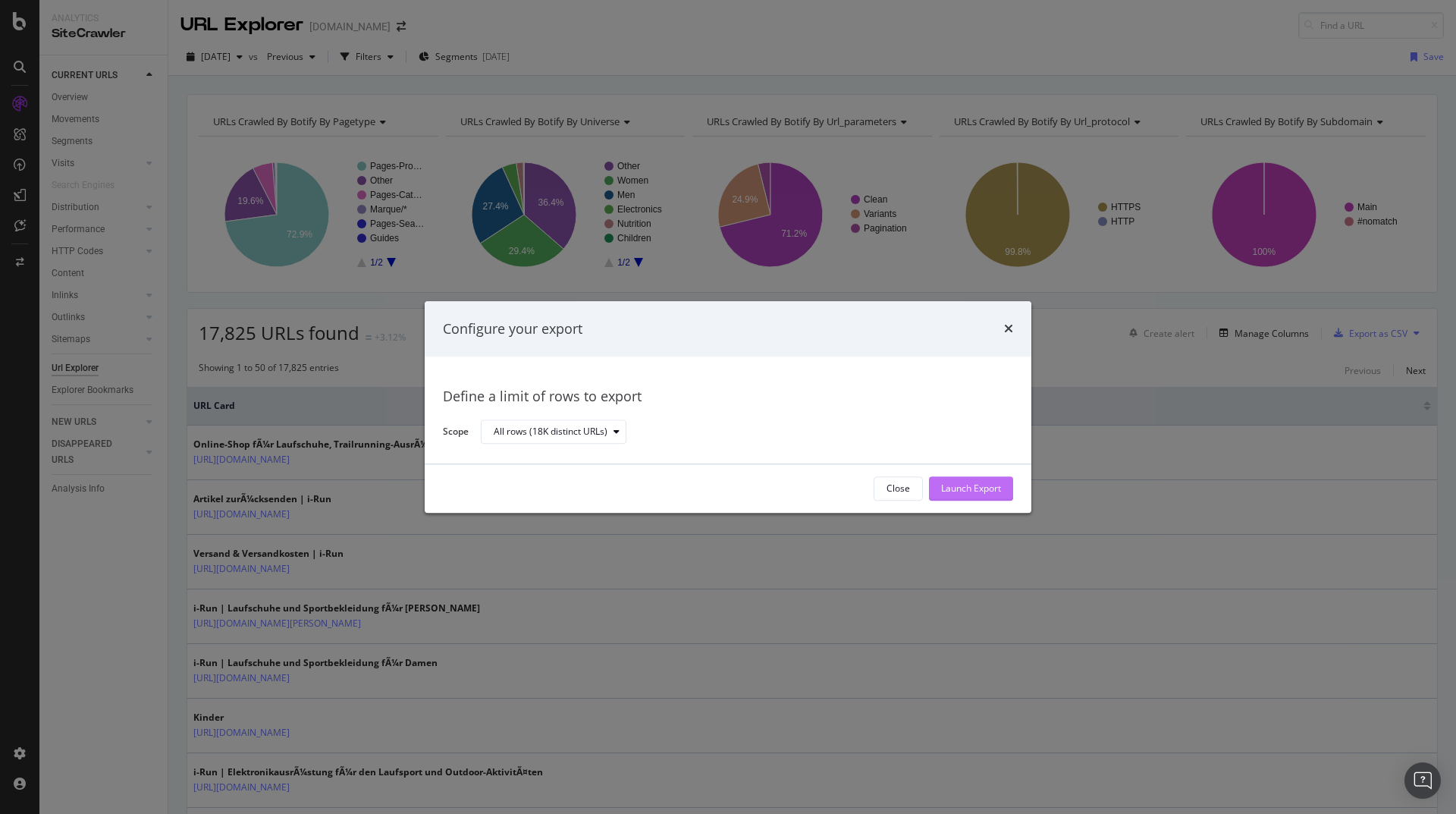
click at [952, 489] on div "Launch Export" at bounding box center [971, 489] width 60 height 13
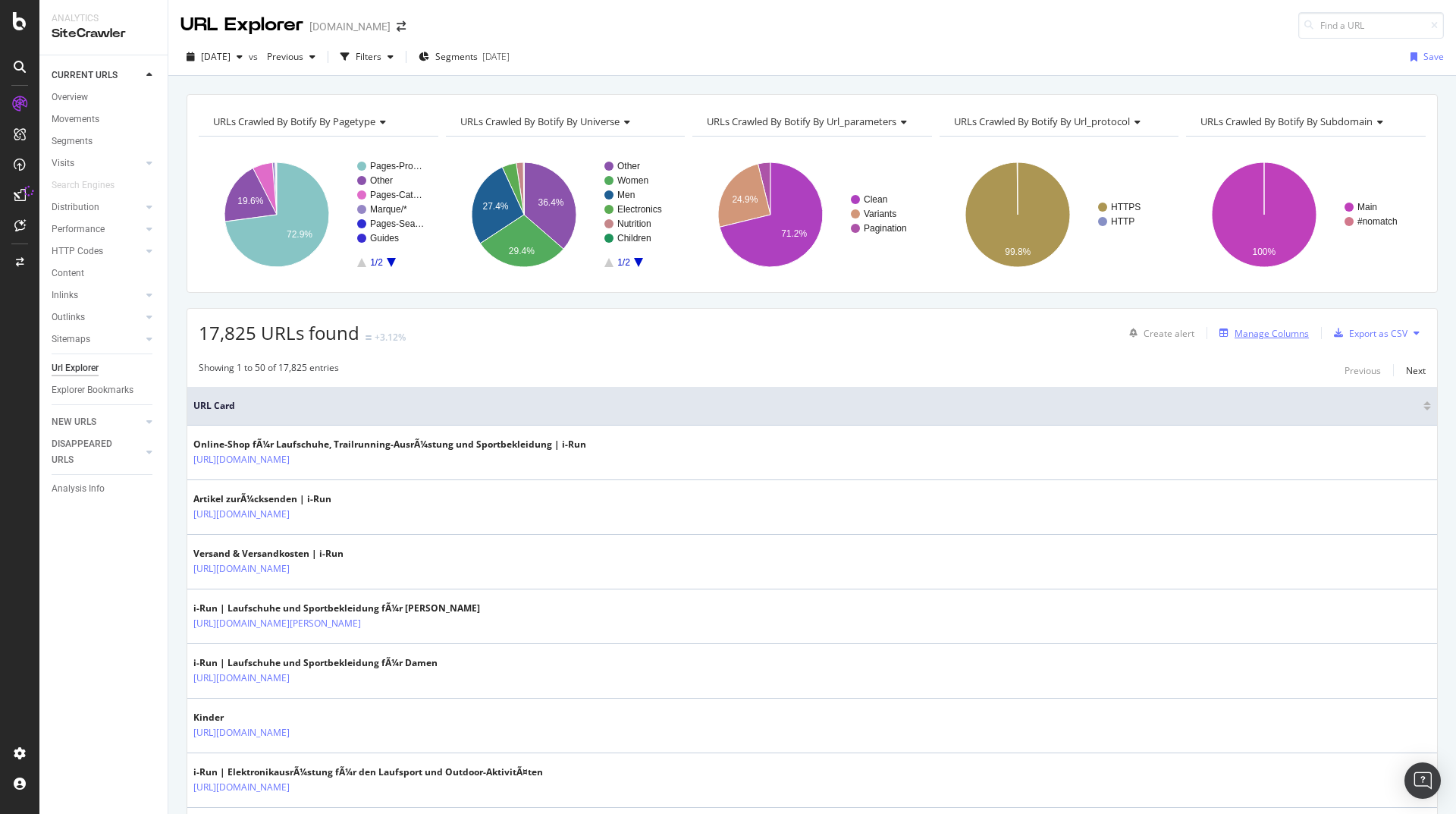
click at [1283, 330] on div "Manage Columns" at bounding box center [1272, 333] width 74 height 13
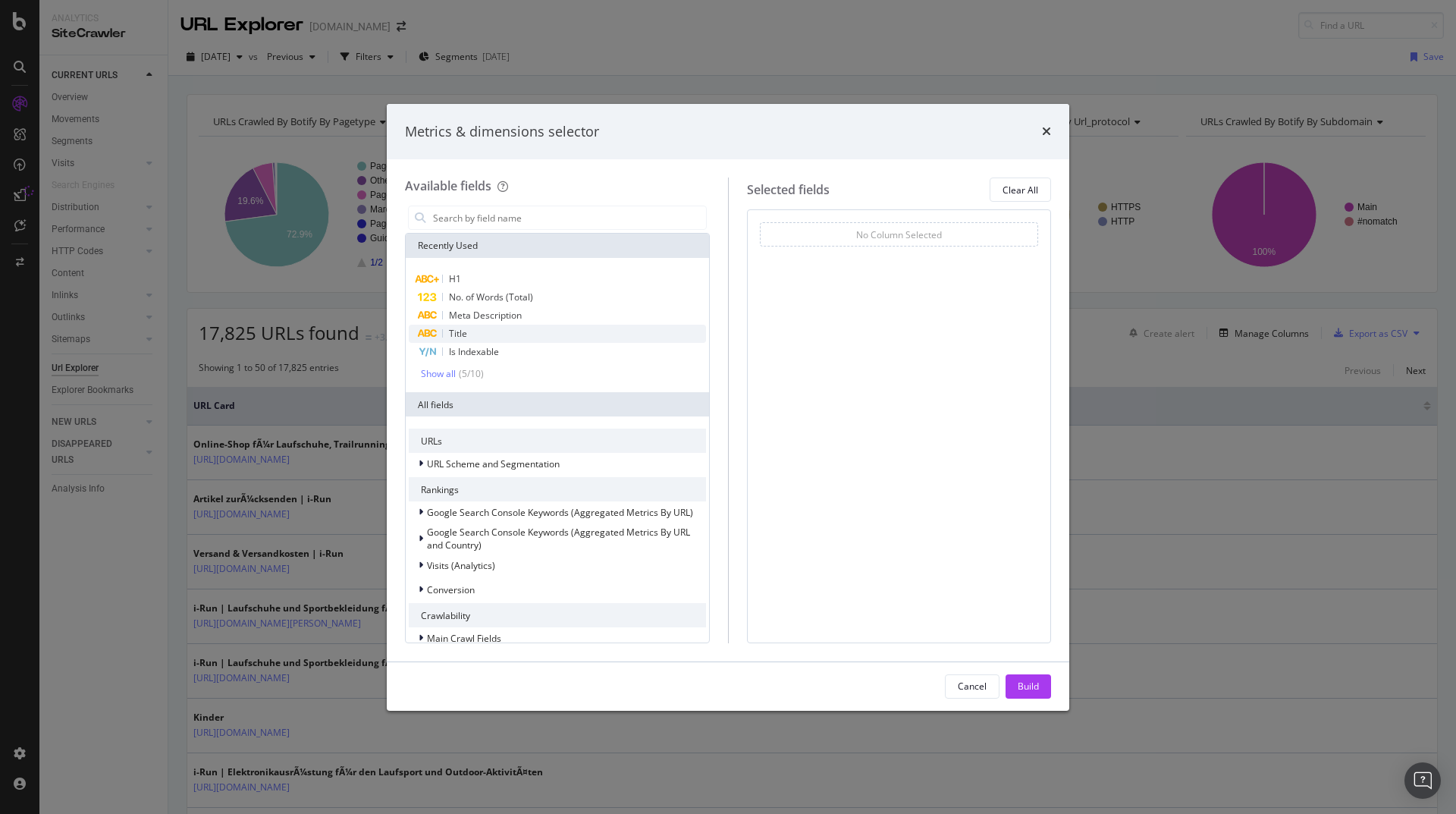
click at [491, 332] on div "Title" at bounding box center [557, 334] width 298 height 18
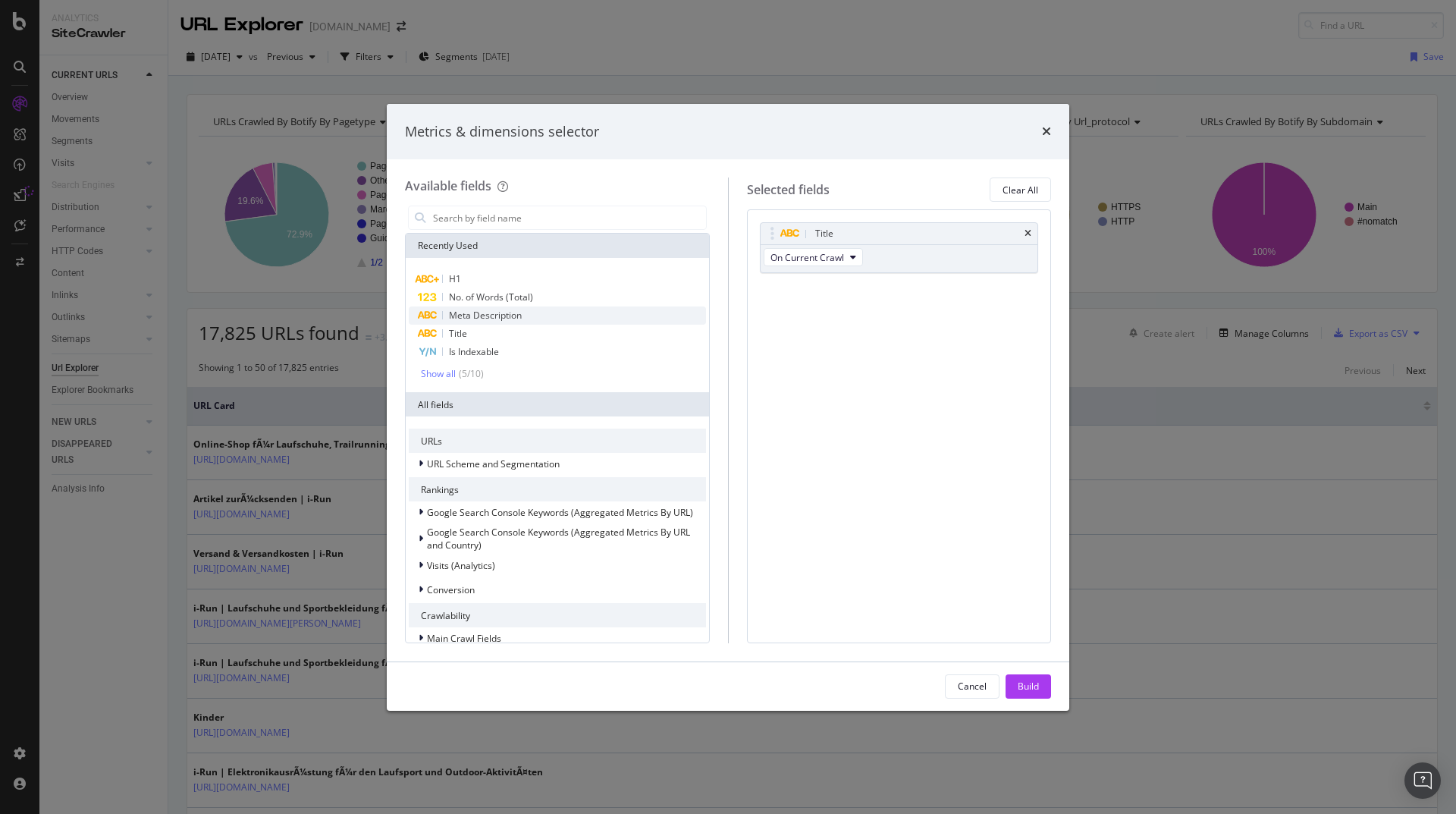
click at [487, 318] on span "Meta Description" at bounding box center [485, 315] width 73 height 13
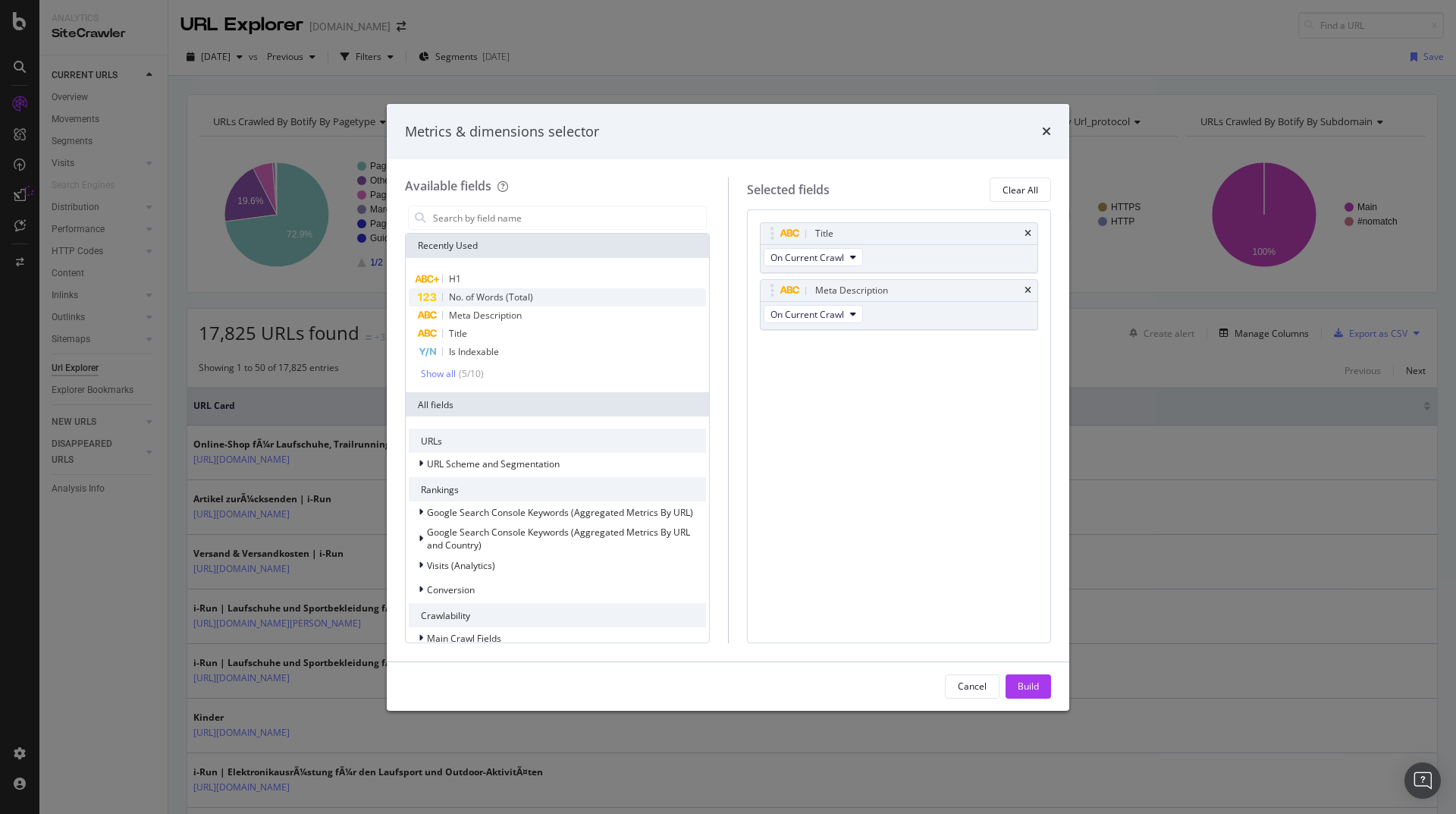
click at [481, 299] on span "No. of Words (Total)" at bounding box center [491, 297] width 84 height 13
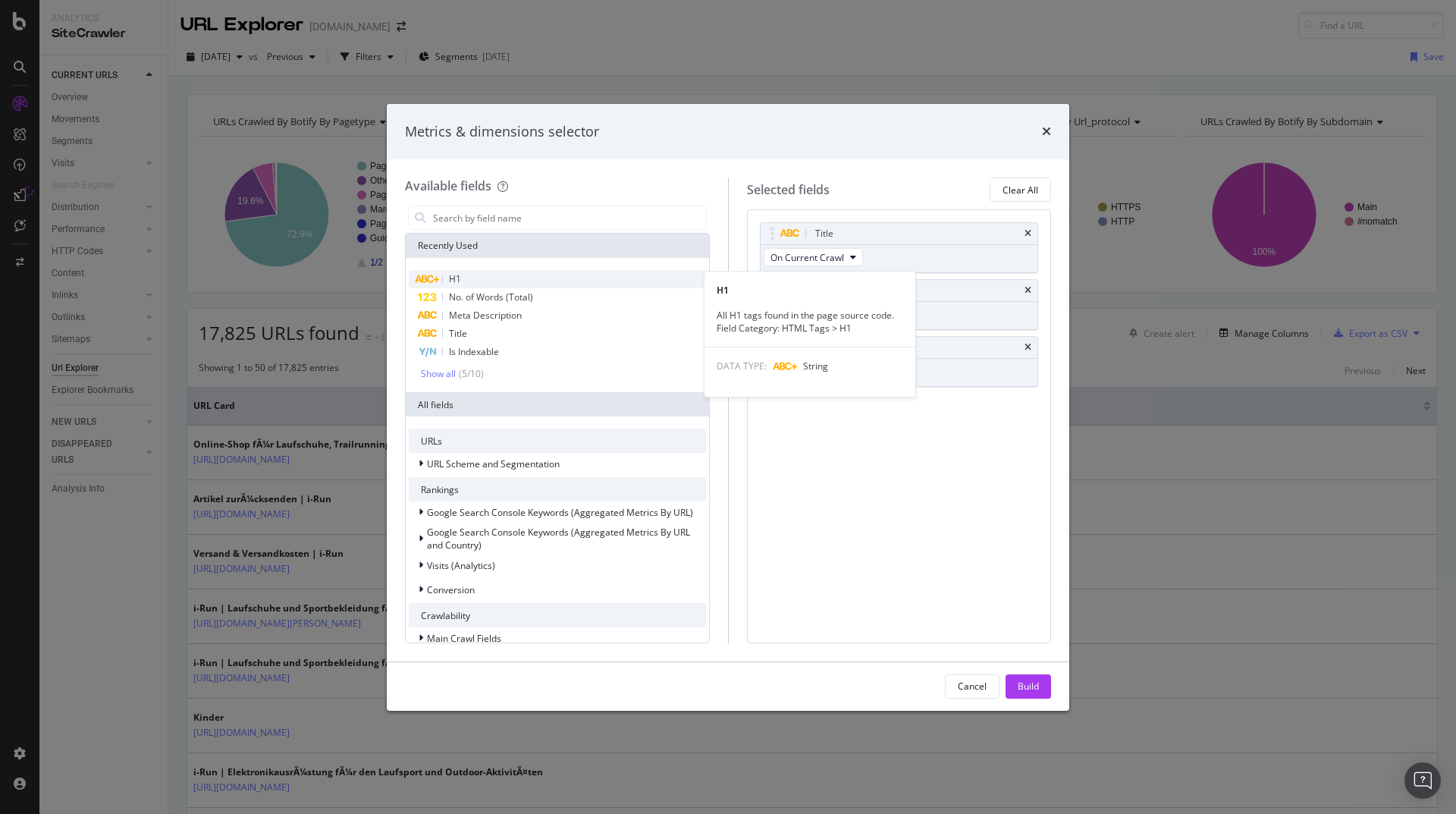
click at [471, 278] on div "H1" at bounding box center [557, 280] width 298 height 18
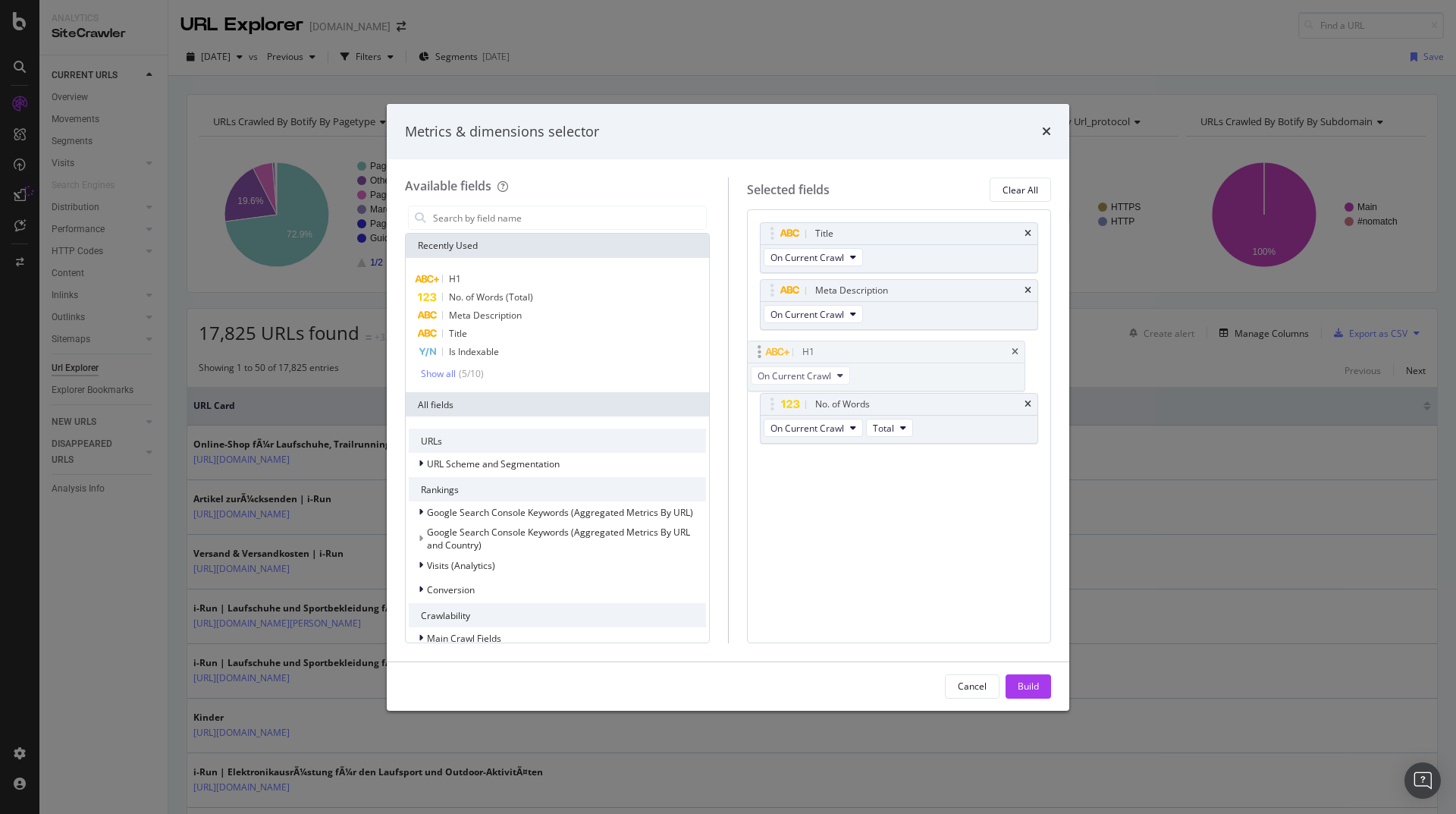
drag, startPoint x: 903, startPoint y: 403, endPoint x: 894, endPoint y: 347, distance: 56.7
click at [894, 347] on body "Analytics SiteCrawler CURRENT URLS Overview Movements Segments Visits Analysis …" at bounding box center [728, 407] width 1456 height 814
click at [446, 374] on div "Show all" at bounding box center [438, 374] width 35 height 11
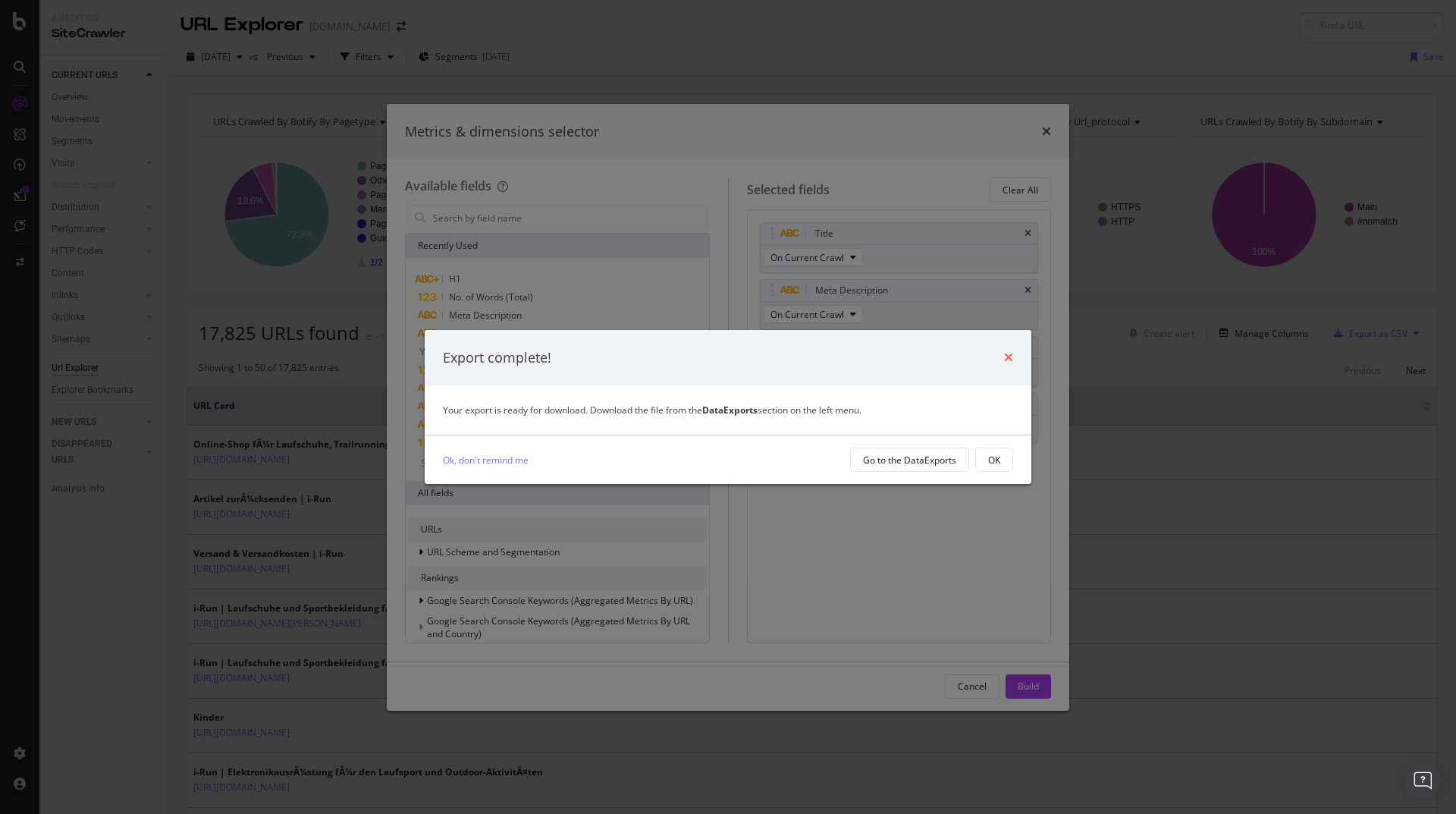
click at [1010, 357] on icon "times" at bounding box center [1008, 357] width 9 height 12
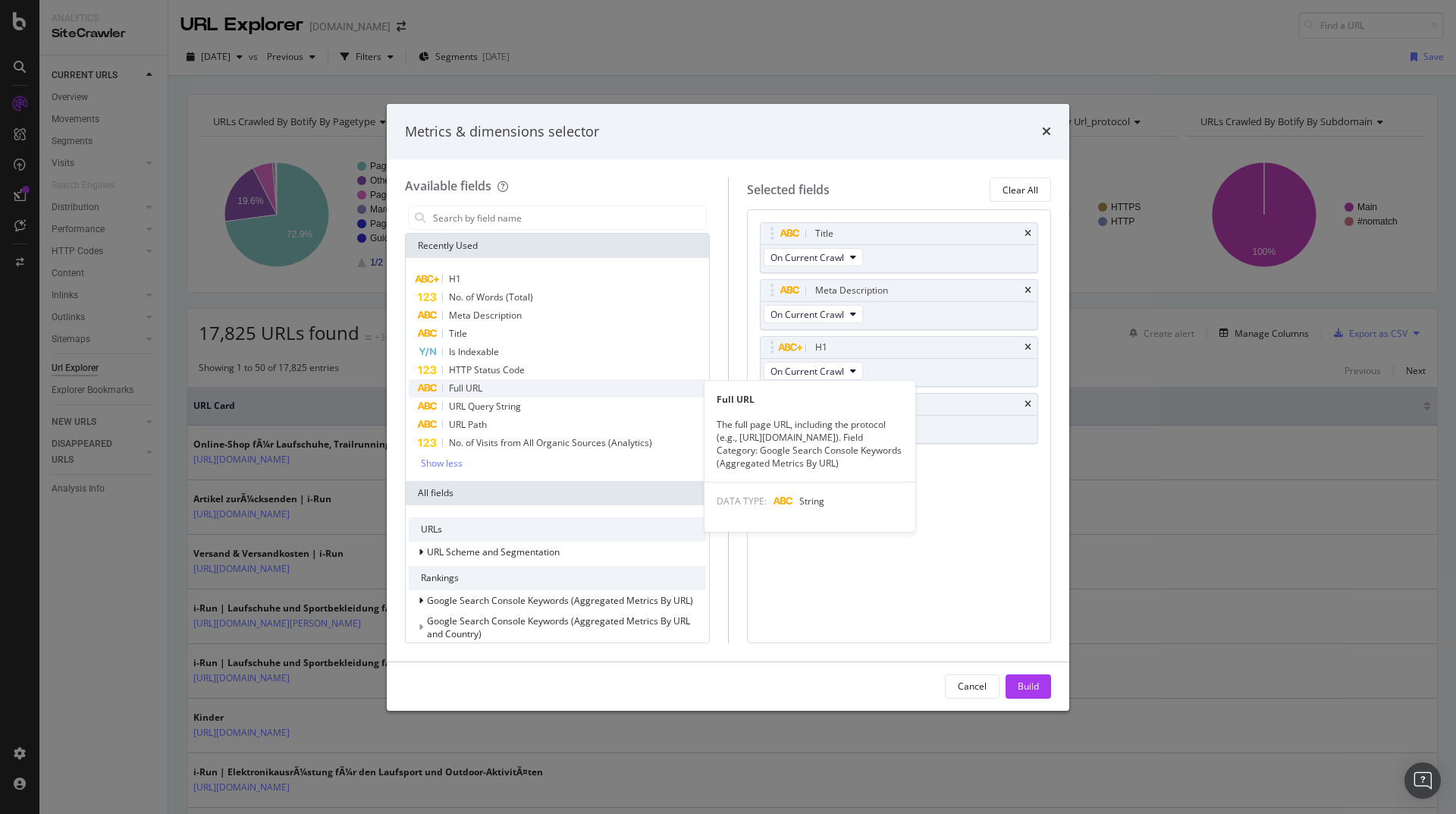
click at [484, 387] on div "Full URL" at bounding box center [557, 389] width 298 height 18
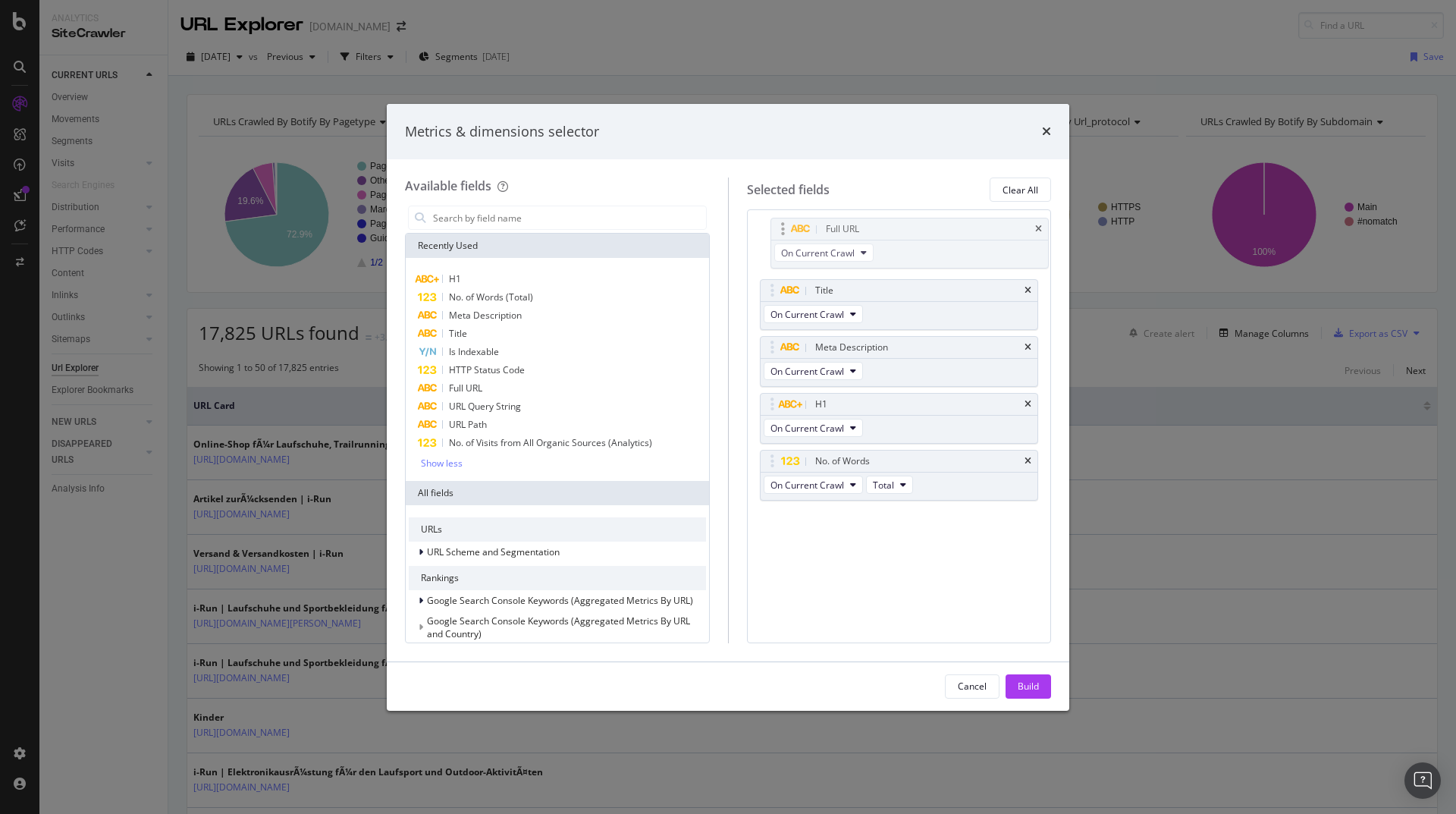
drag, startPoint x: 956, startPoint y: 461, endPoint x: 967, endPoint y: 225, distance: 236.3
click at [967, 225] on body "Analytics SiteCrawler CURRENT URLS Overview Movements Segments Visits Analysis …" at bounding box center [728, 407] width 1456 height 814
click at [1030, 233] on icon "times" at bounding box center [1028, 233] width 7 height 9
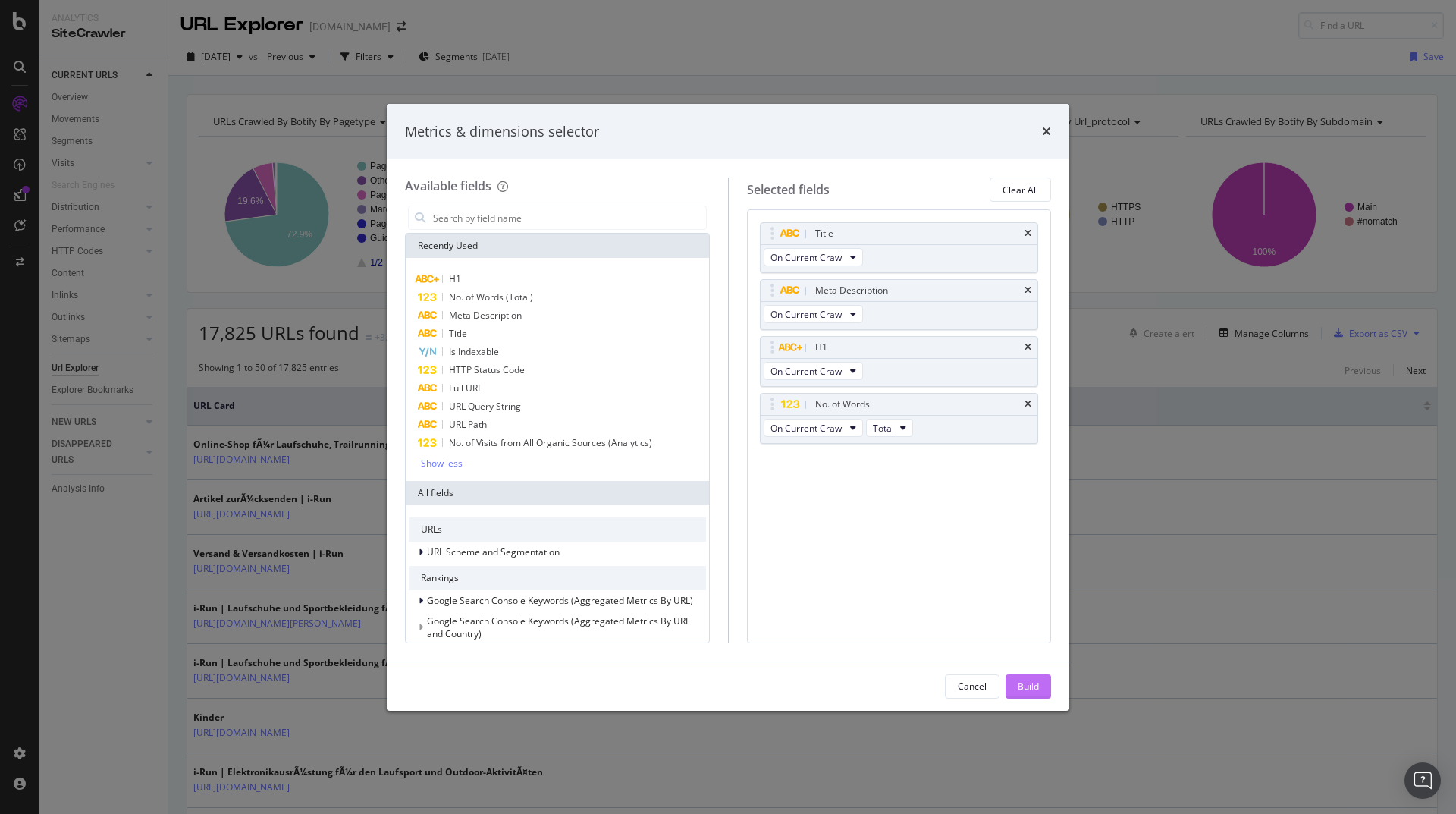
click at [1029, 683] on div "Build" at bounding box center [1029, 687] width 21 height 13
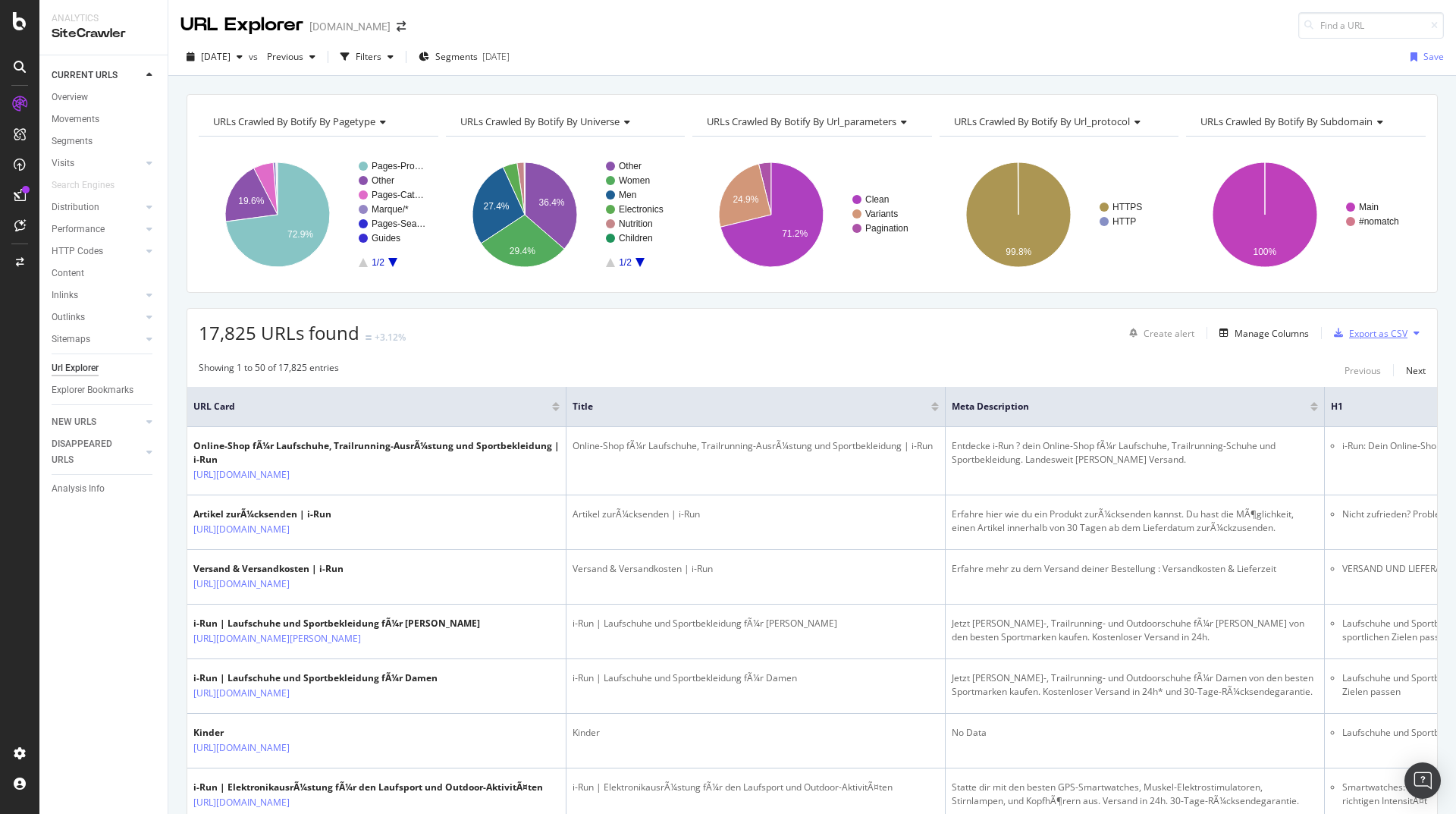
click at [1366, 332] on div "Export as CSV" at bounding box center [1378, 333] width 59 height 13
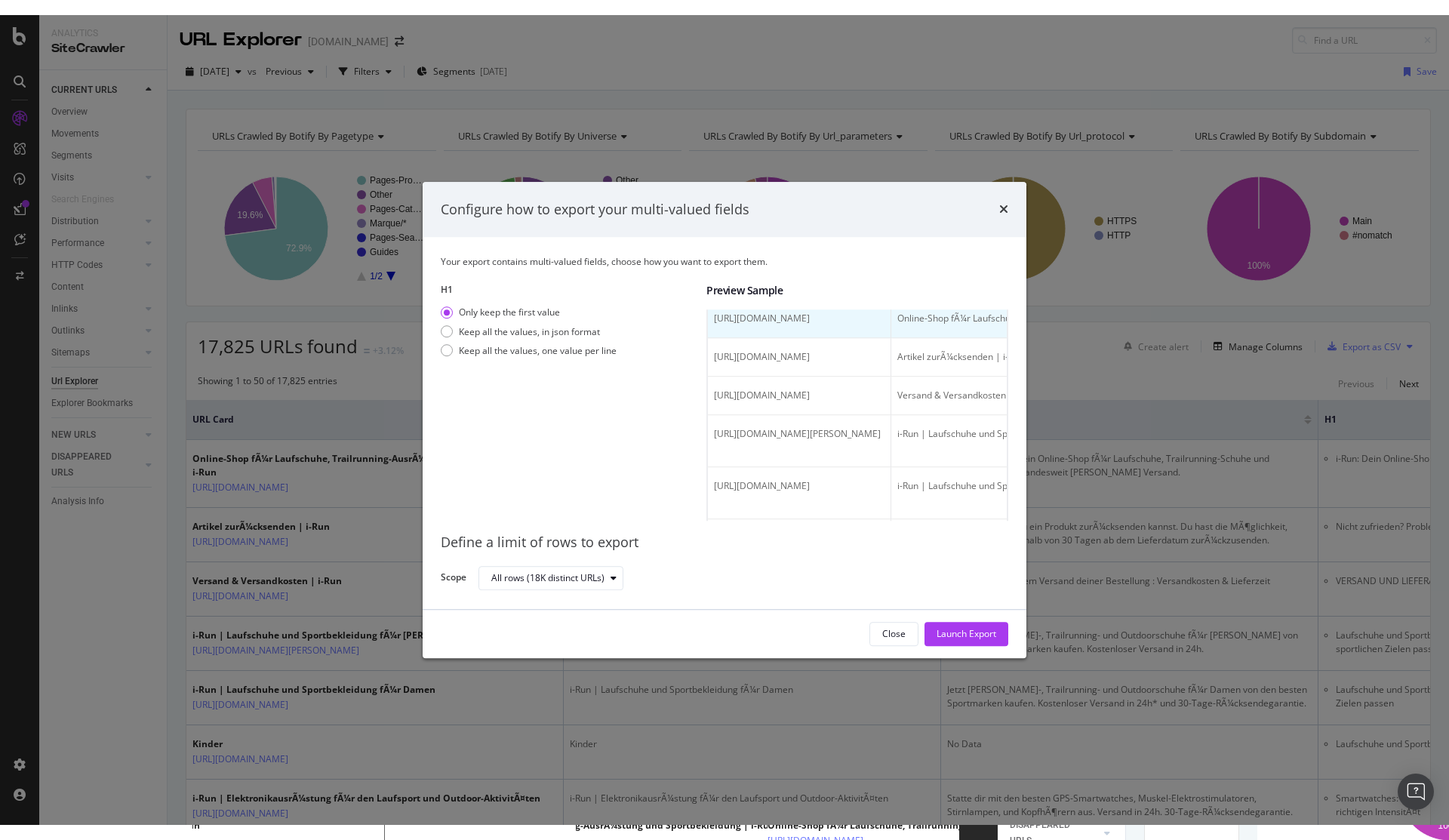
scroll to position [452, 0]
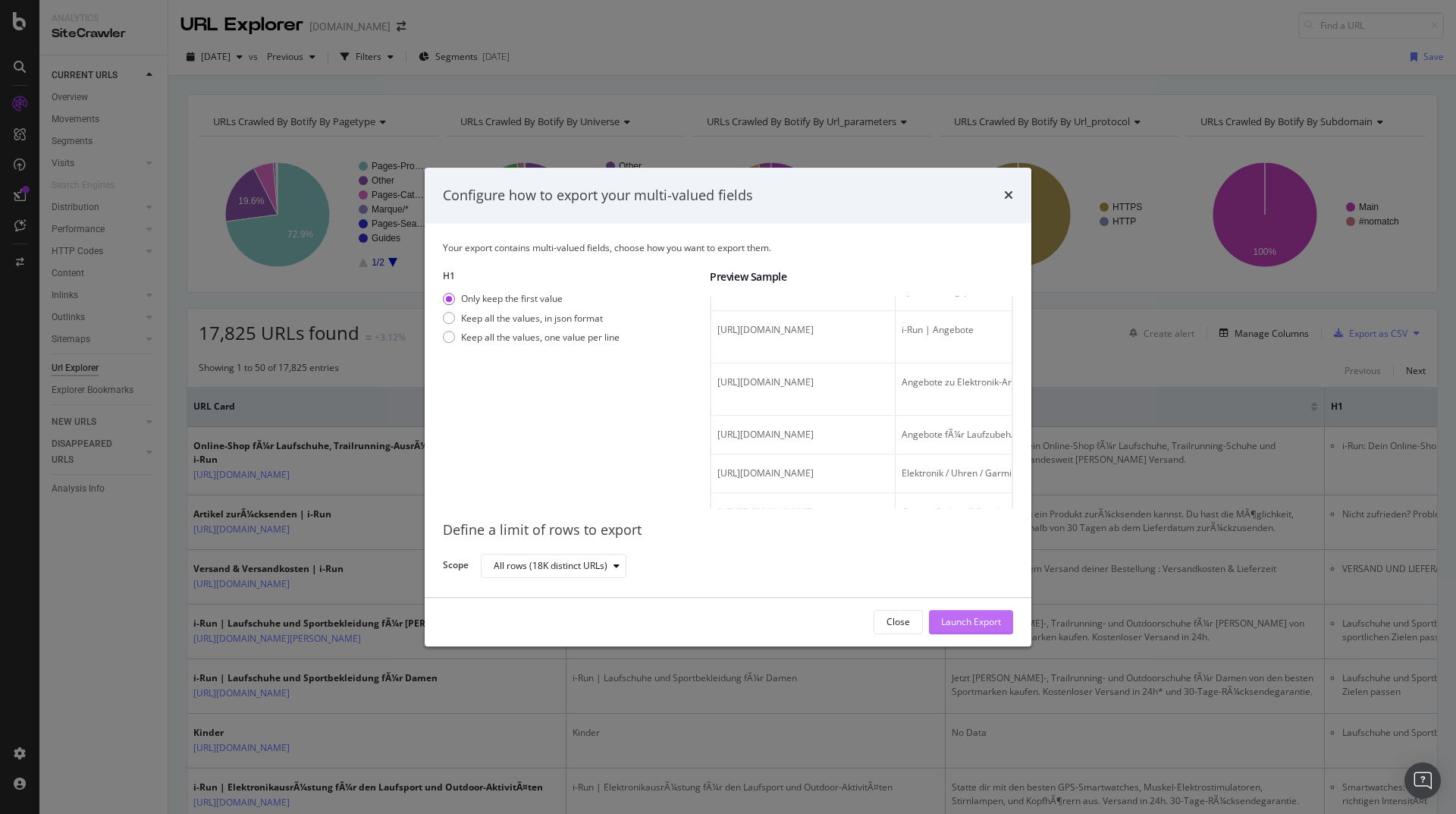
click at [966, 625] on div "Launch Export" at bounding box center [971, 623] width 60 height 13
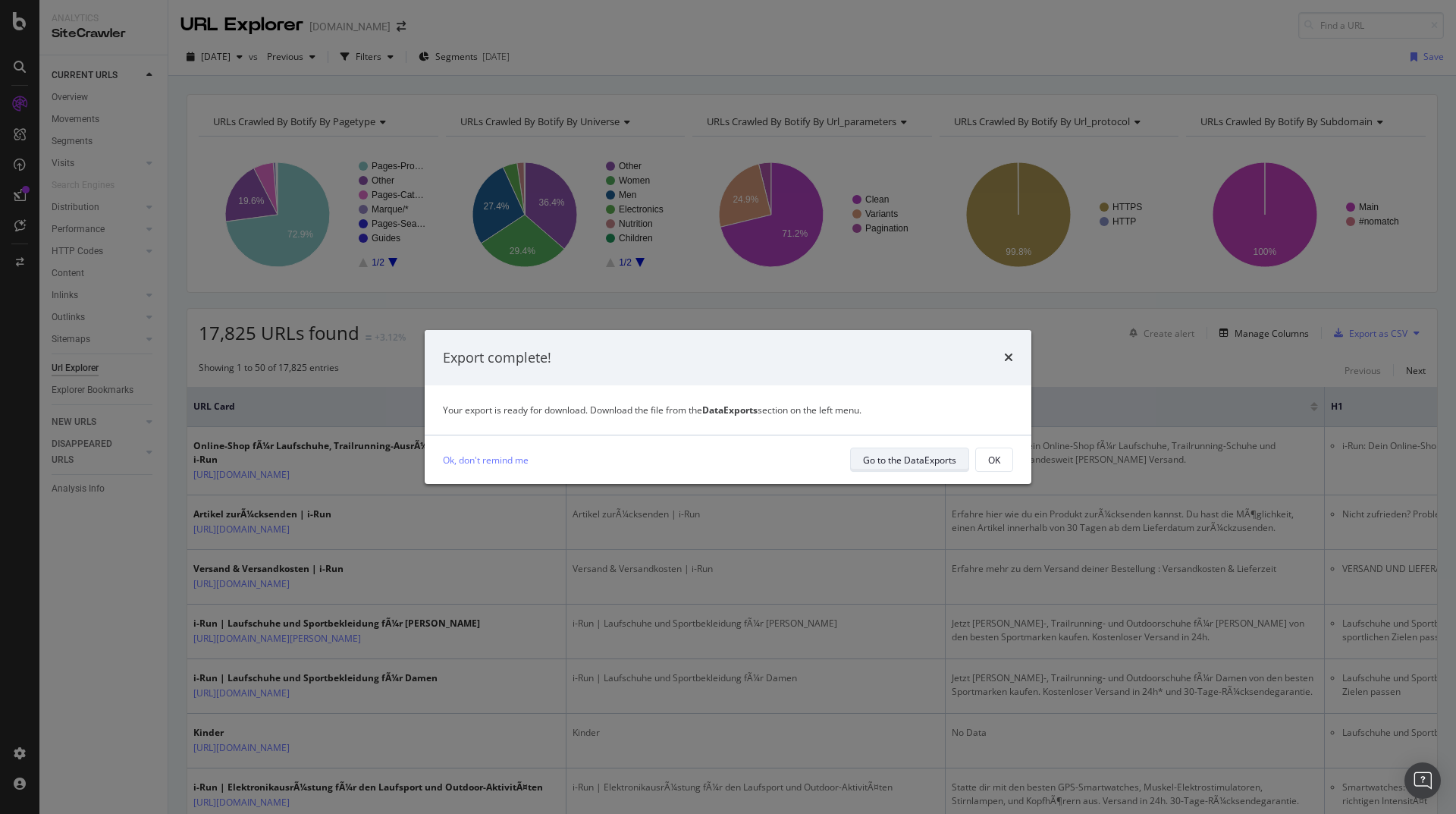
click at [922, 459] on div "Go to the DataExports" at bounding box center [909, 461] width 93 height 13
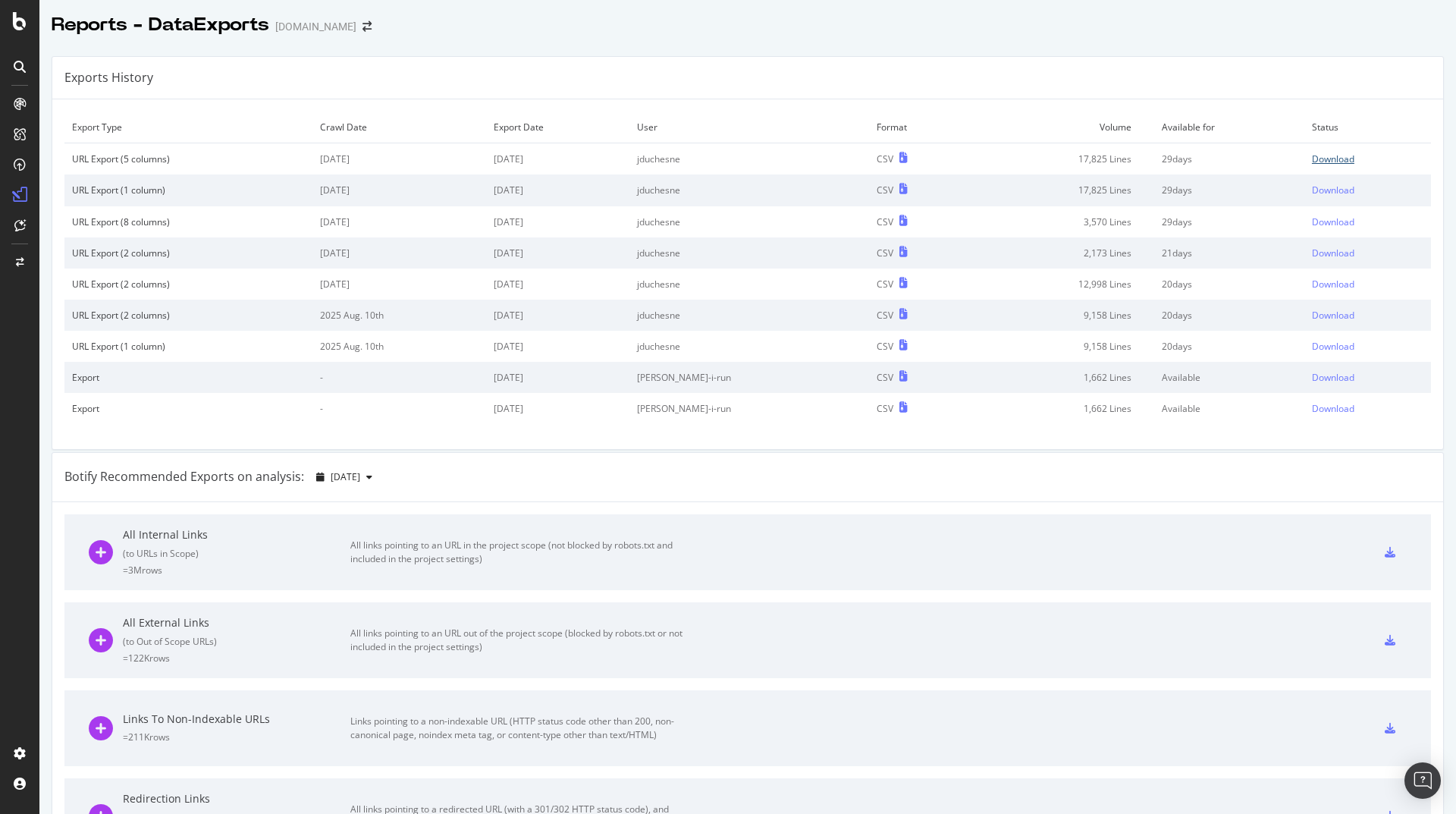
click at [1312, 156] on div "Download" at bounding box center [1333, 159] width 42 height 13
